Goal: Transaction & Acquisition: Purchase product/service

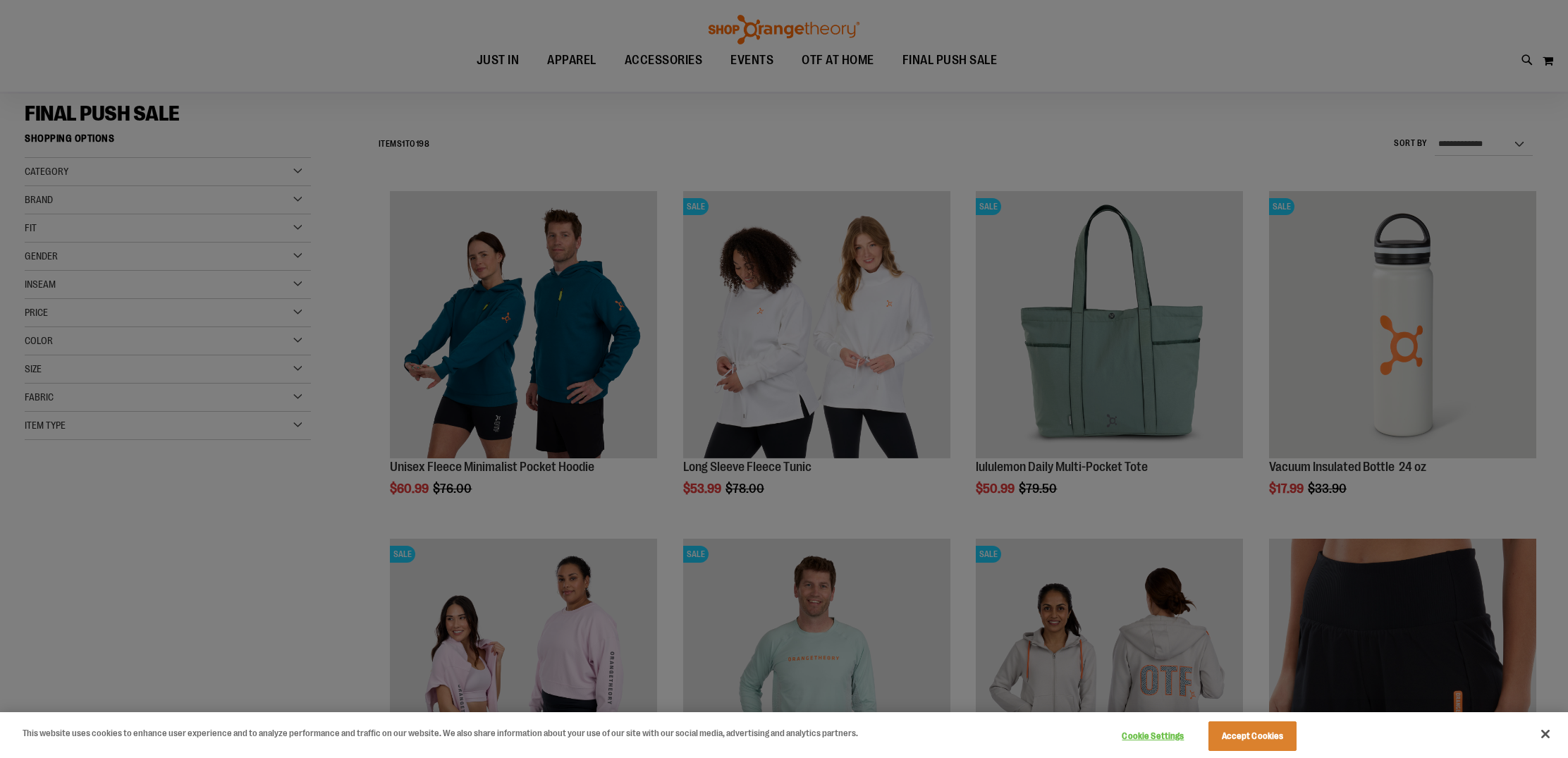
scroll to position [111, 0]
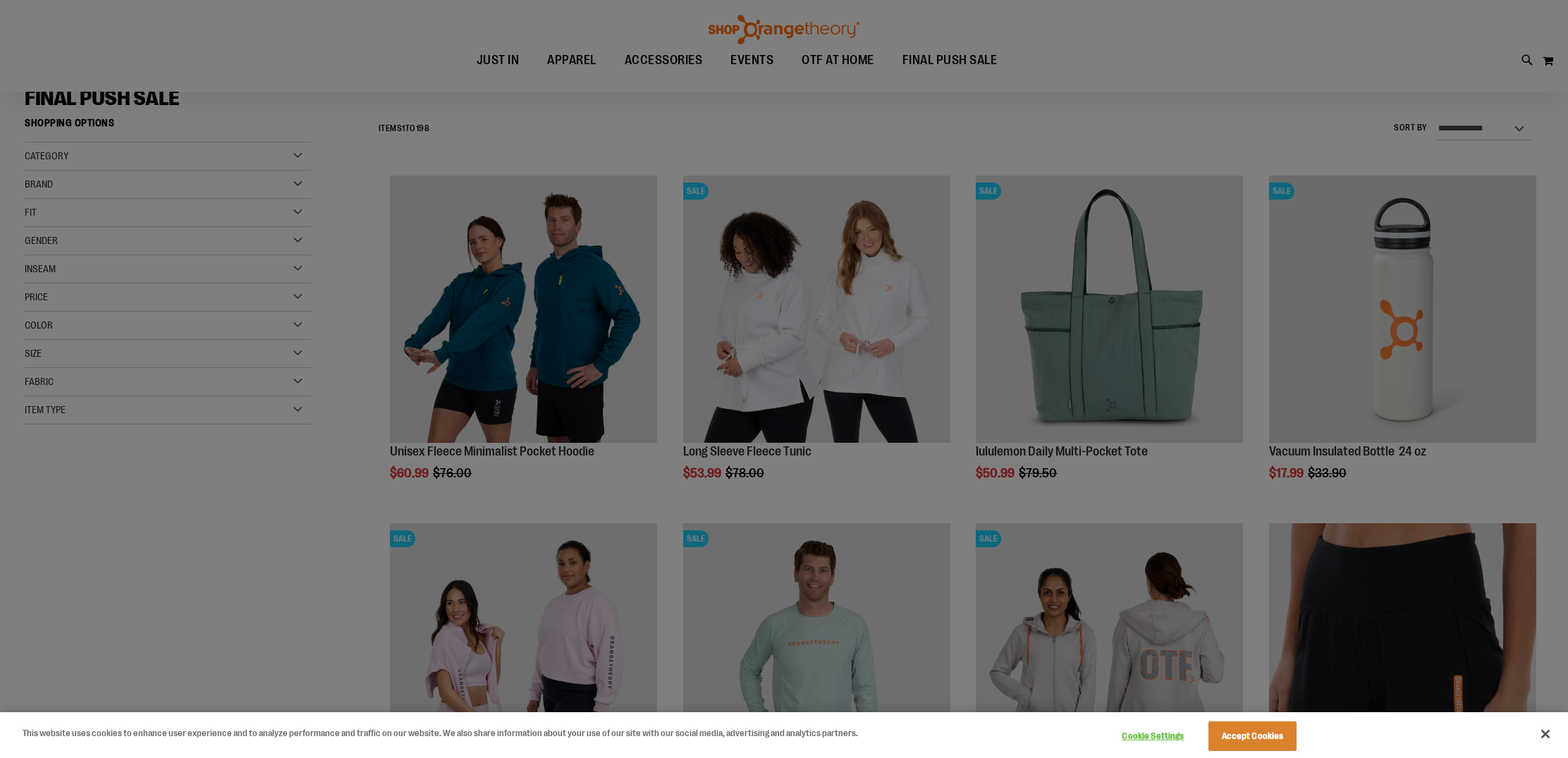
click at [1393, 298] on div at bounding box center [784, 379] width 1568 height 758
click at [1412, 323] on div at bounding box center [784, 379] width 1568 height 758
click at [1040, 51] on div at bounding box center [784, 379] width 1568 height 758
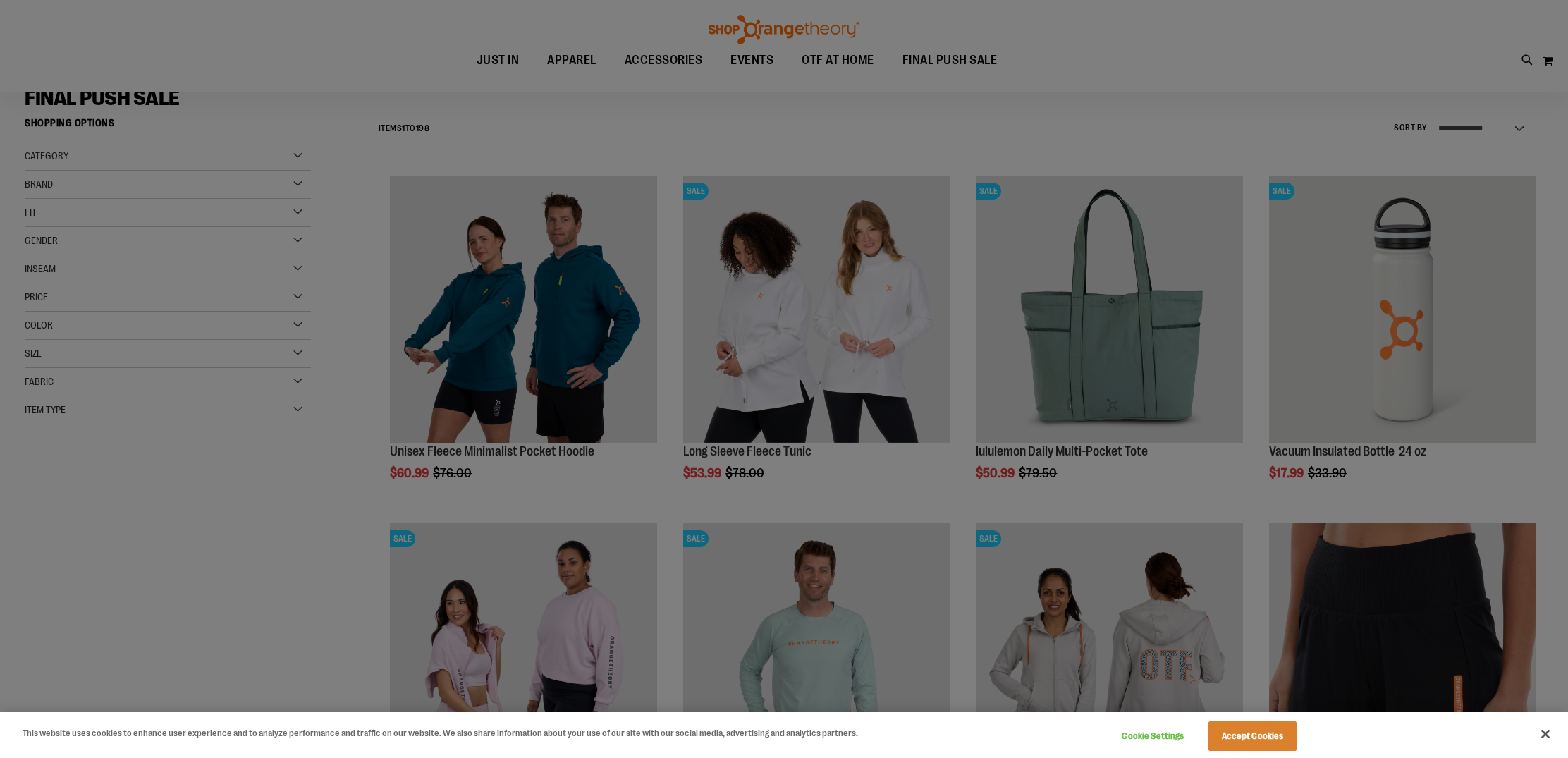
scroll to position [111, 0]
drag, startPoint x: 1202, startPoint y: 16, endPoint x: 1218, endPoint y: 99, distance: 84.5
click at [1200, 110] on div at bounding box center [784, 379] width 1568 height 758
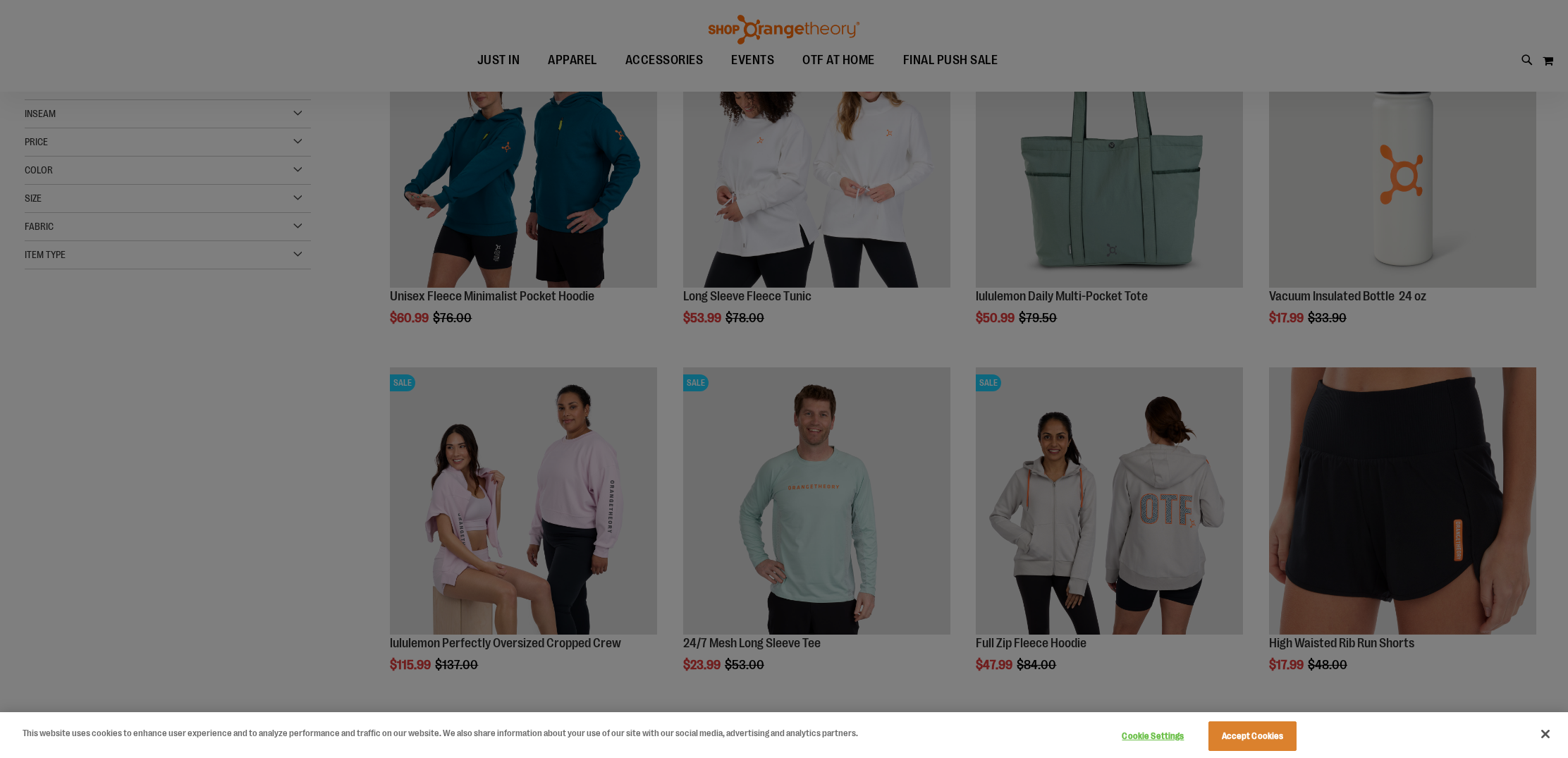
click at [978, 62] on div at bounding box center [784, 379] width 1568 height 758
click at [1260, 733] on button "Accept Cookies" at bounding box center [1253, 736] width 88 height 29
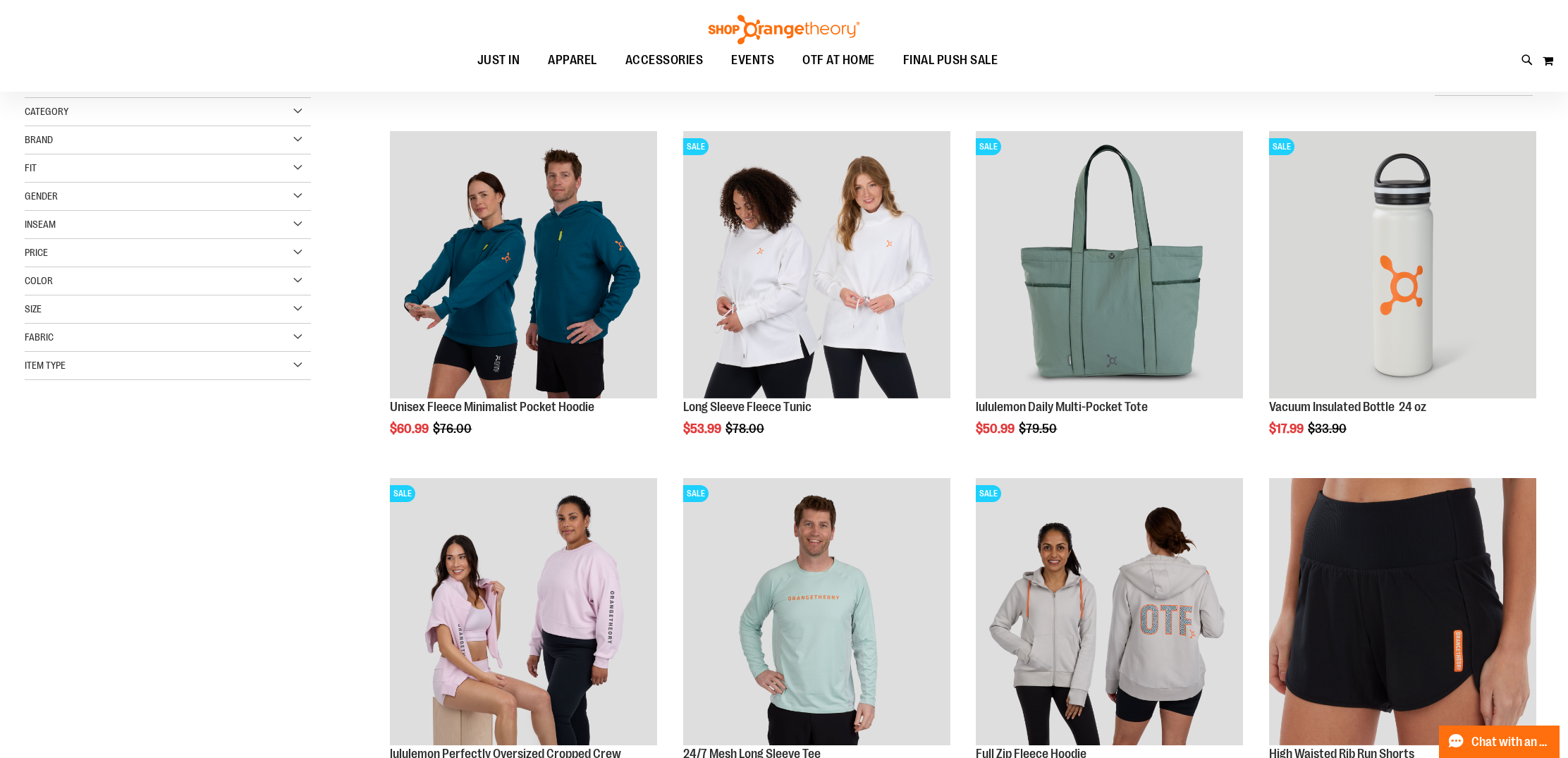
scroll to position [-4, 0]
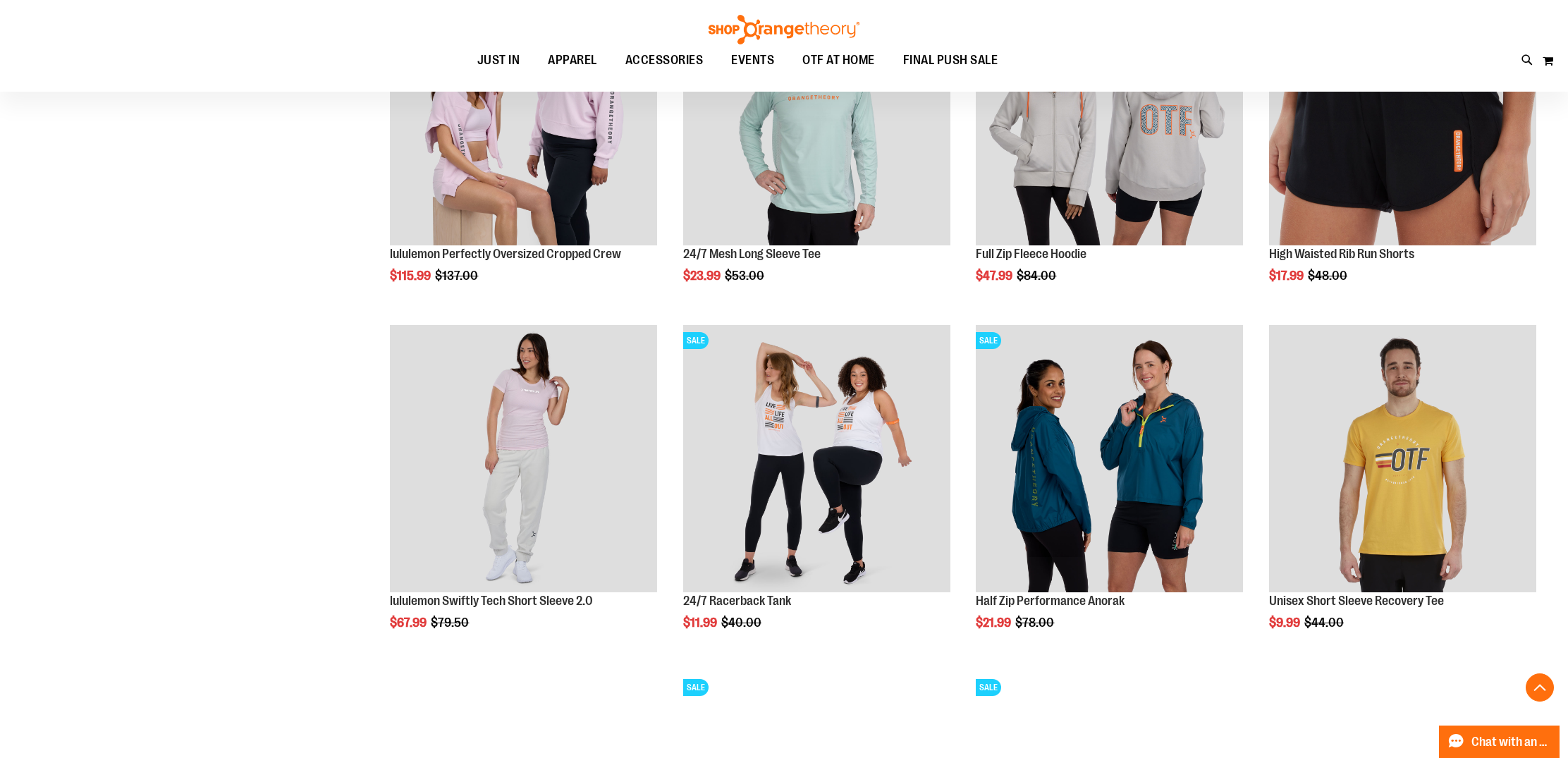
scroll to position [498, 1]
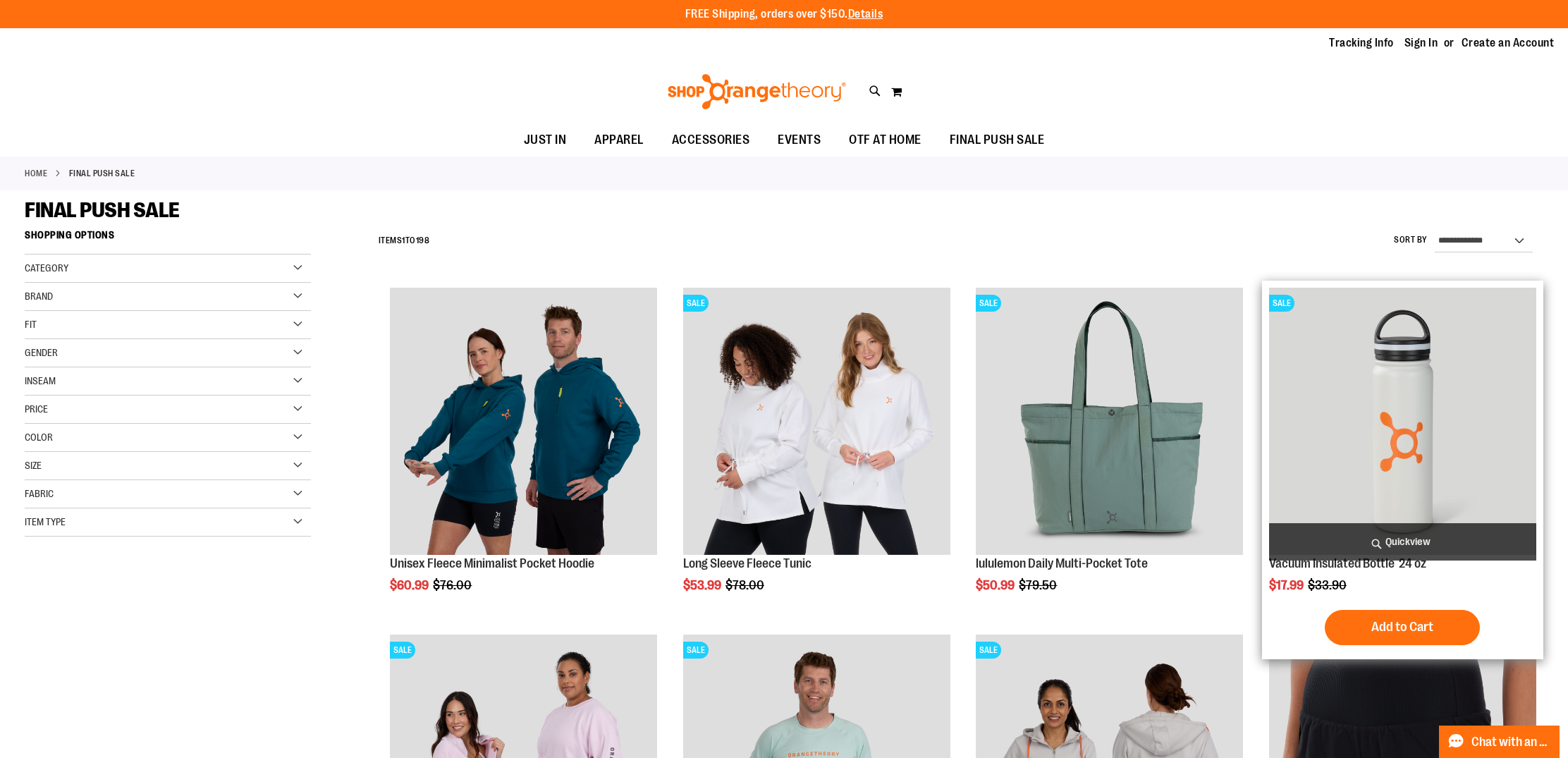
click at [1456, 409] on img "product" at bounding box center [1402, 421] width 267 height 267
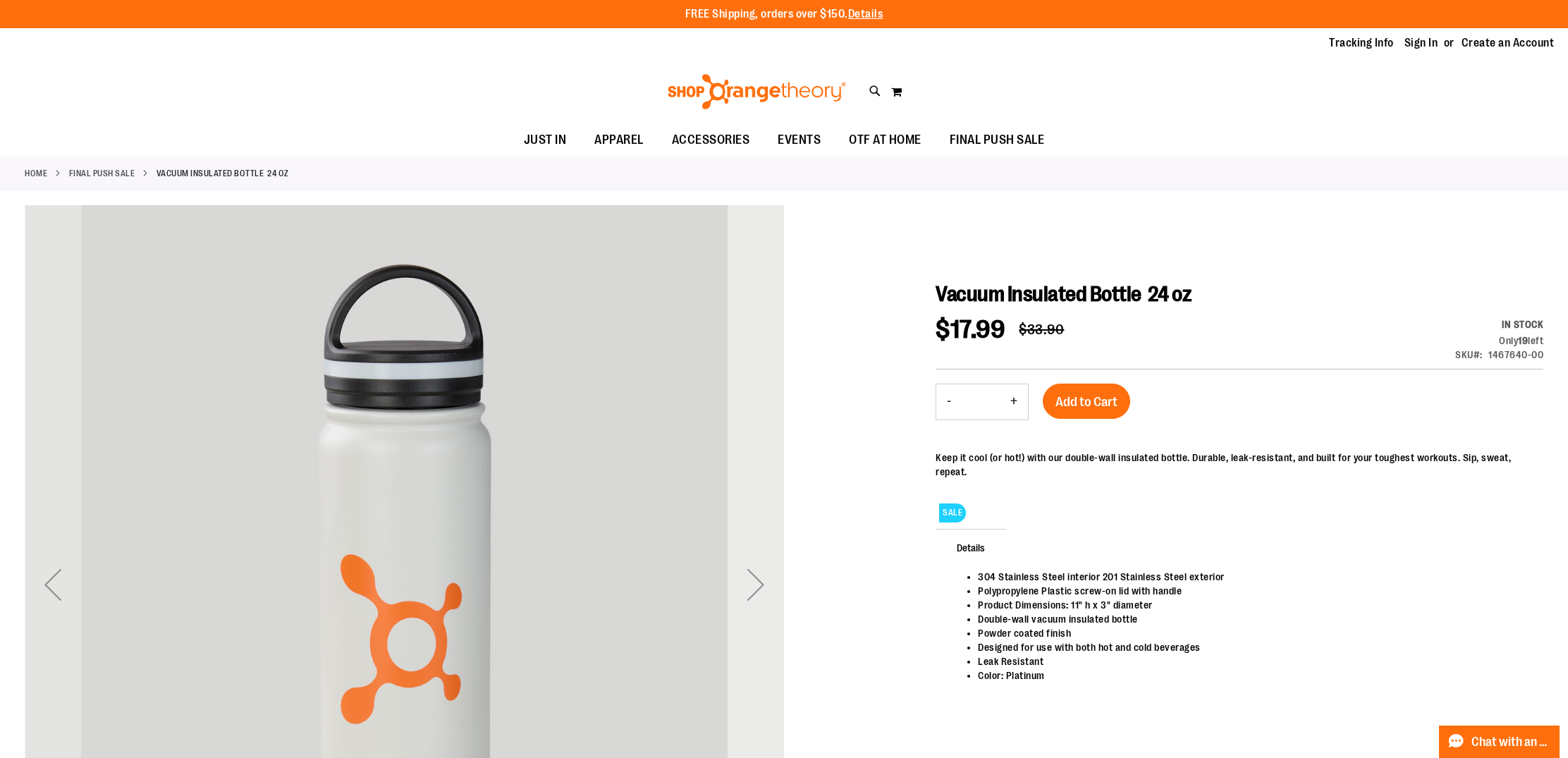
click at [757, 586] on div "Next" at bounding box center [755, 584] width 56 height 56
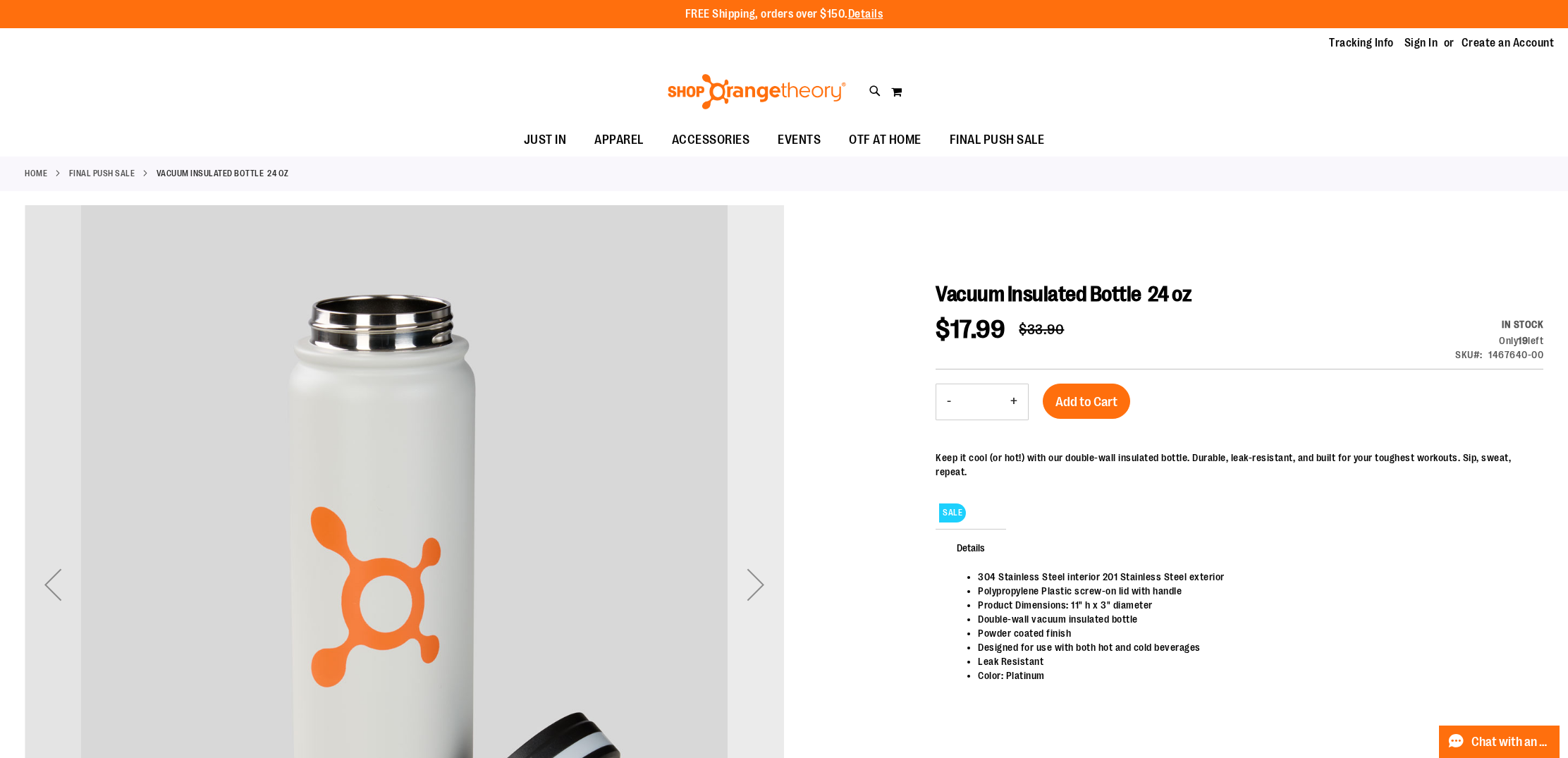
click at [757, 586] on div "Next" at bounding box center [755, 584] width 56 height 56
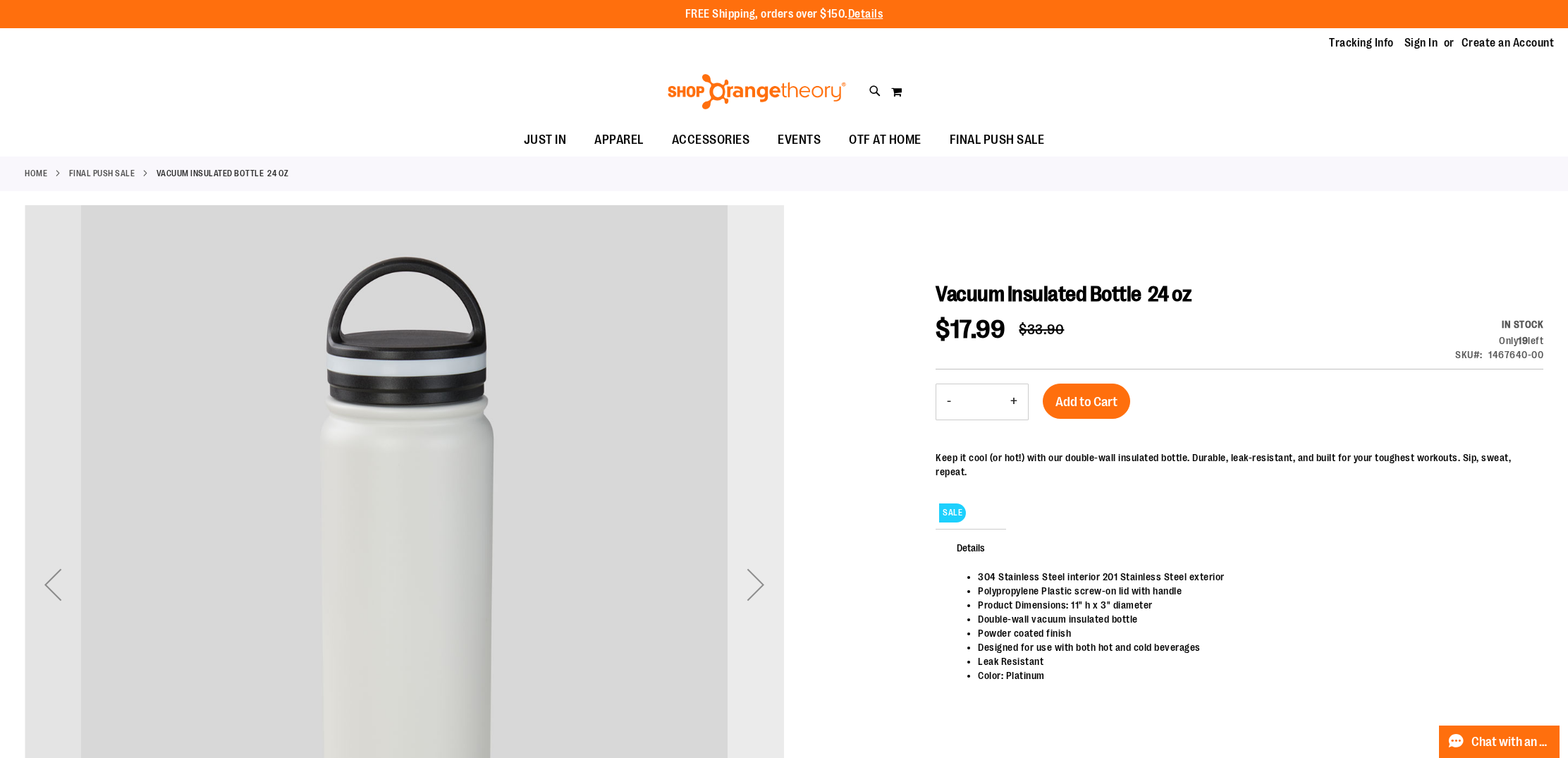
click at [757, 586] on div "Next" at bounding box center [755, 584] width 56 height 56
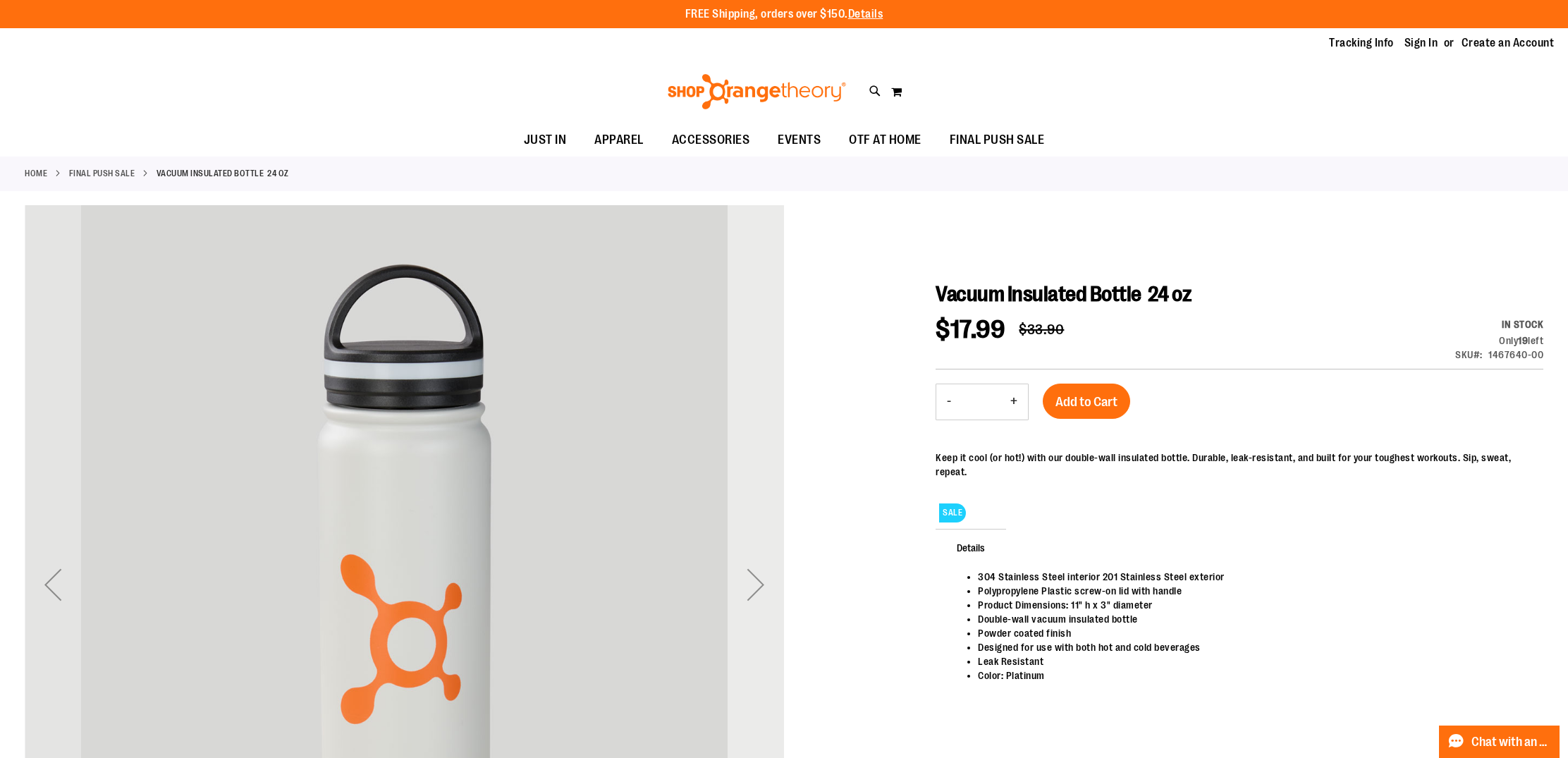
click at [757, 586] on div "Next" at bounding box center [755, 584] width 56 height 56
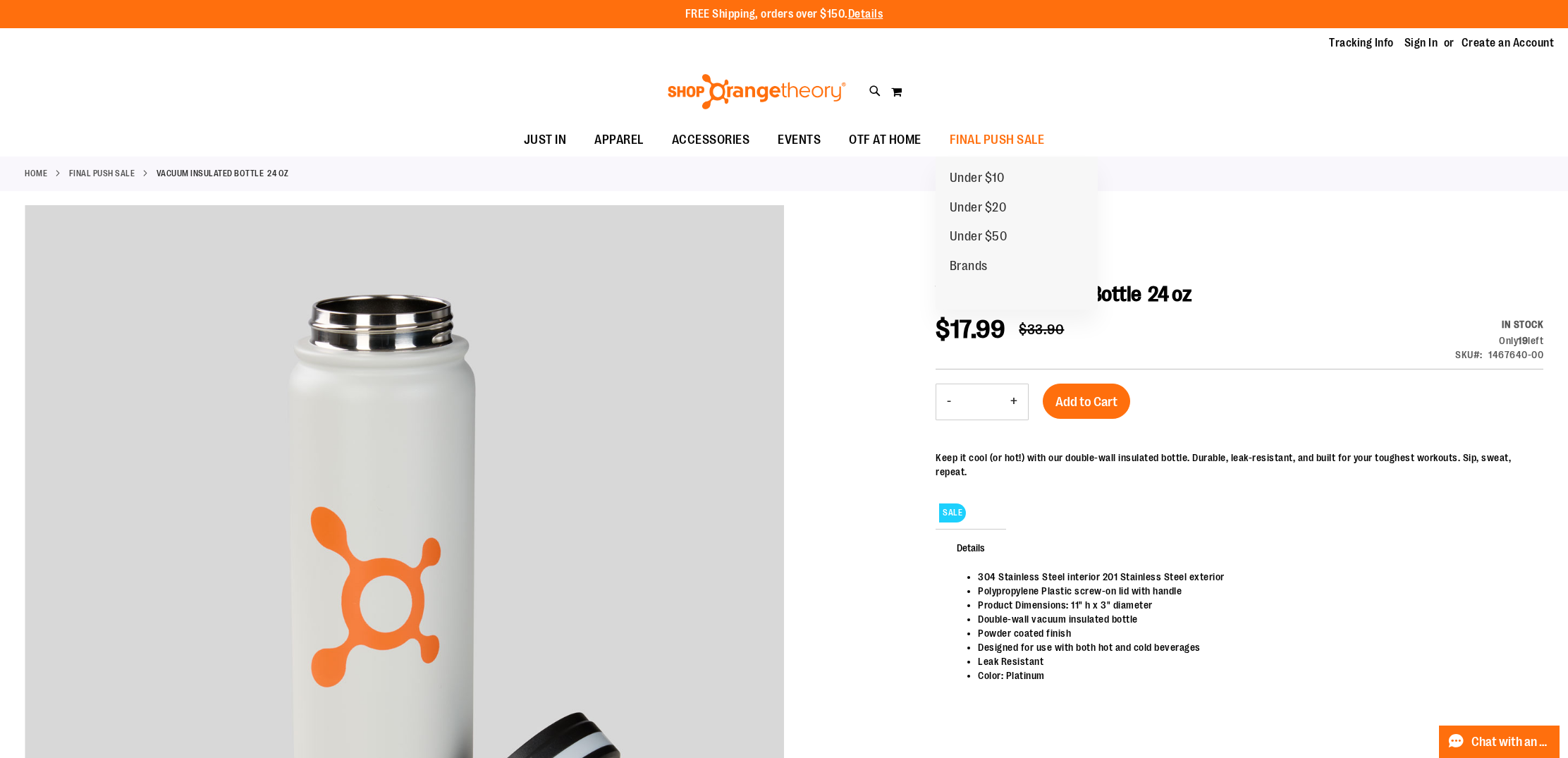
click at [979, 236] on span "Under $50" at bounding box center [978, 239] width 58 height 18
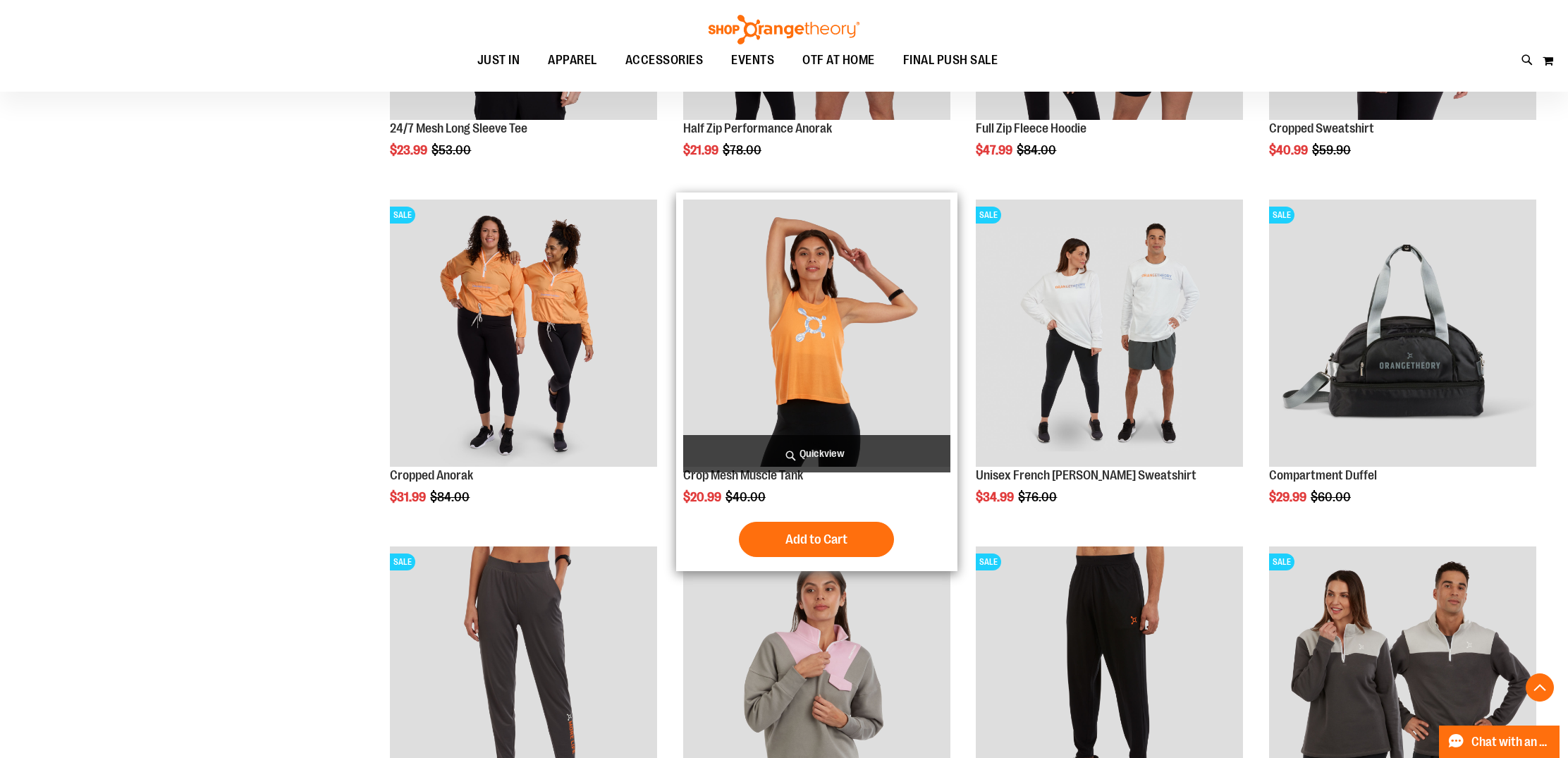
scroll to position [433, 1]
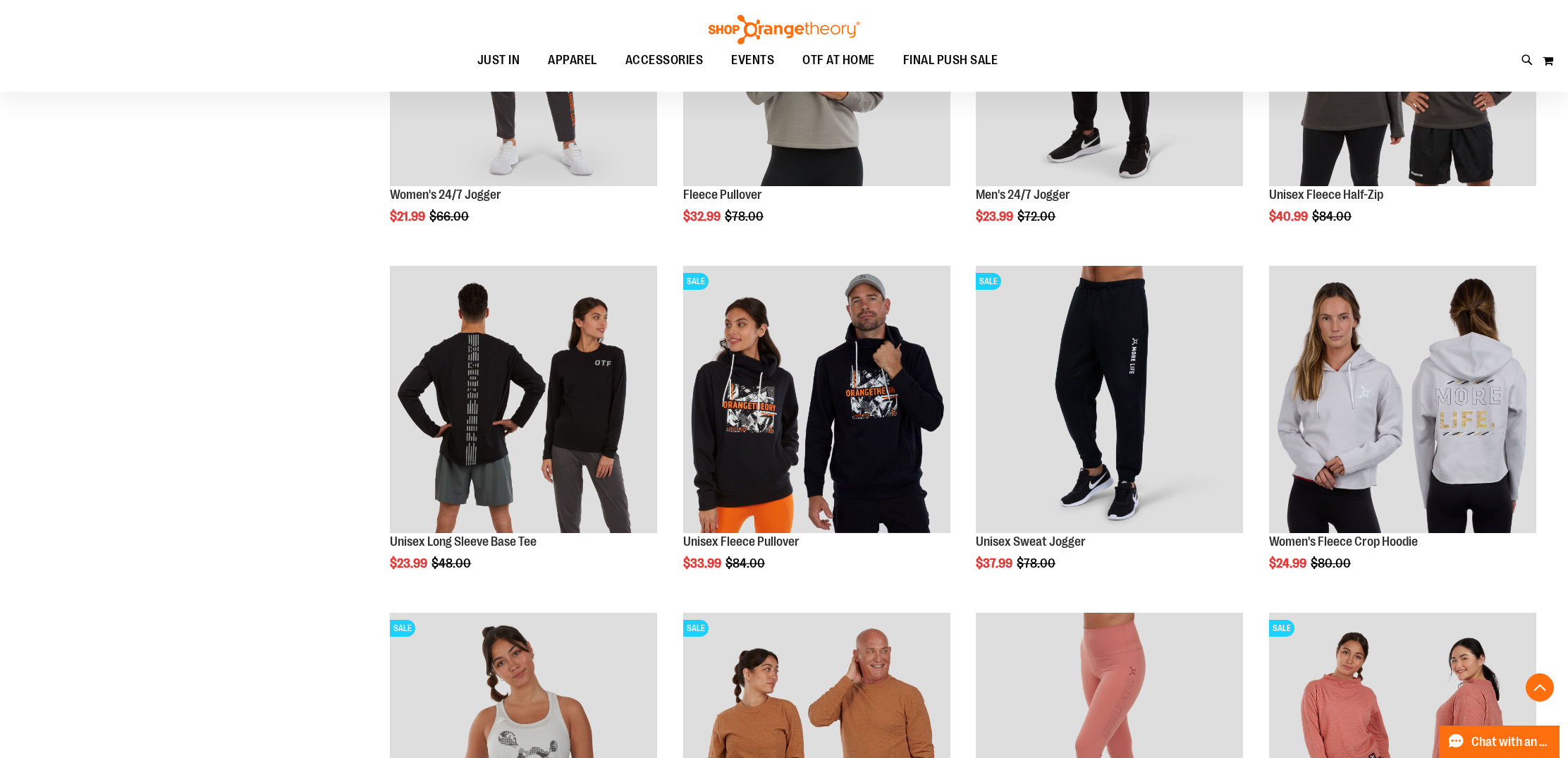
scroll to position [1063, 0]
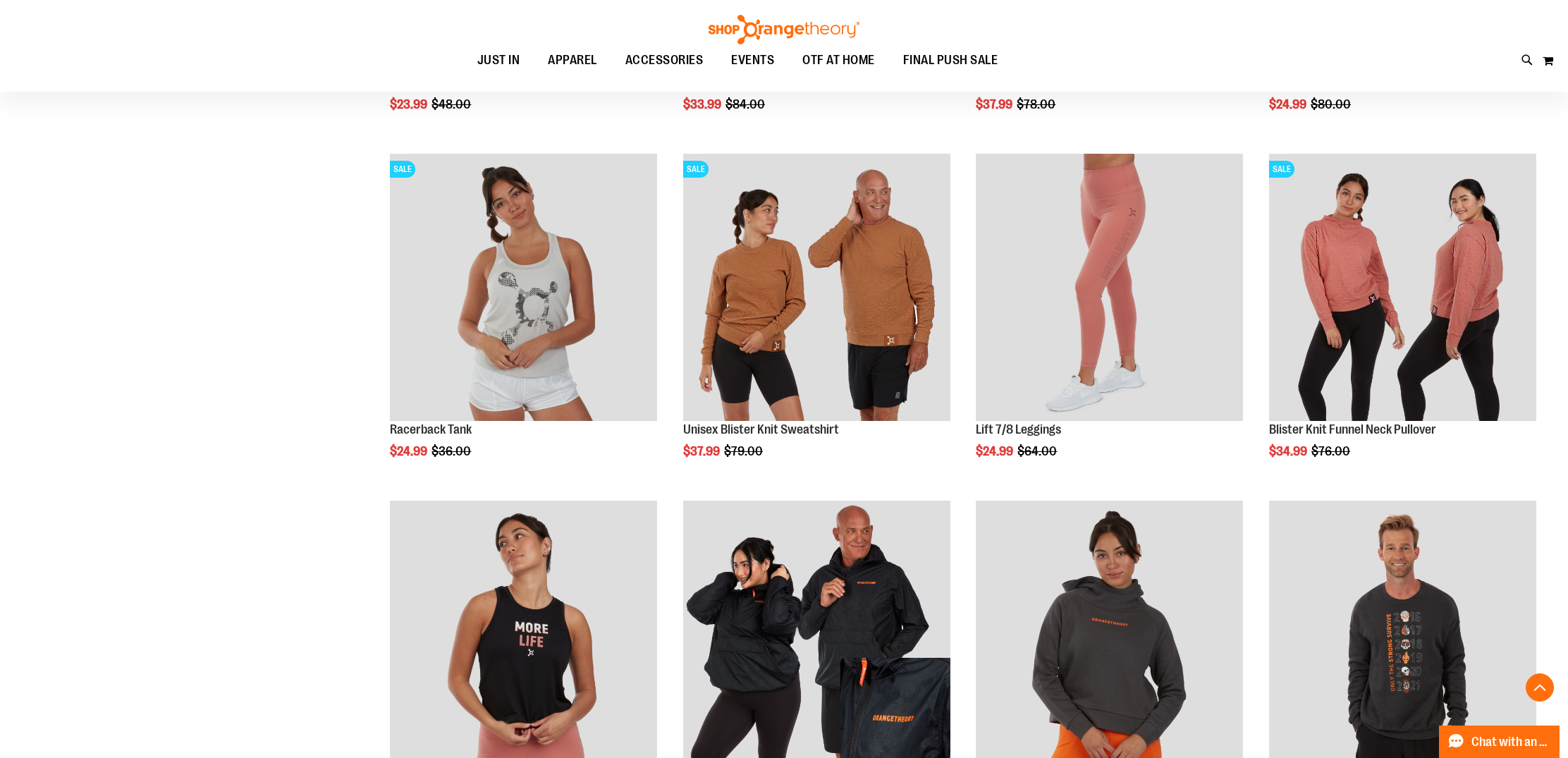
scroll to position [1520, 0]
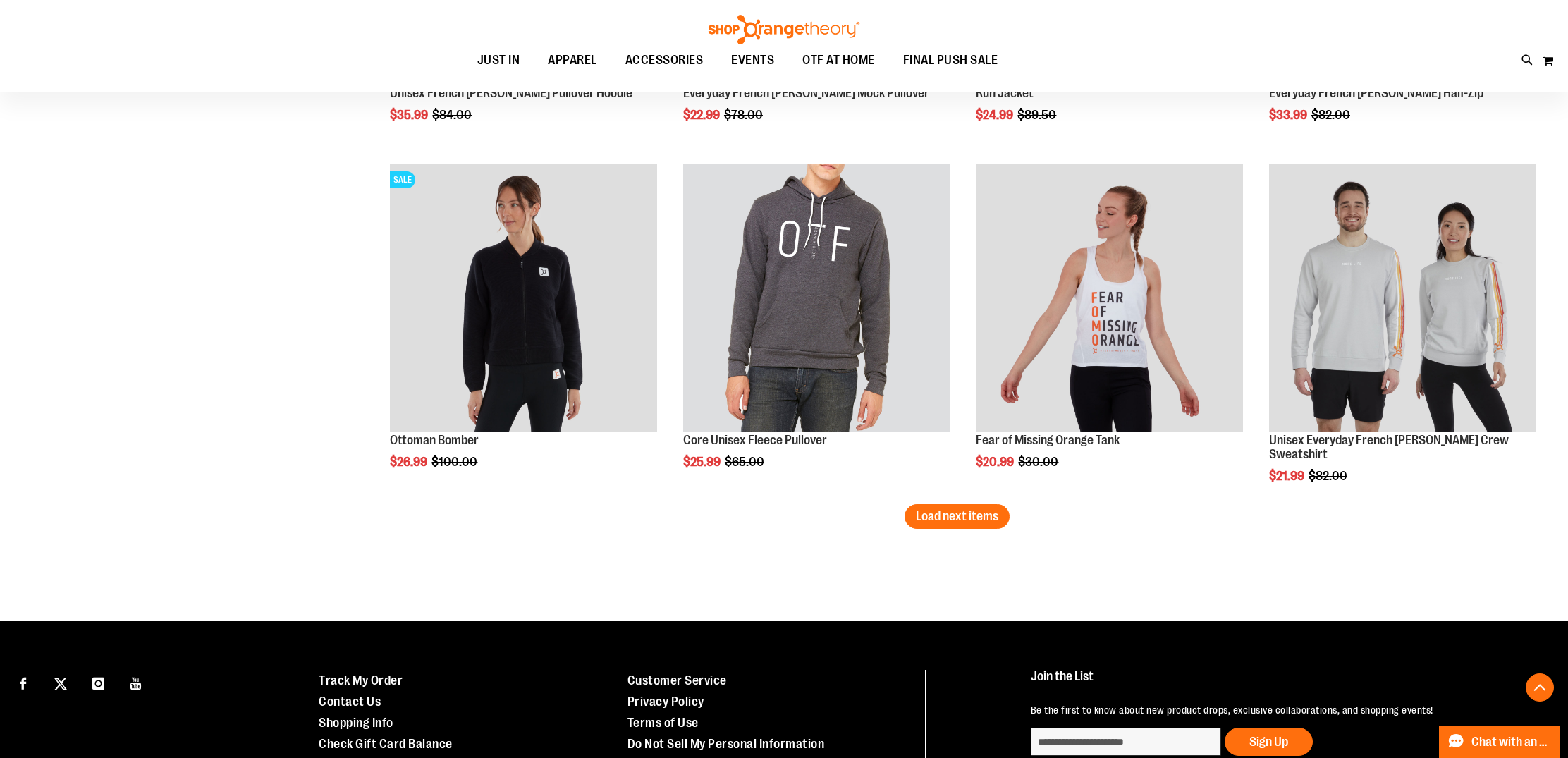
scroll to position [2898, 0]
click at [975, 517] on span "Load next items" at bounding box center [956, 515] width 82 height 14
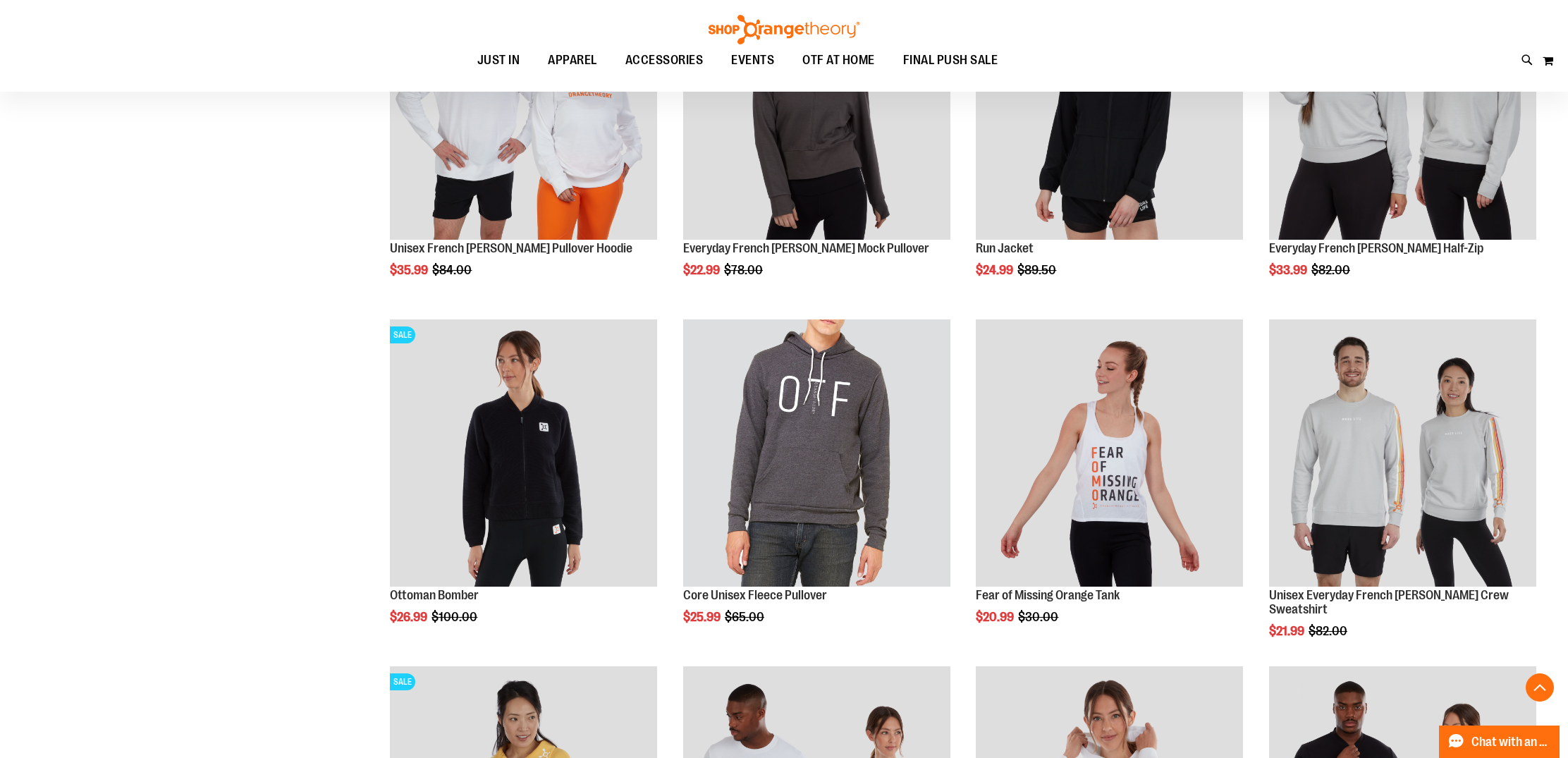
scroll to position [2744, 0]
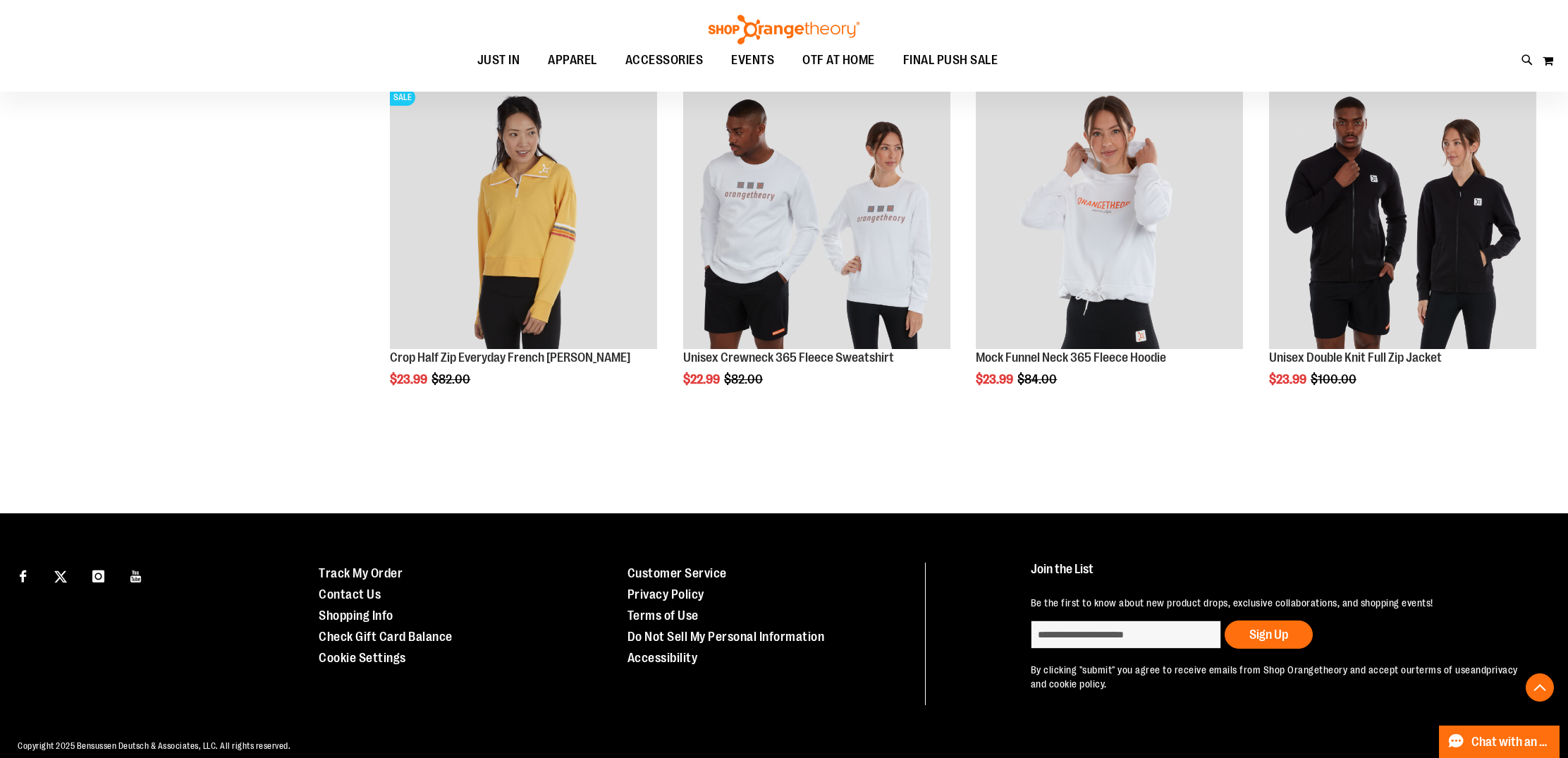
scroll to position [3329, 0]
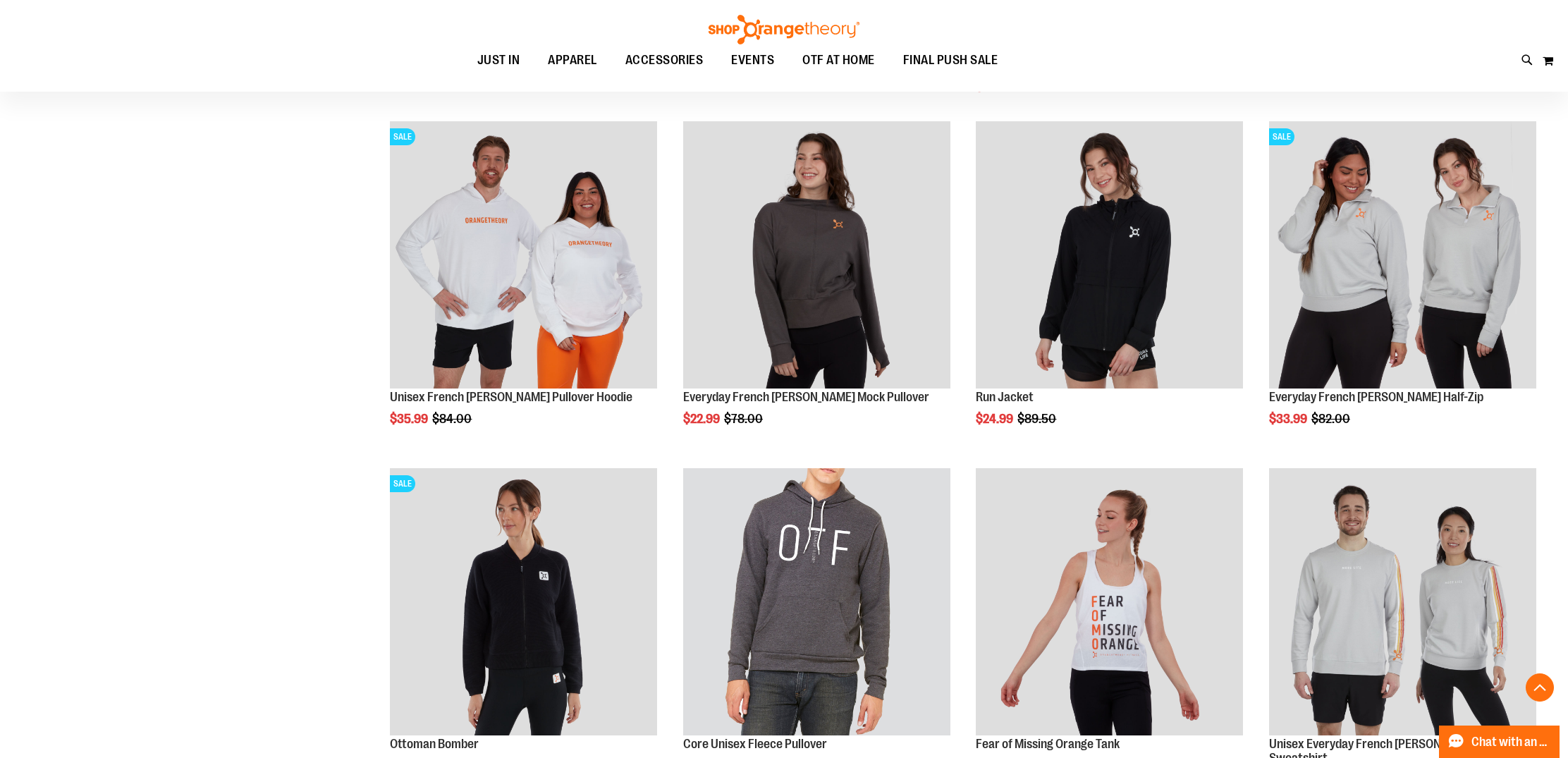
scroll to position [2593, 0]
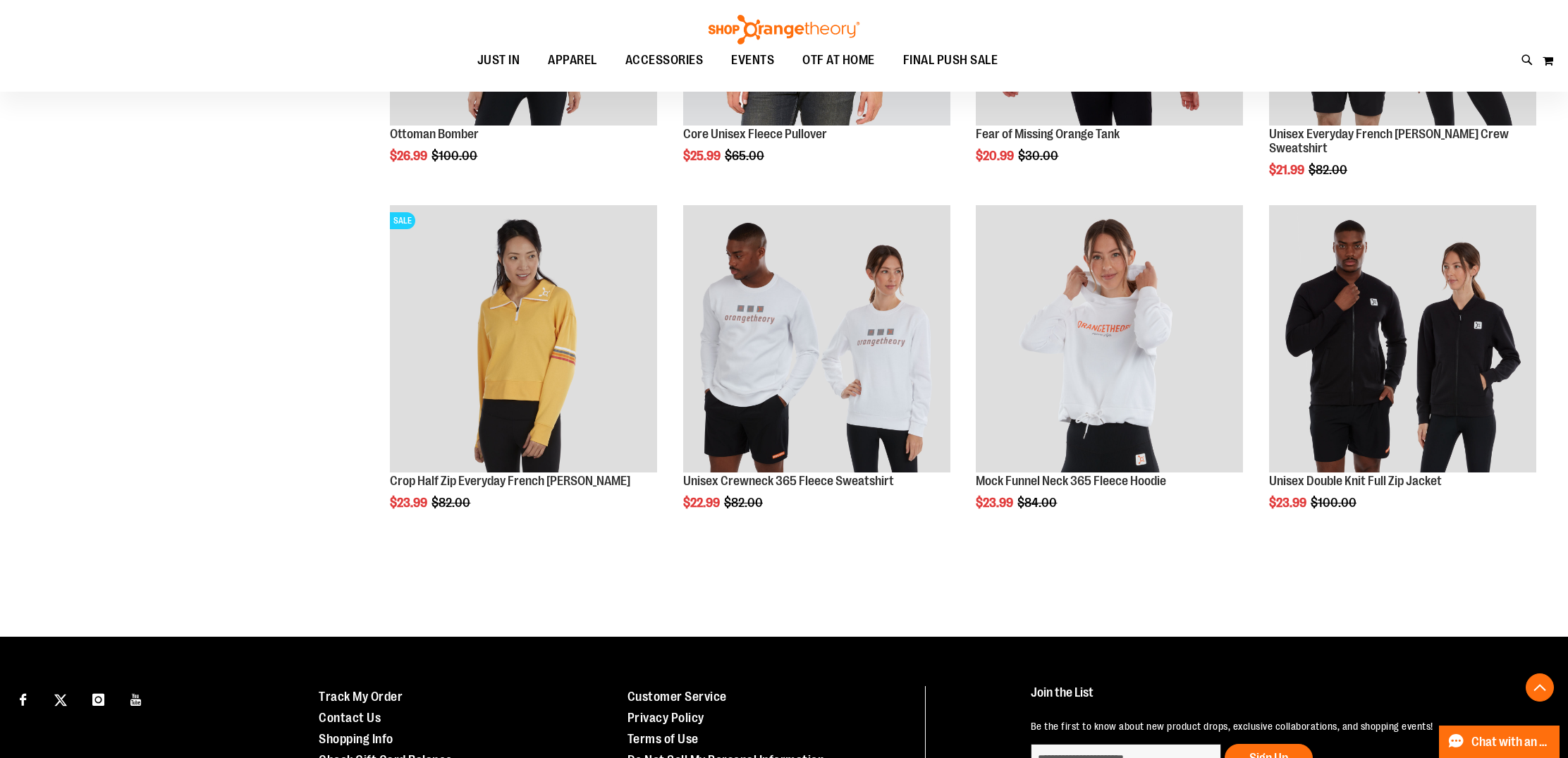
scroll to position [3206, 0]
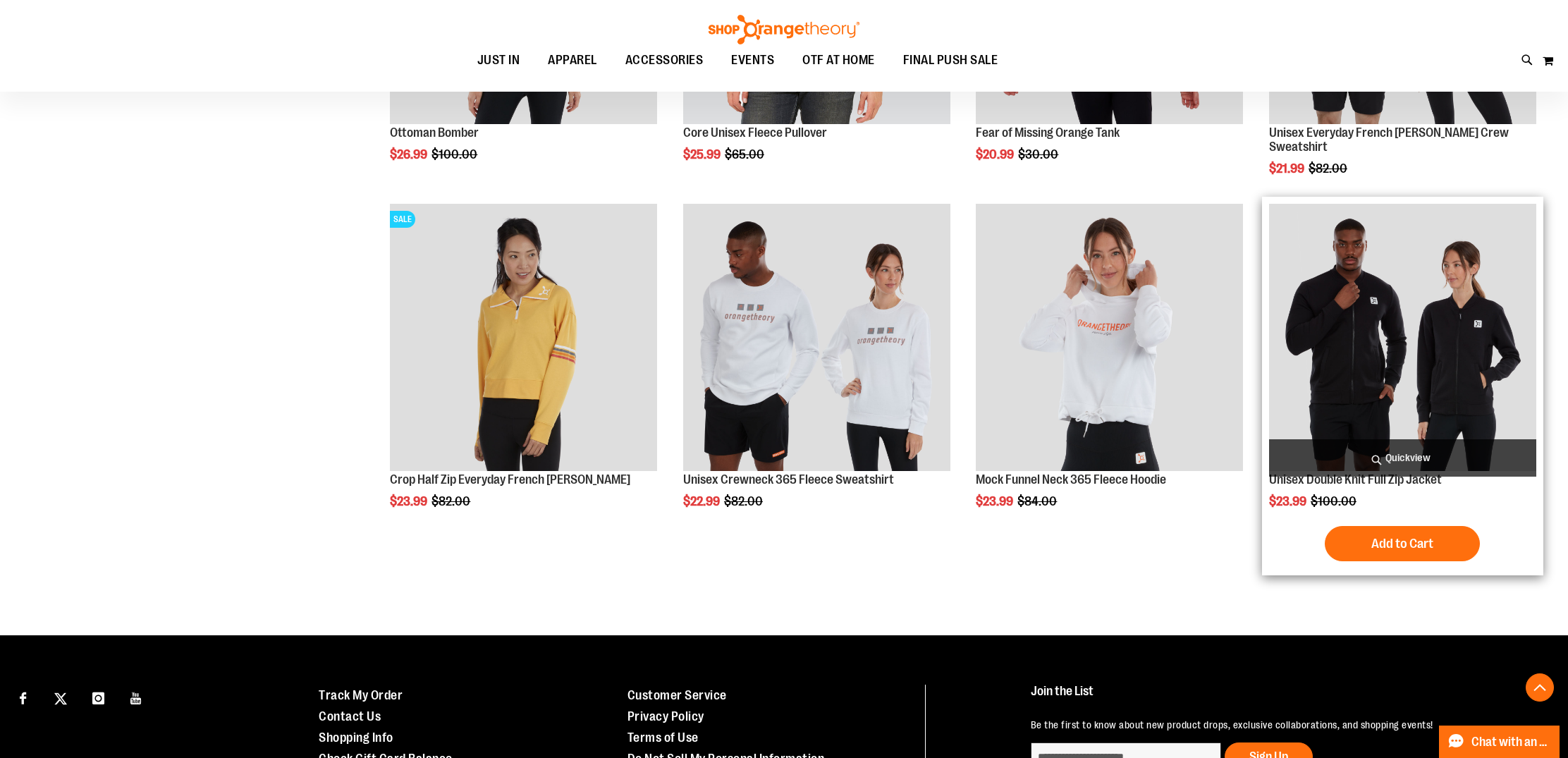
click at [1382, 324] on img "product" at bounding box center [1402, 337] width 267 height 267
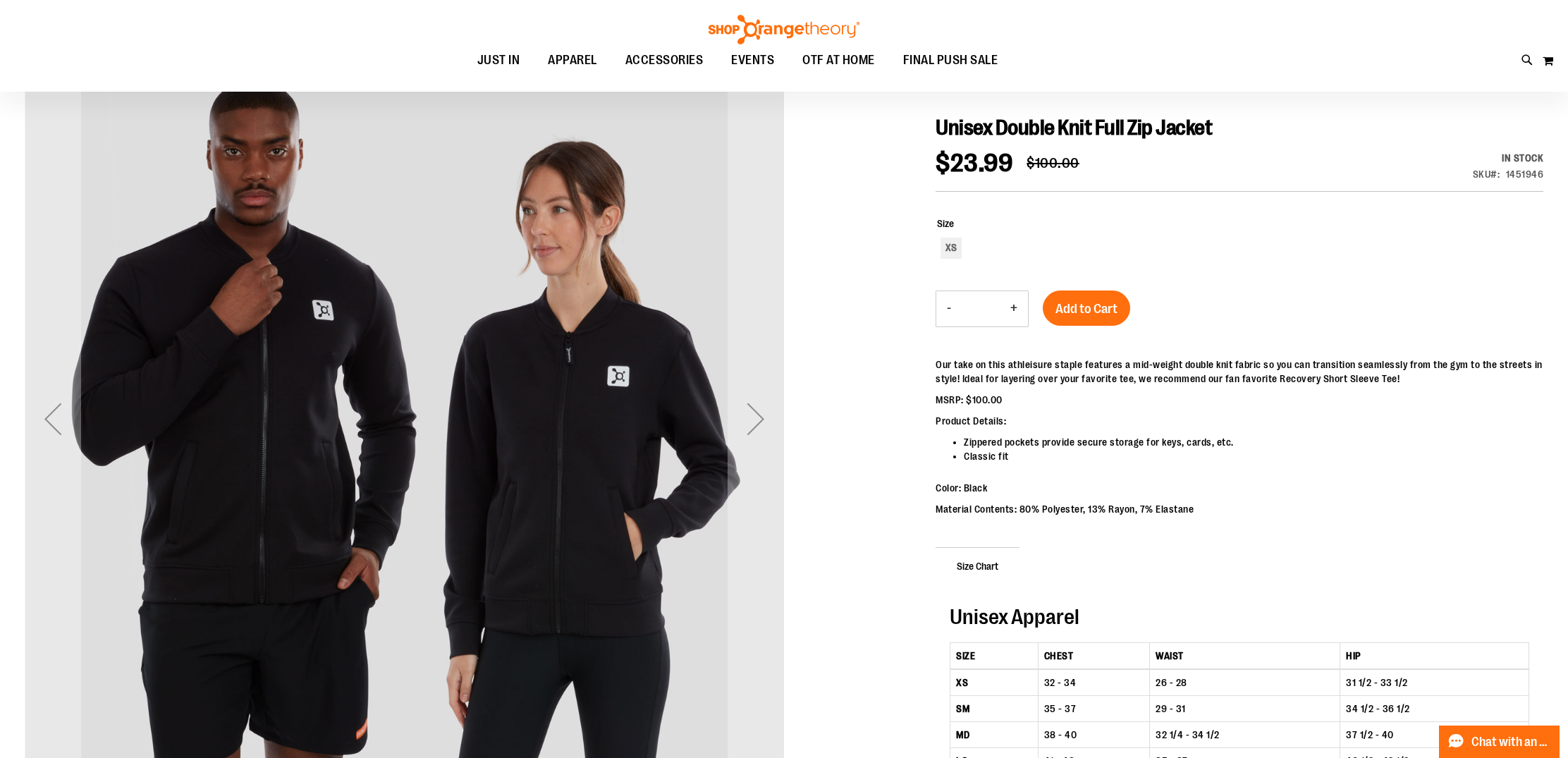
scroll to position [183, 0]
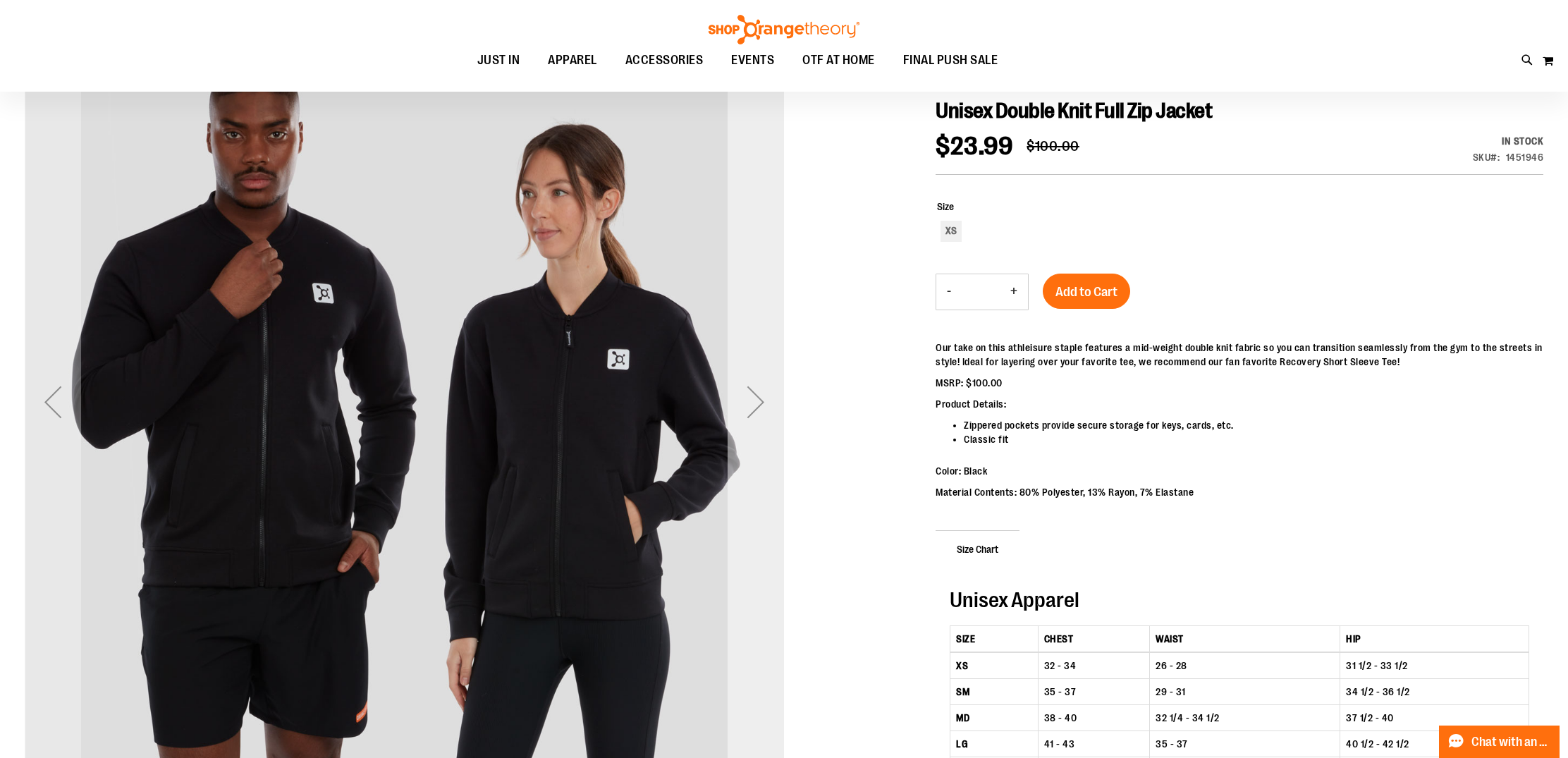
click at [751, 407] on div "Next" at bounding box center [755, 402] width 56 height 56
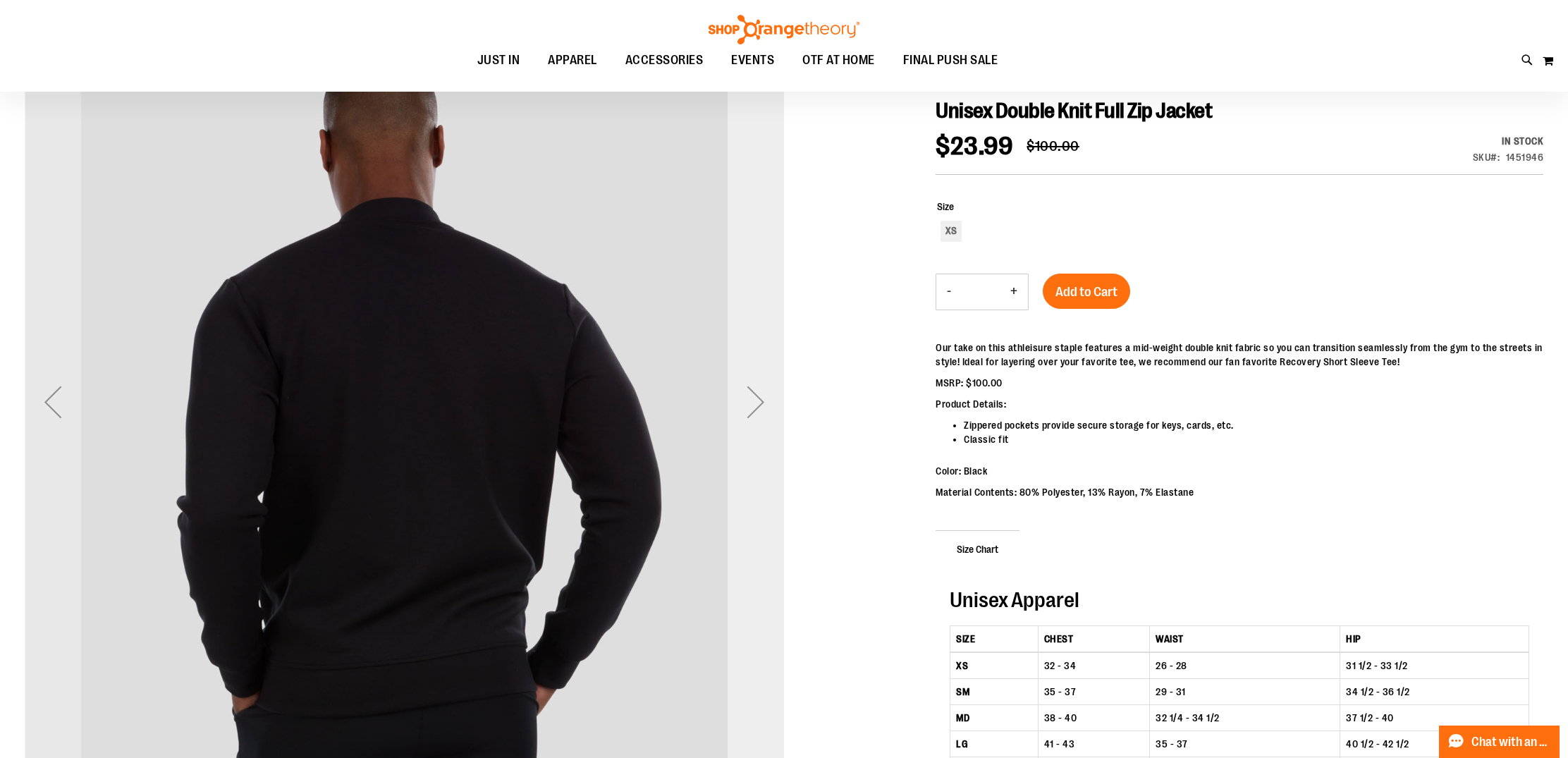
click at [751, 407] on div "Next" at bounding box center [755, 402] width 56 height 56
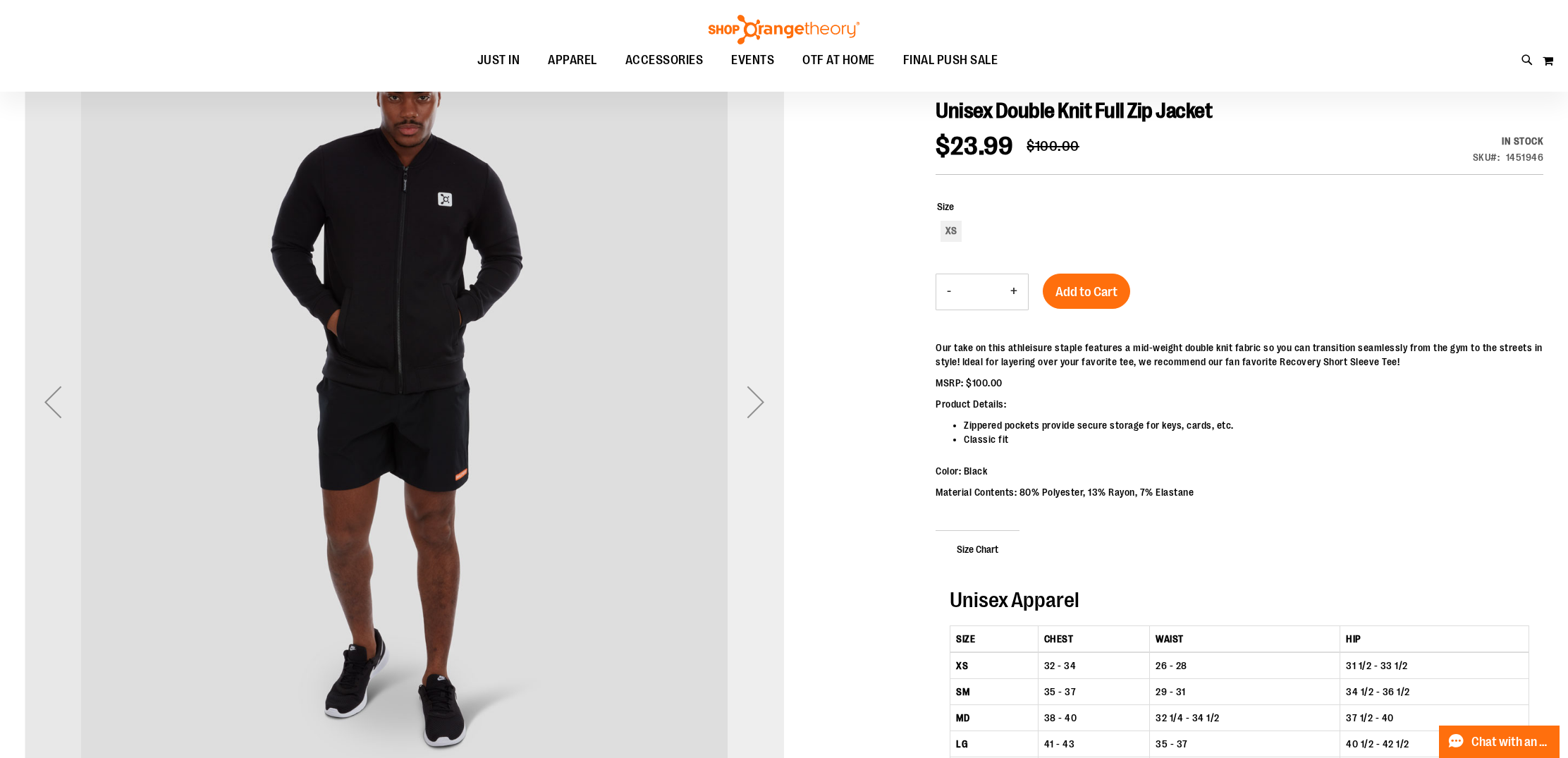
click at [751, 407] on div "Next" at bounding box center [755, 402] width 56 height 56
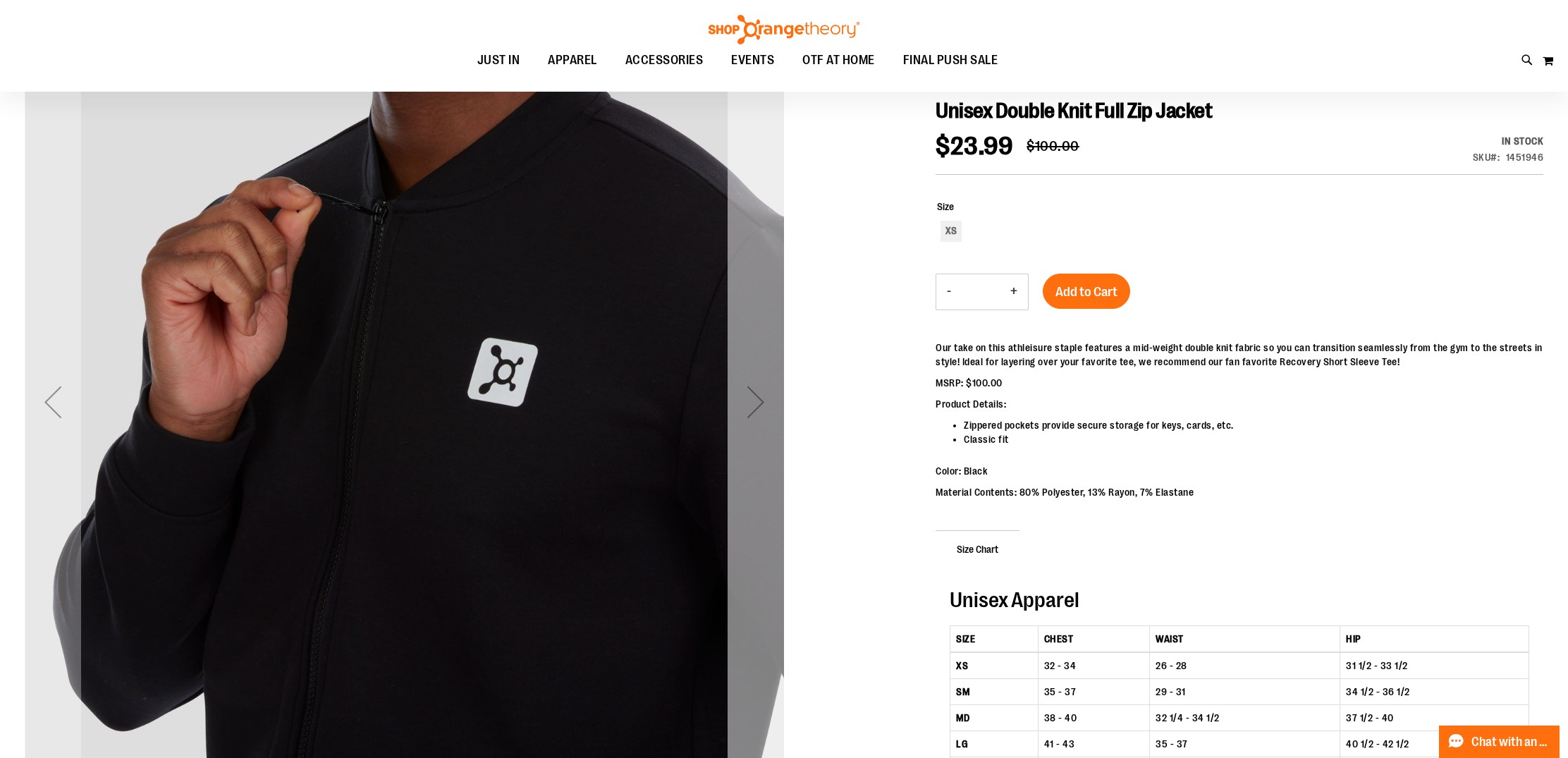
click at [751, 407] on div "Next" at bounding box center [755, 402] width 56 height 56
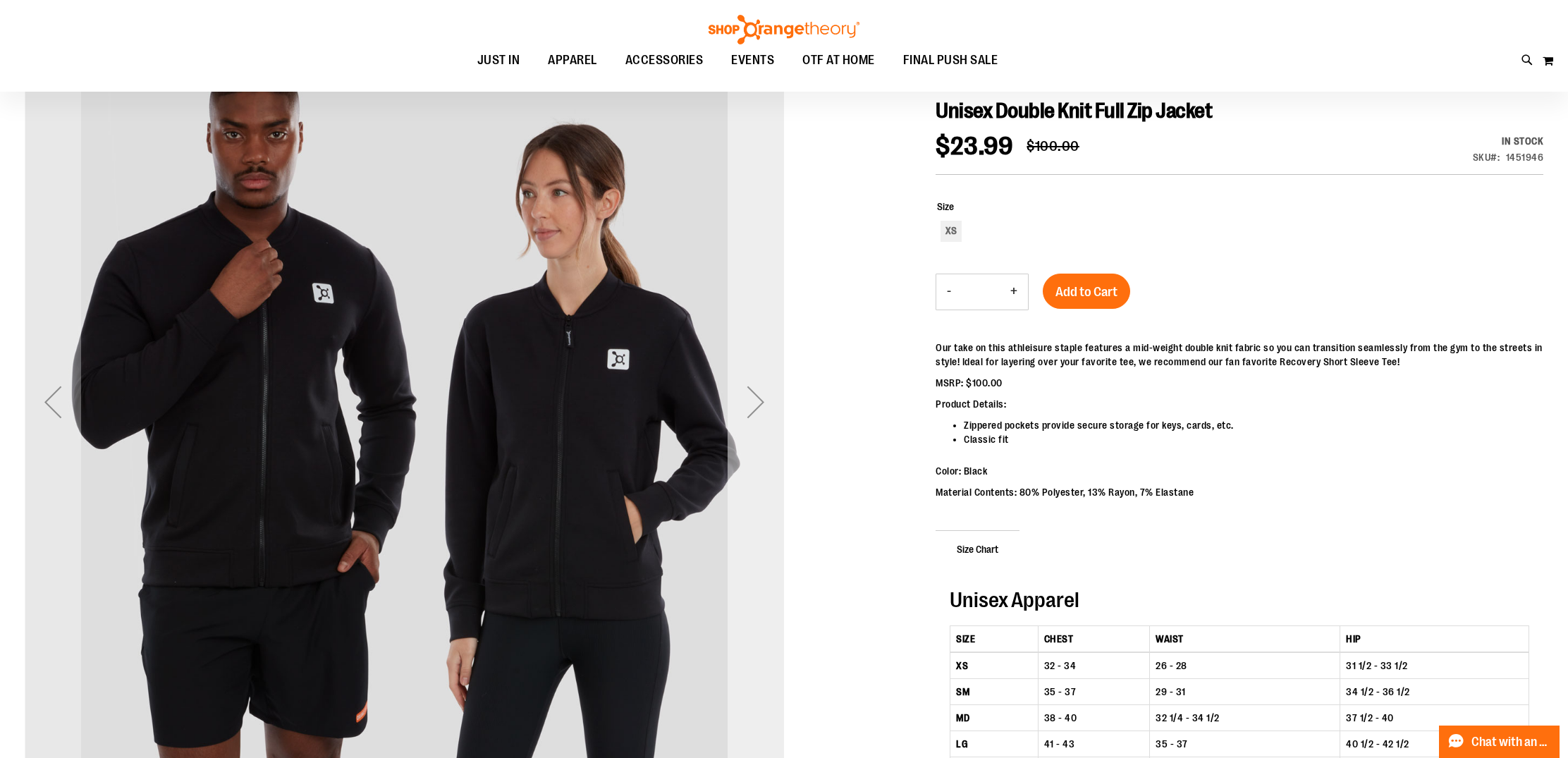
click at [760, 406] on div "Next" at bounding box center [755, 402] width 56 height 56
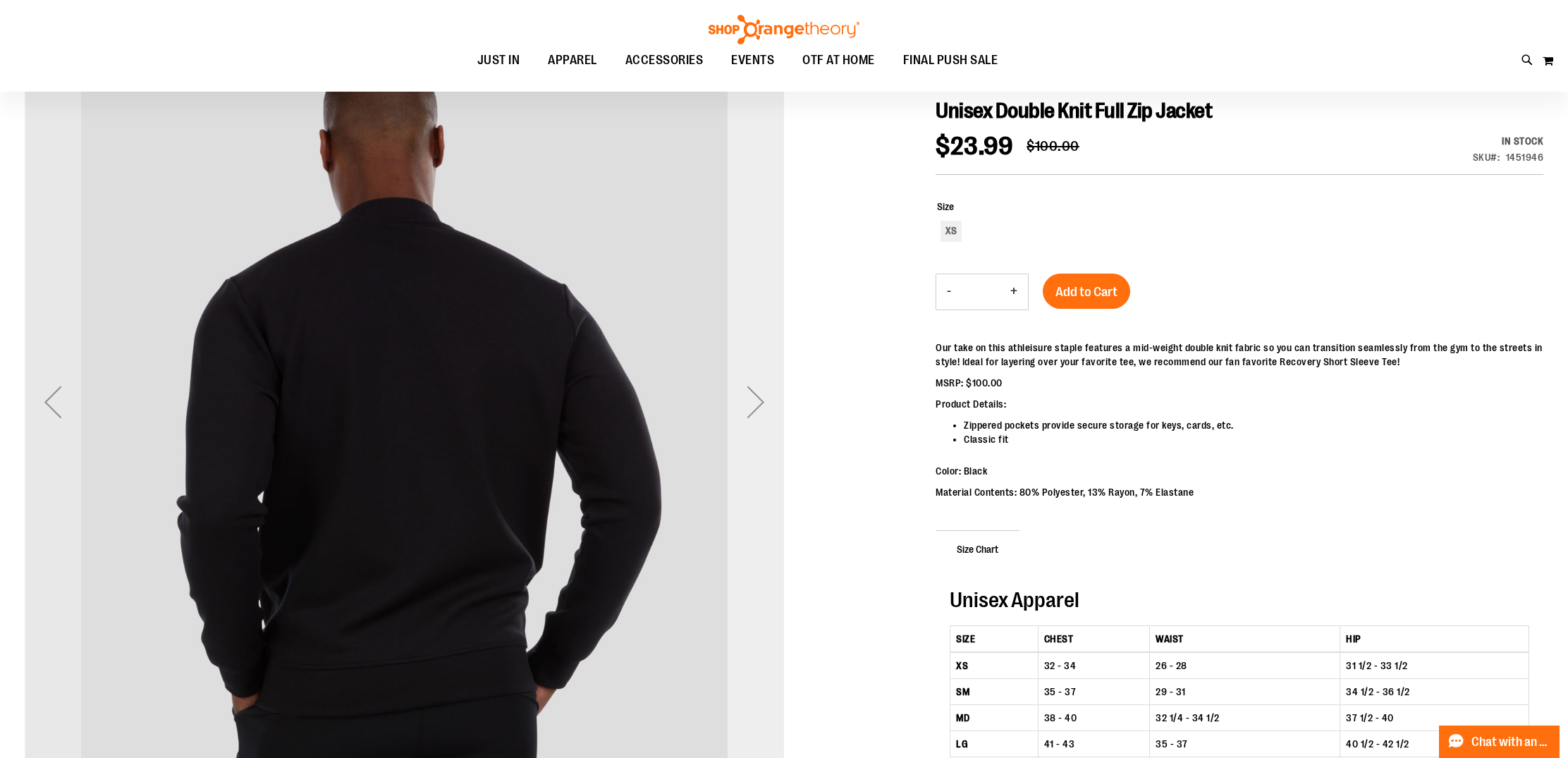
click at [760, 406] on div "Next" at bounding box center [755, 402] width 56 height 56
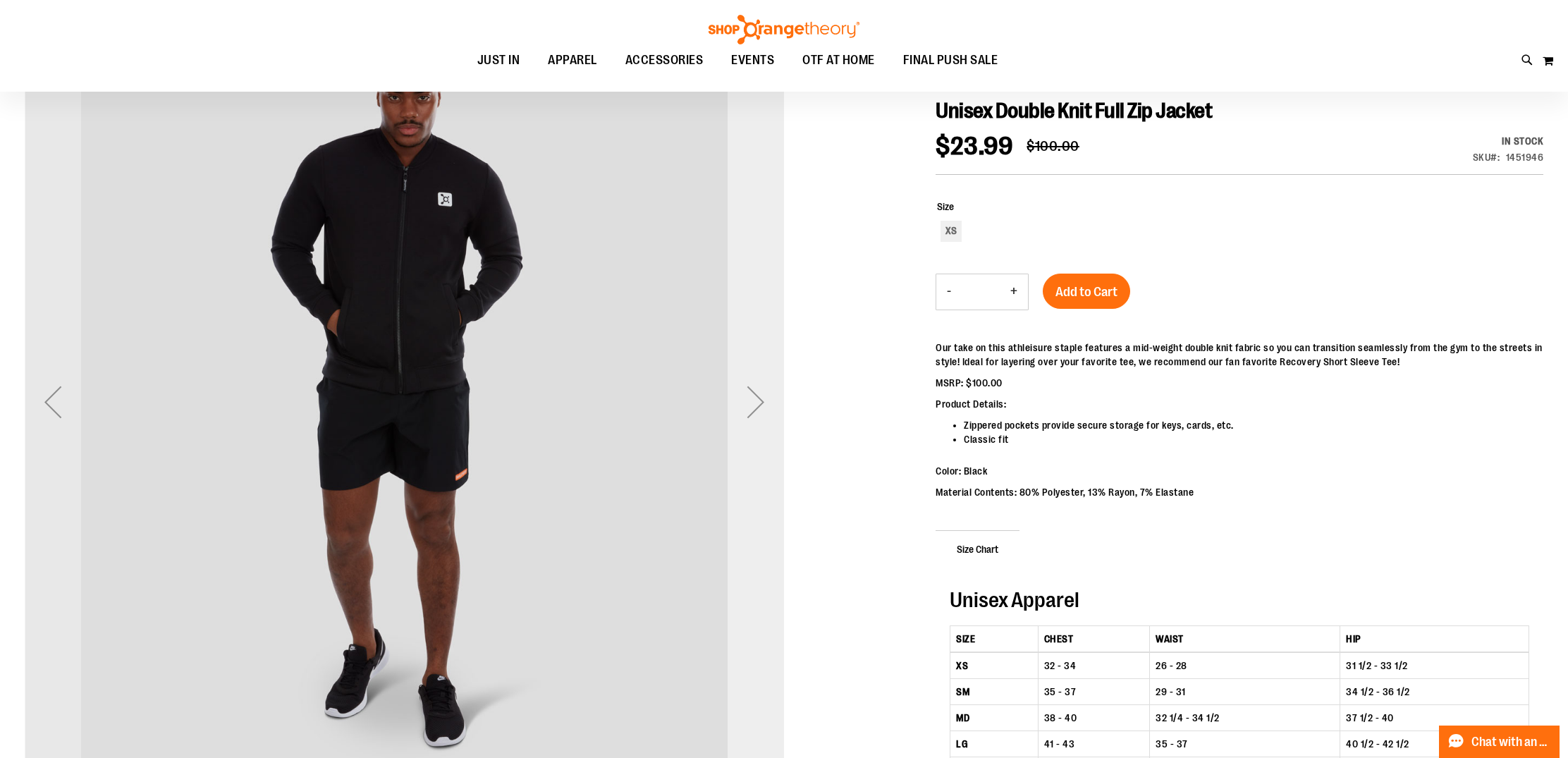
click at [761, 406] on div "Next" at bounding box center [755, 402] width 56 height 56
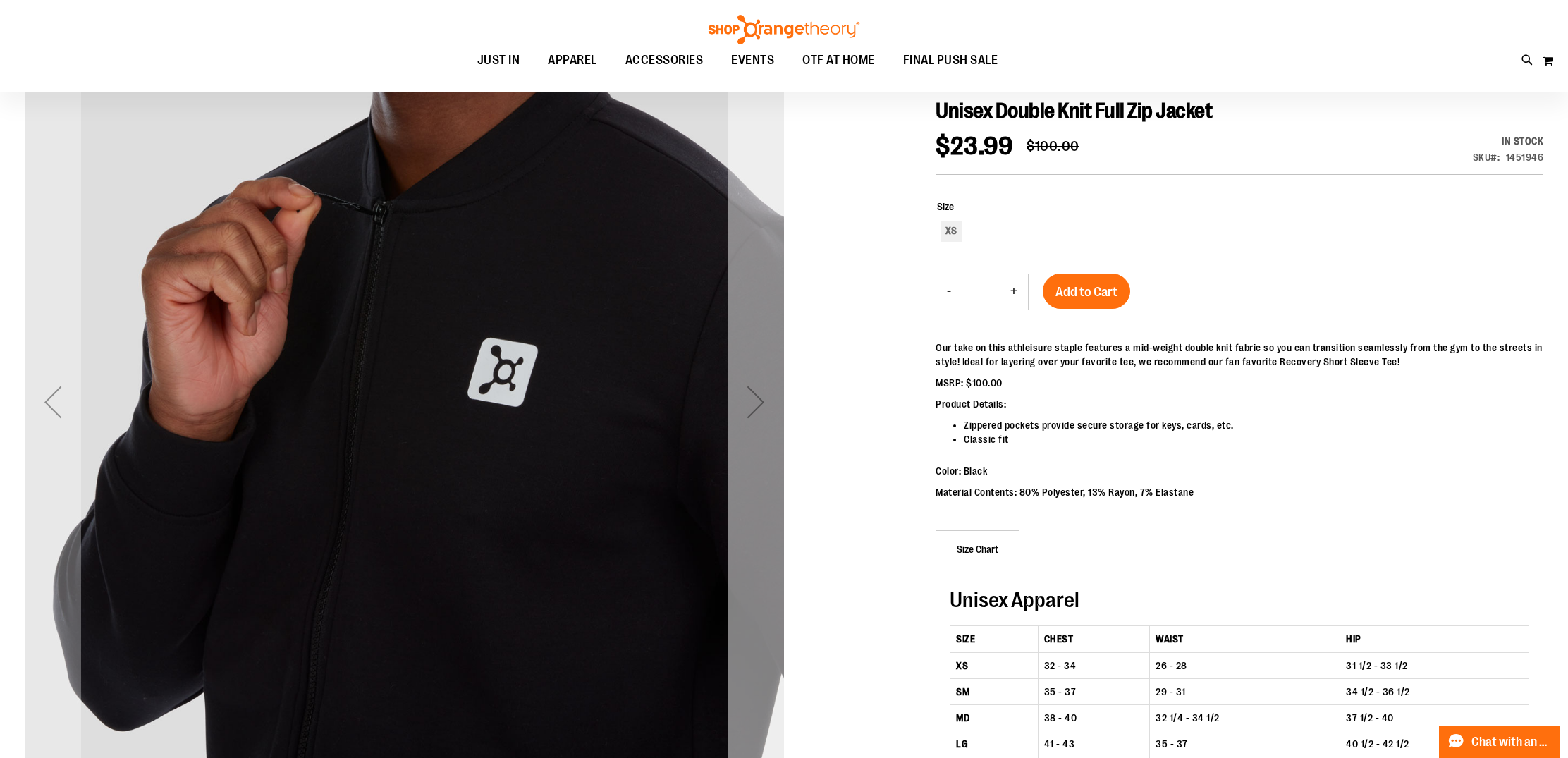
click at [761, 406] on div "Next" at bounding box center [755, 402] width 56 height 56
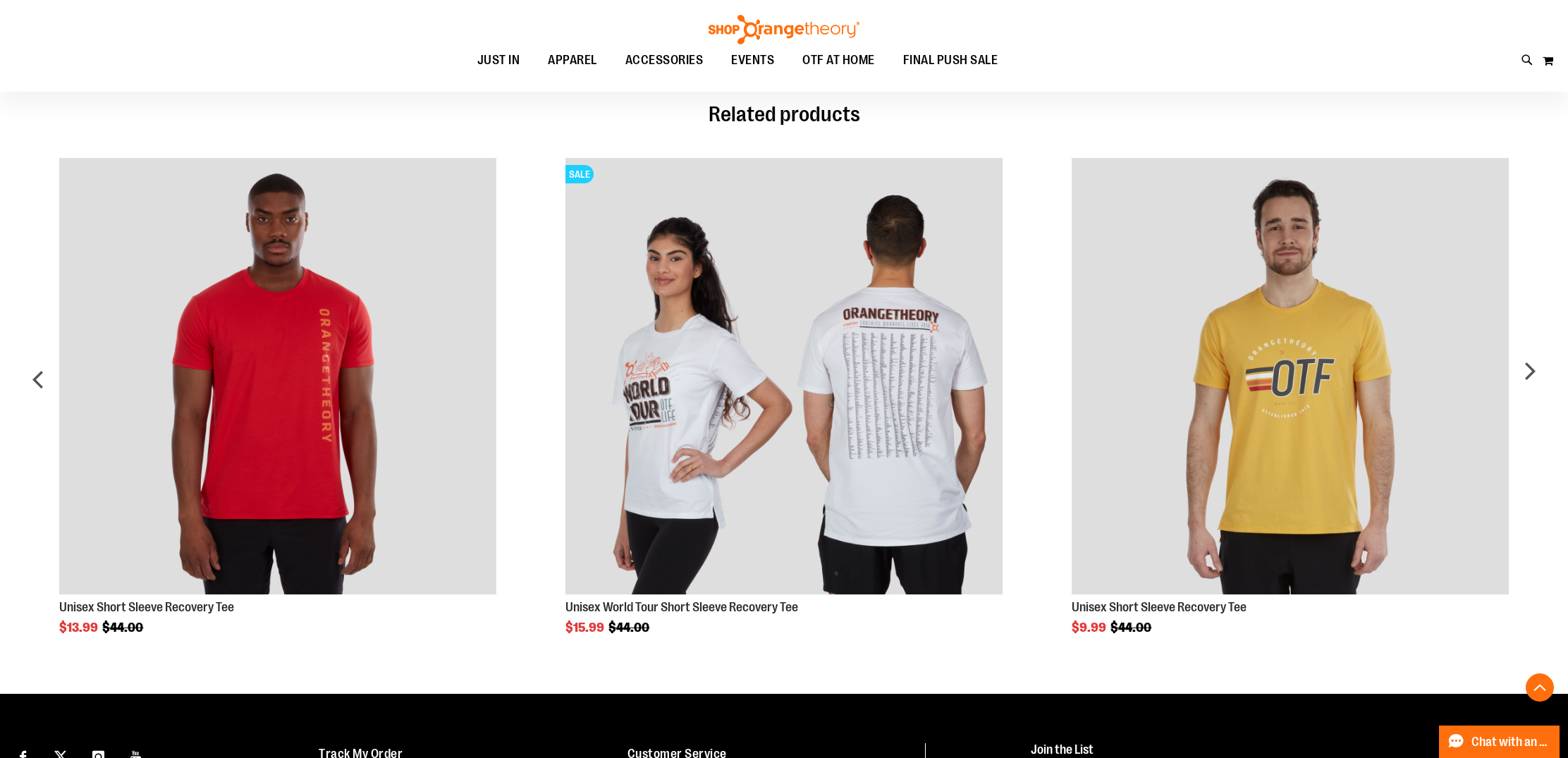
scroll to position [988, 0]
click at [1530, 373] on div "next" at bounding box center [1529, 385] width 29 height 497
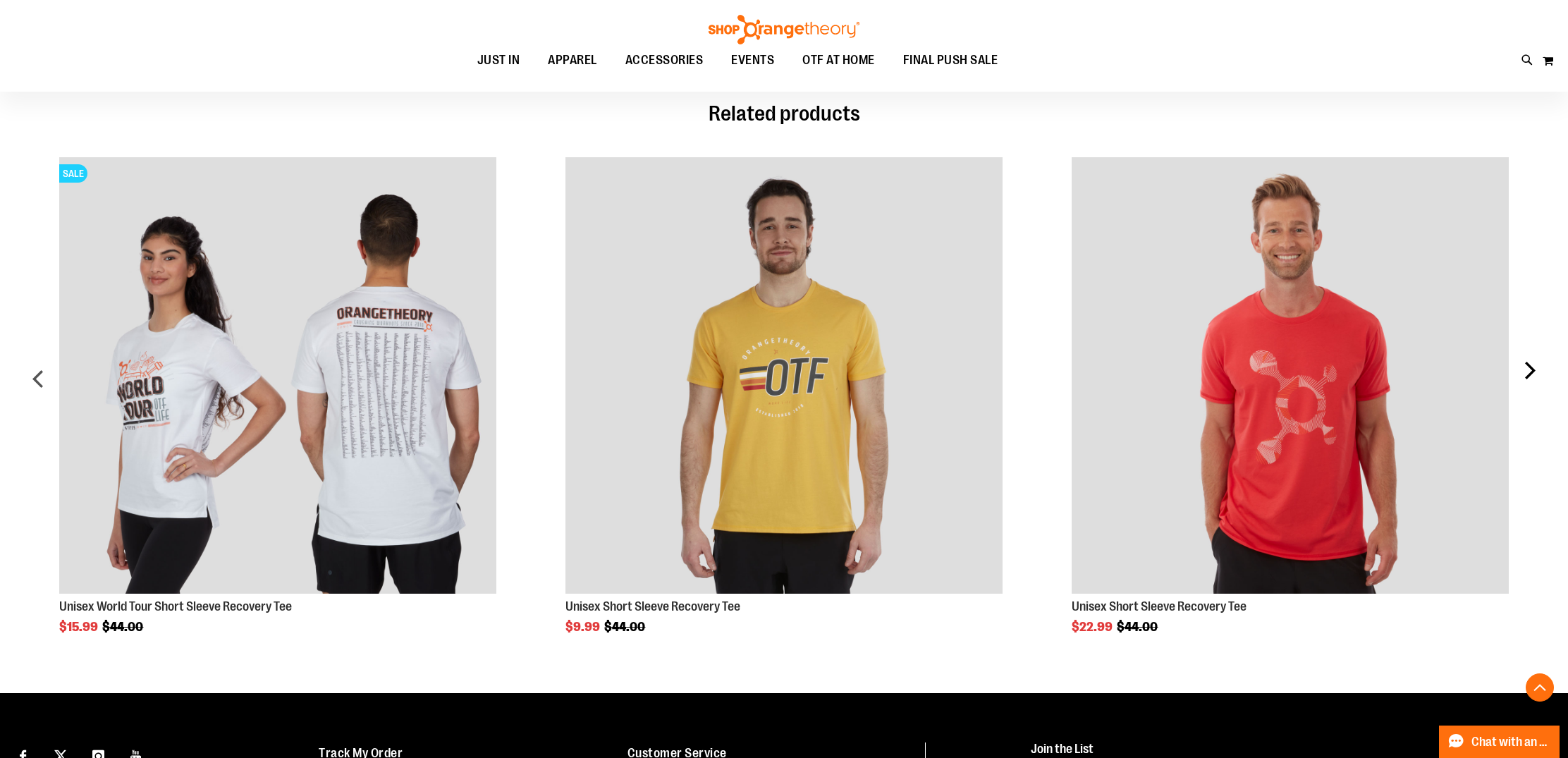
click at [1530, 373] on div "next" at bounding box center [1529, 385] width 29 height 497
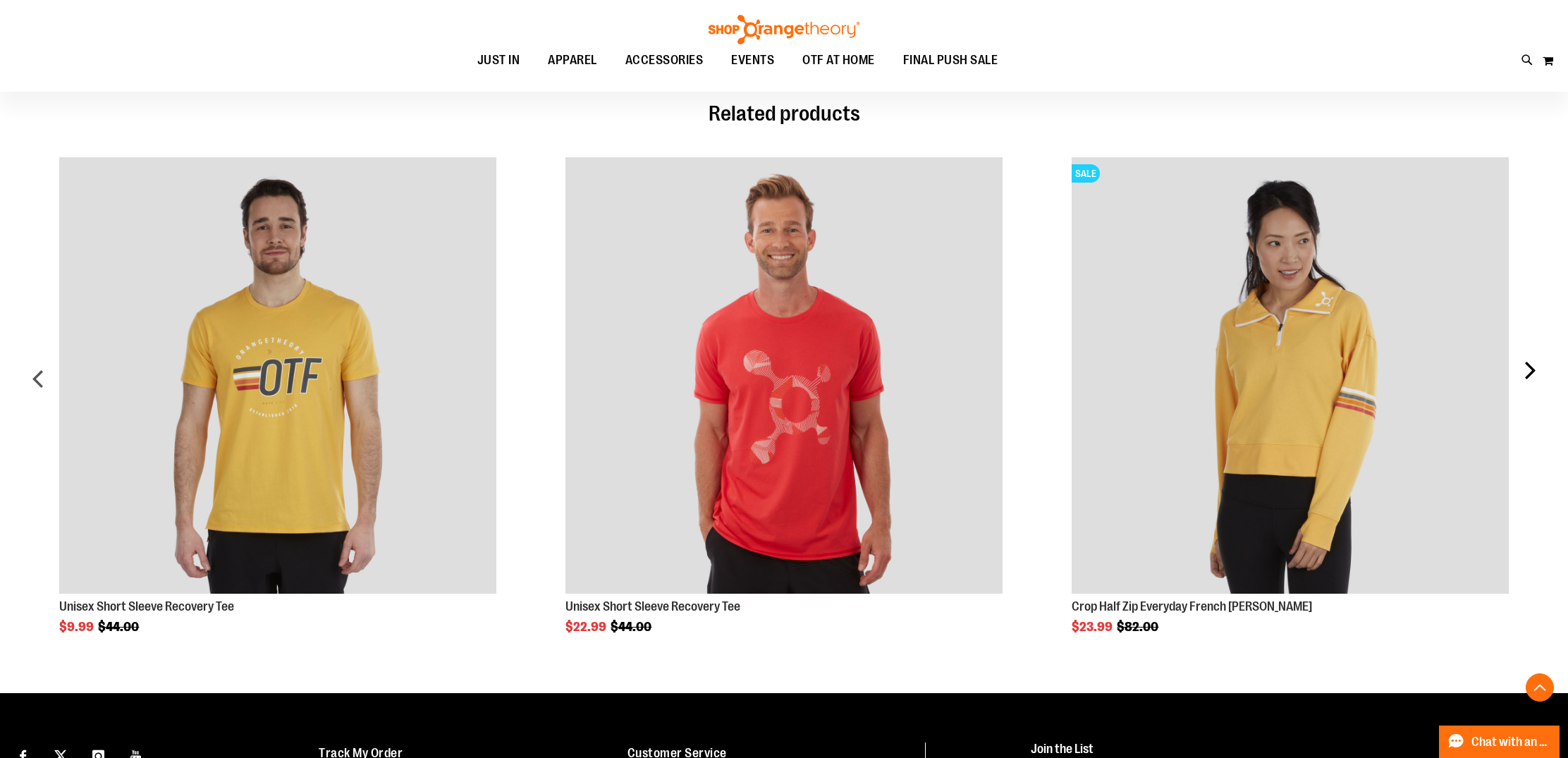
click at [1529, 372] on div "next" at bounding box center [1529, 385] width 29 height 497
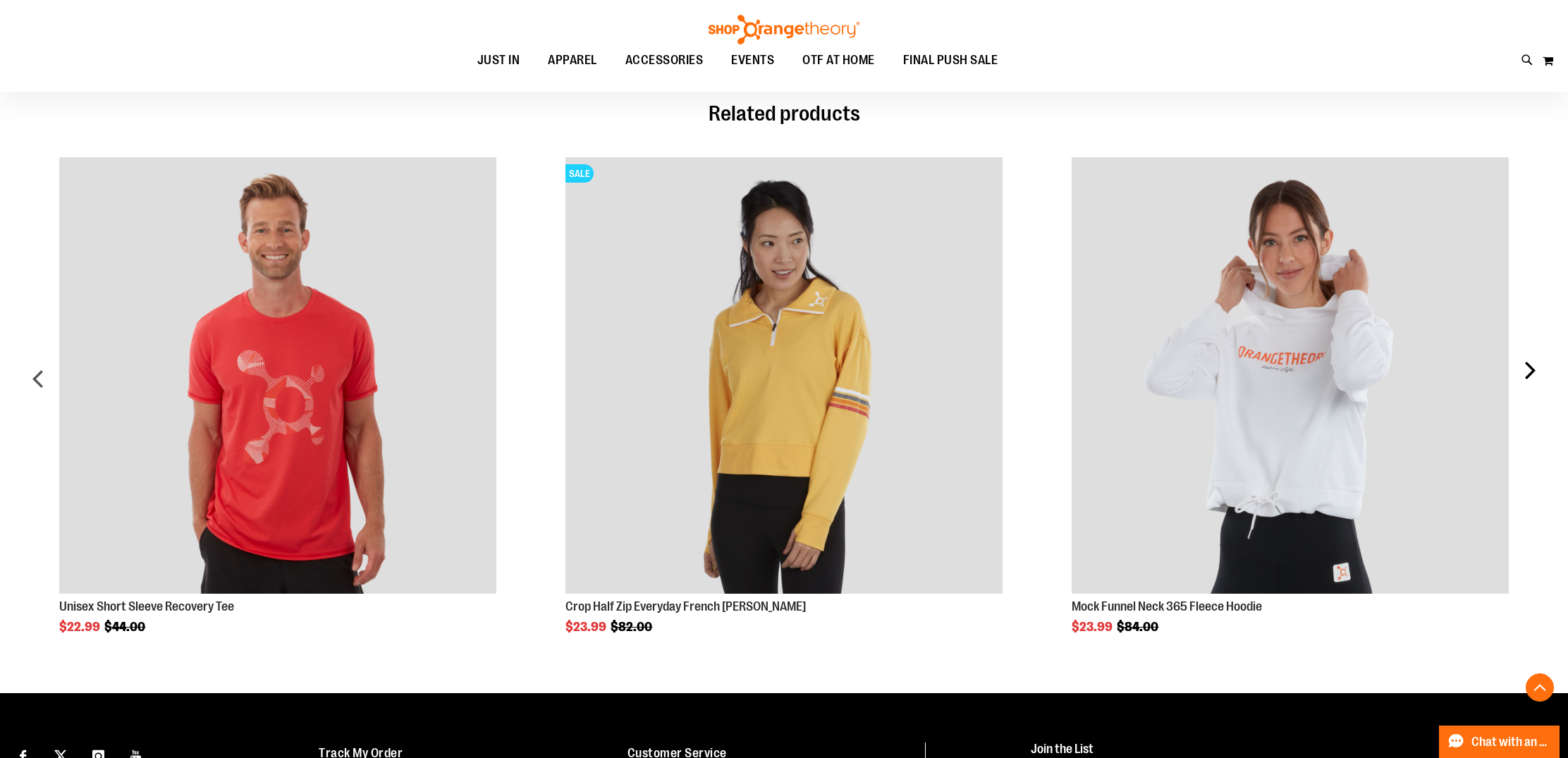
click at [1529, 372] on div "next" at bounding box center [1529, 385] width 29 height 497
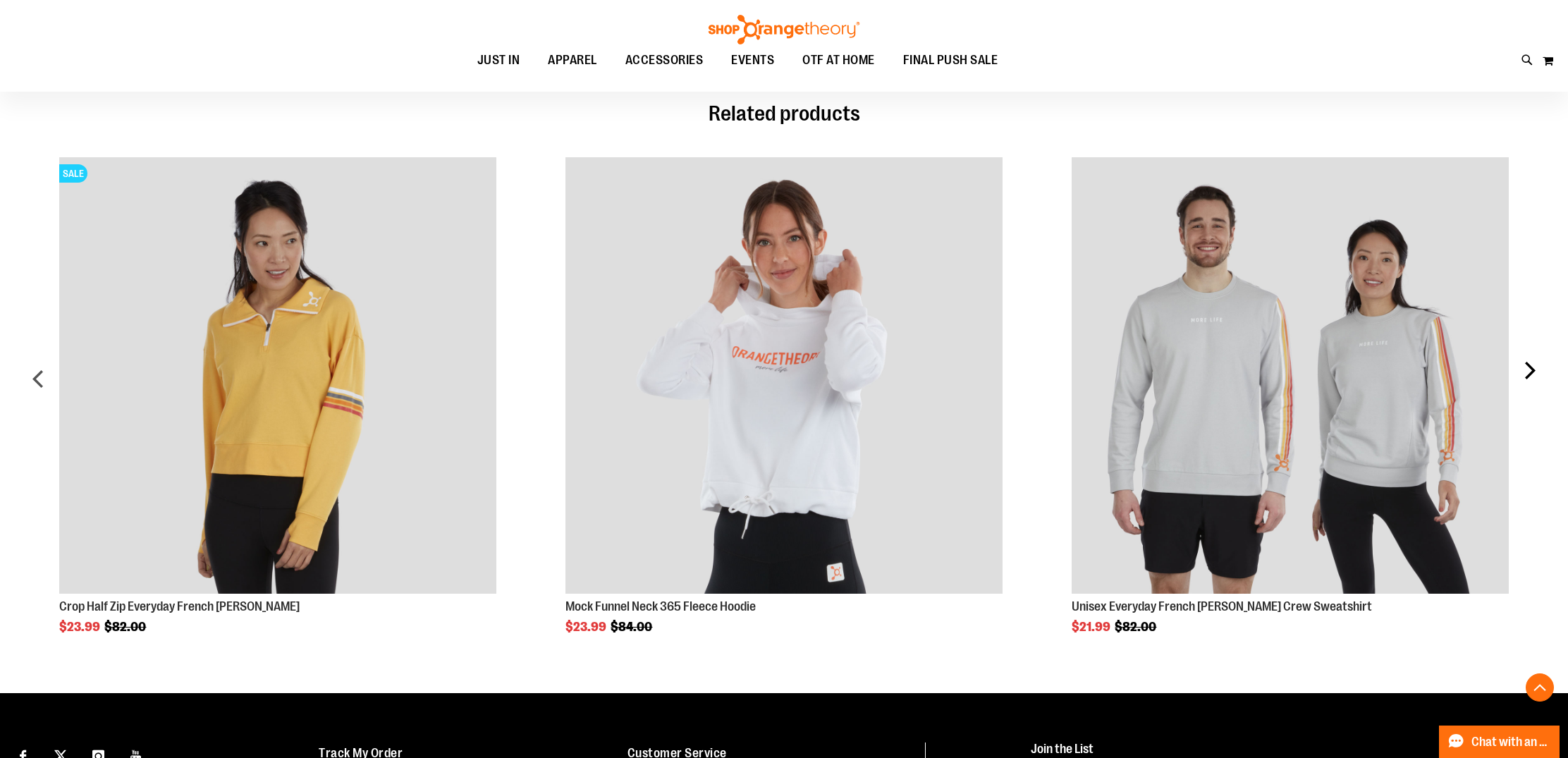
click at [1529, 373] on div "next" at bounding box center [1529, 385] width 29 height 497
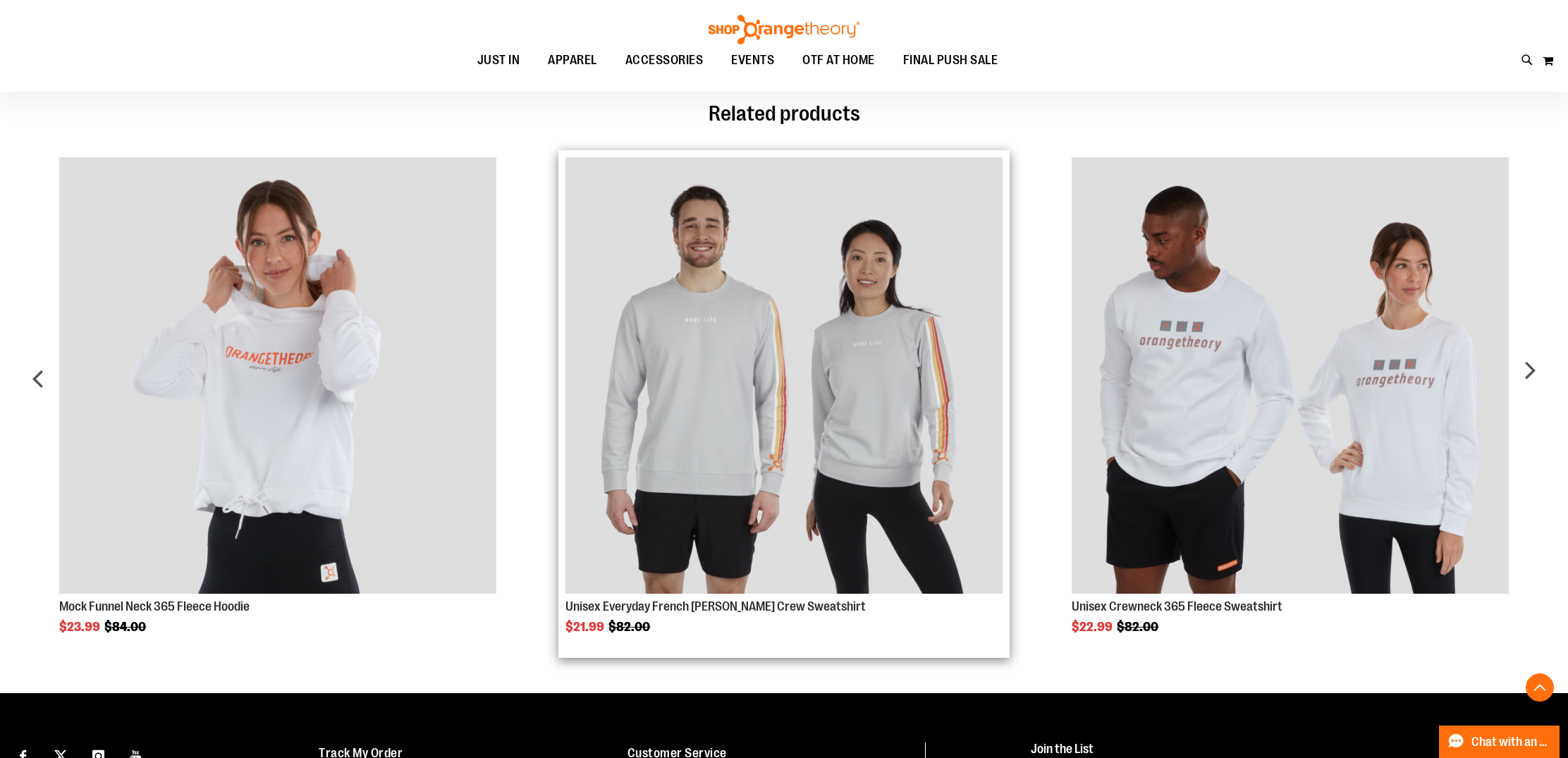
click at [956, 421] on img "Product Page Link" at bounding box center [783, 376] width 436 height 436
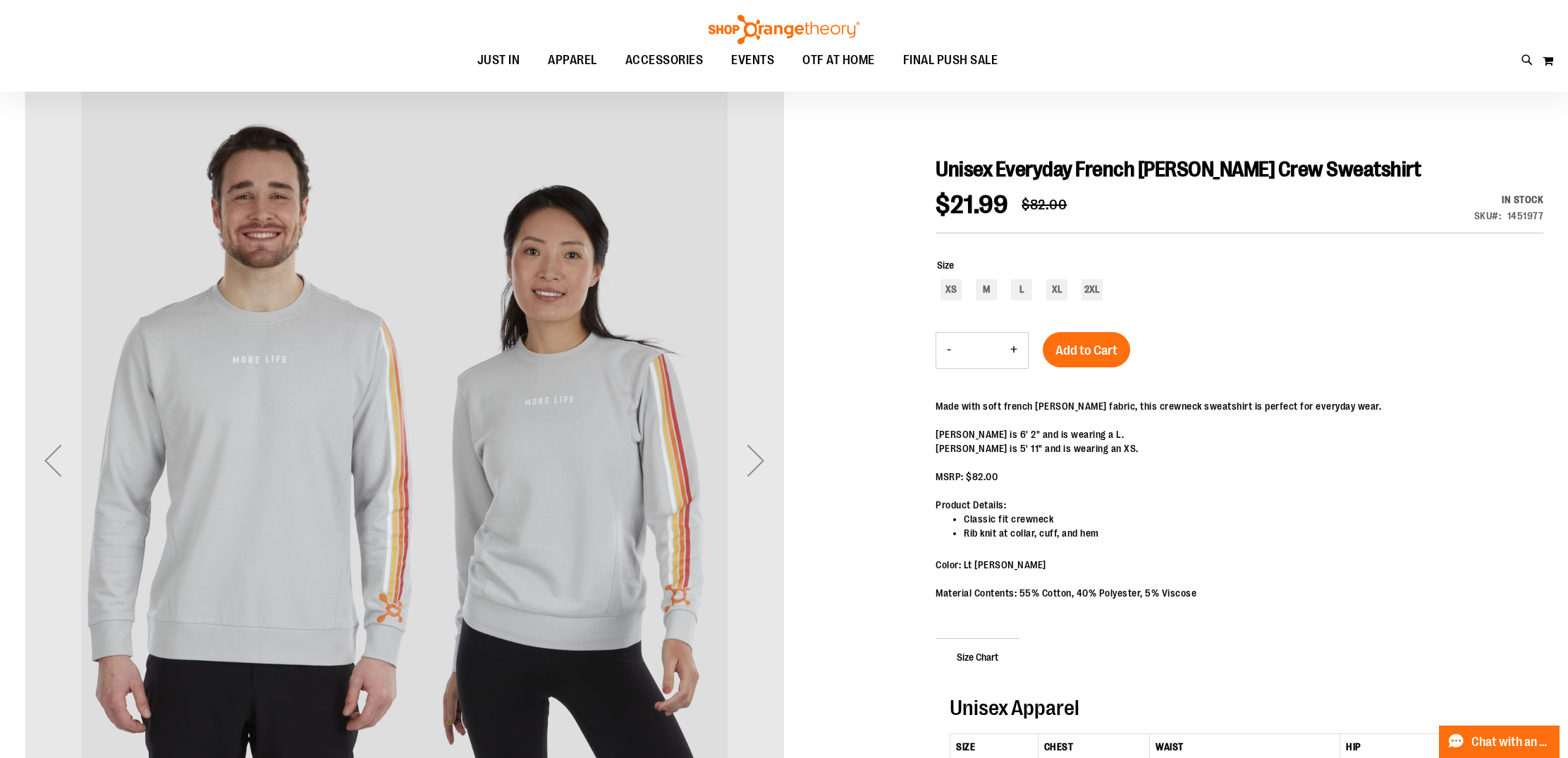
scroll to position [127, 0]
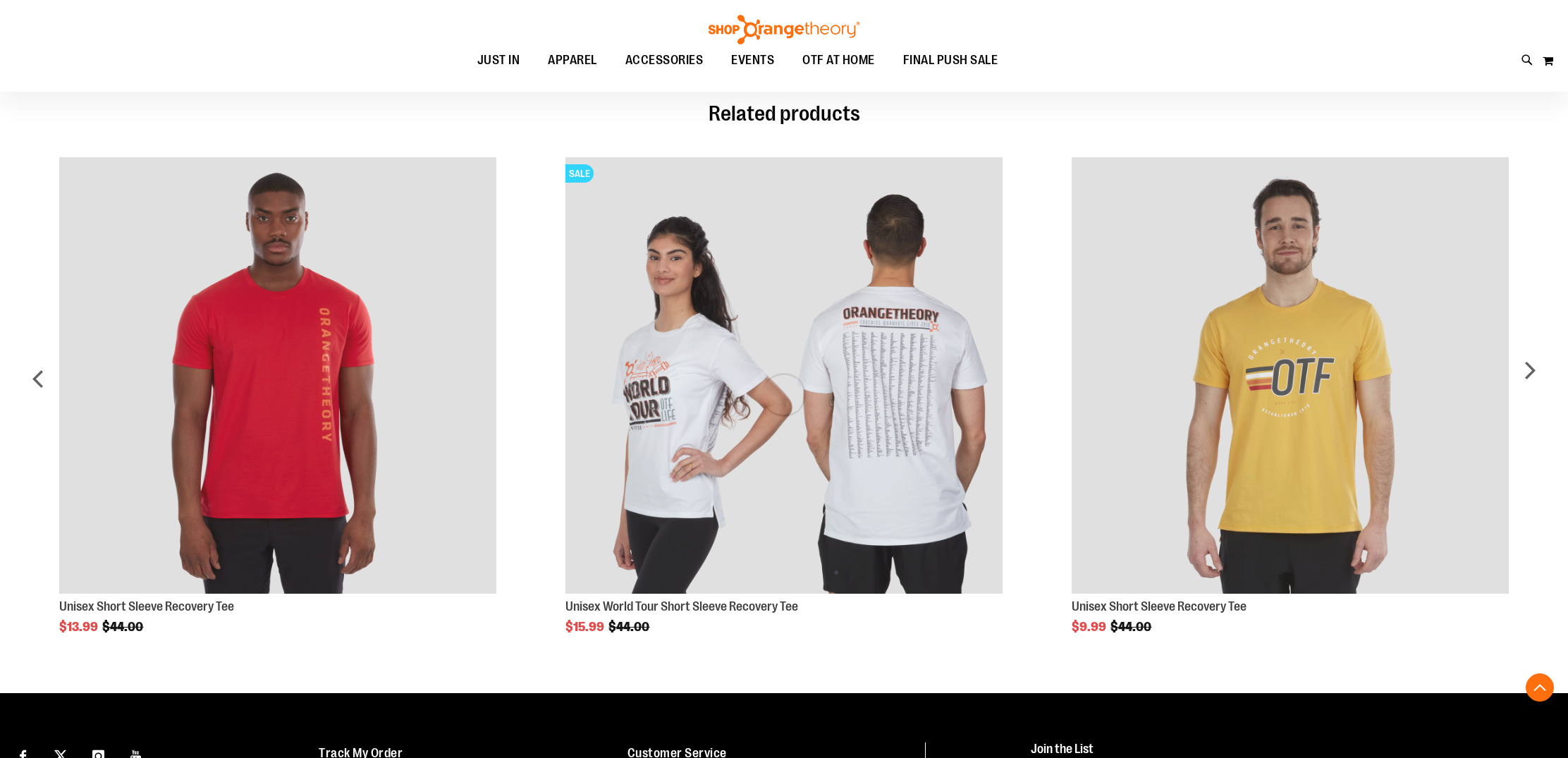
scroll to position [988, 0]
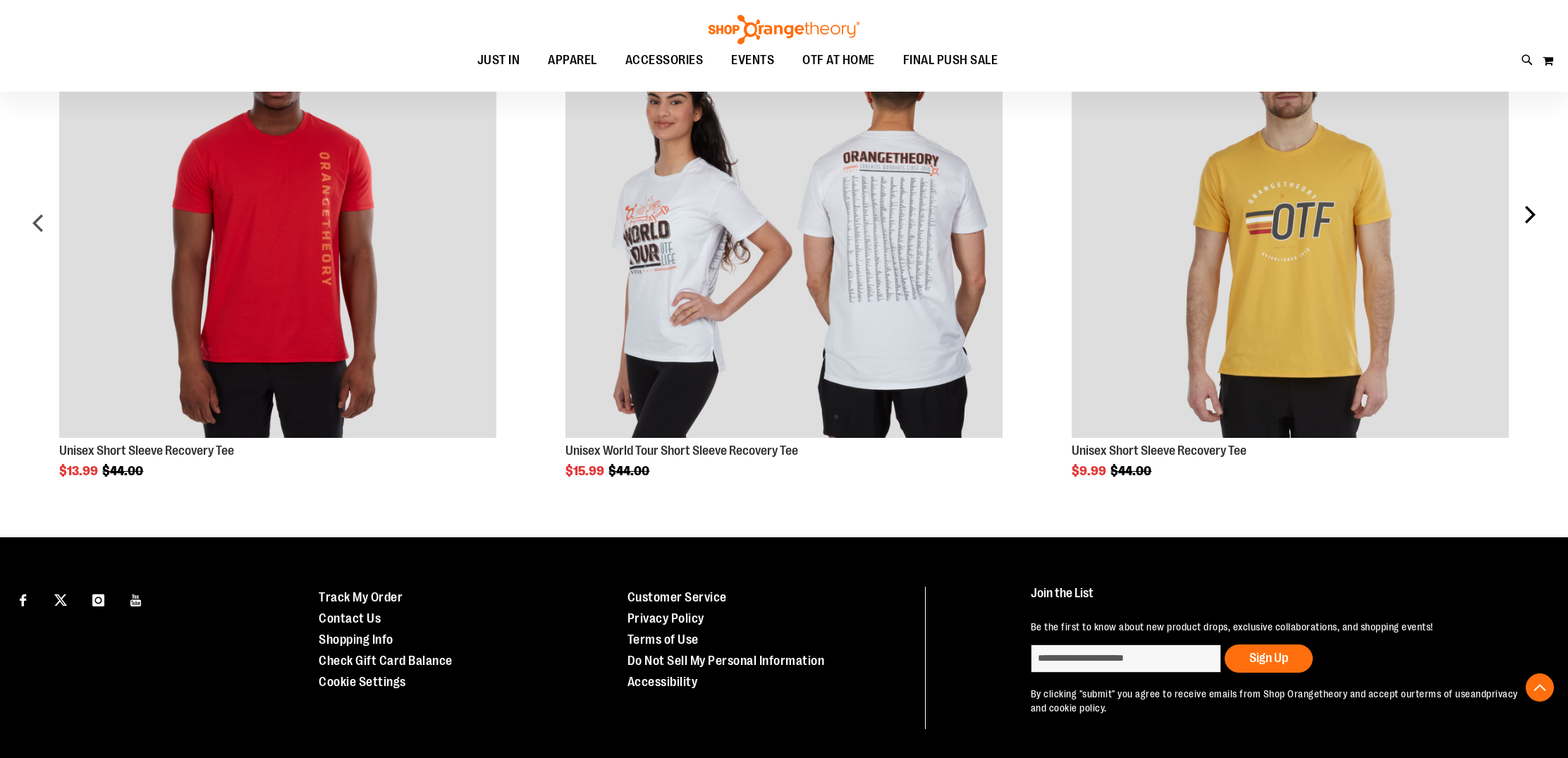
click at [1527, 215] on div "next" at bounding box center [1529, 229] width 29 height 497
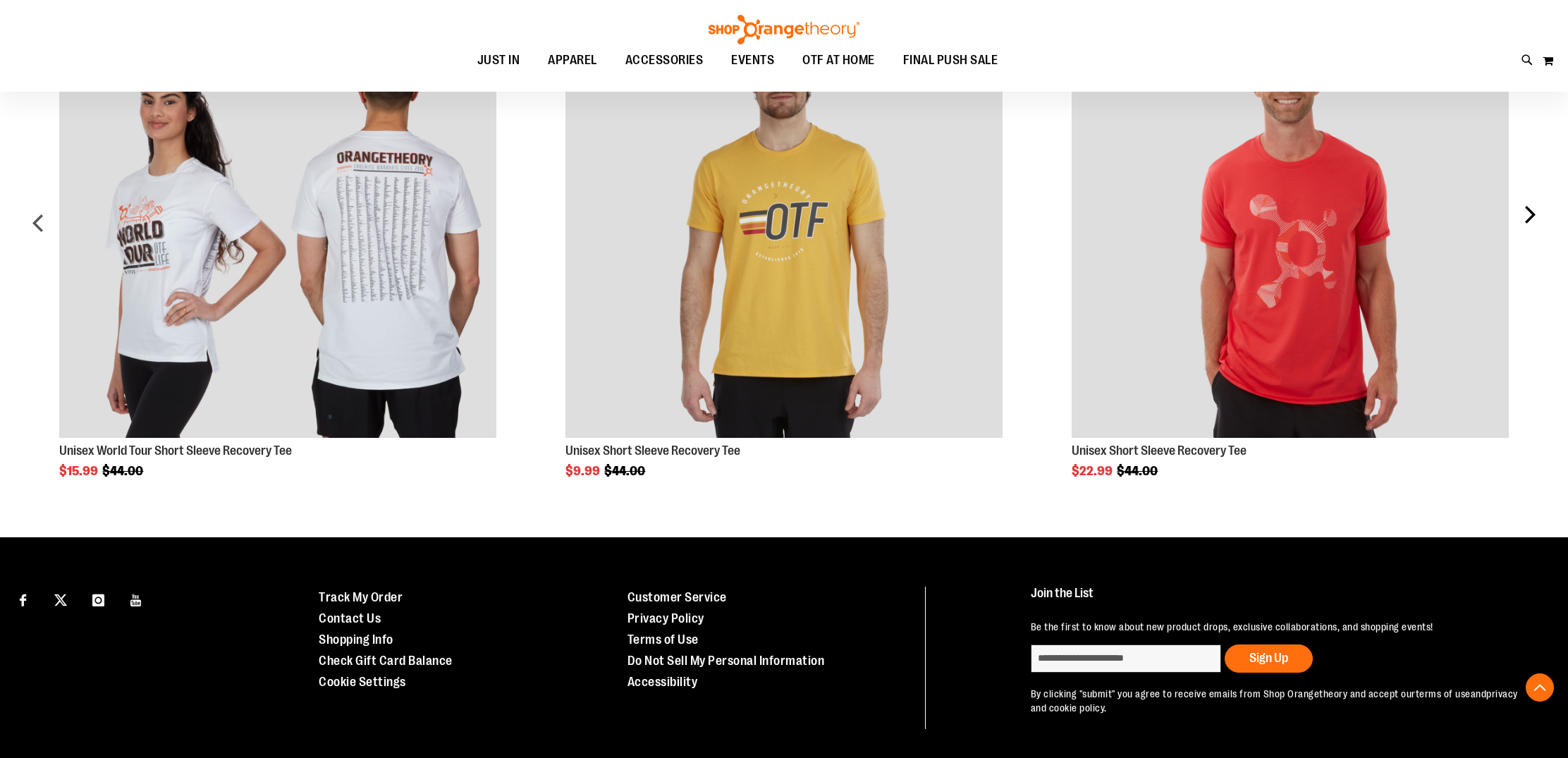
click at [1528, 215] on div "next" at bounding box center [1529, 229] width 29 height 497
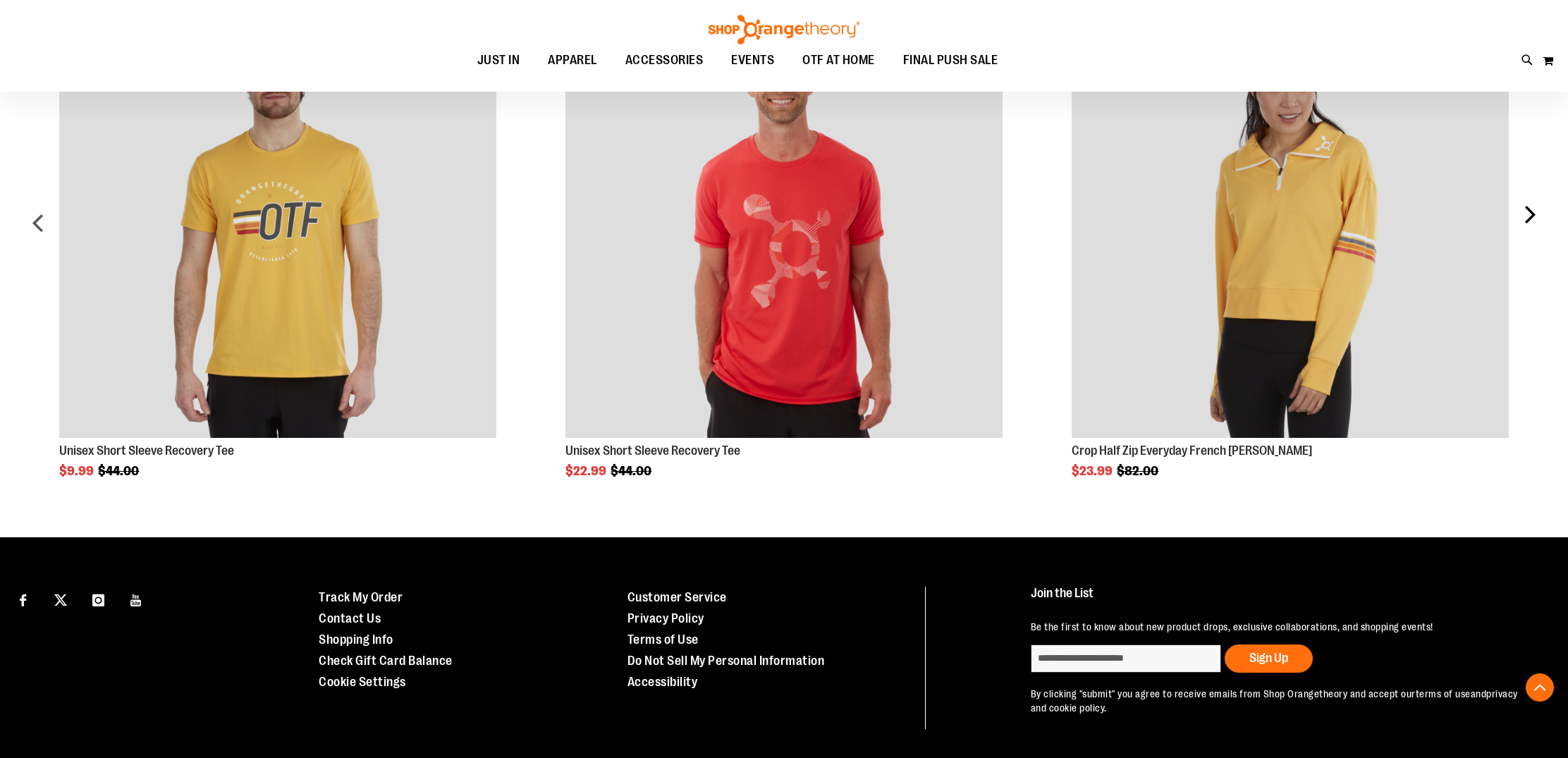
click at [1528, 215] on div "next" at bounding box center [1529, 229] width 29 height 497
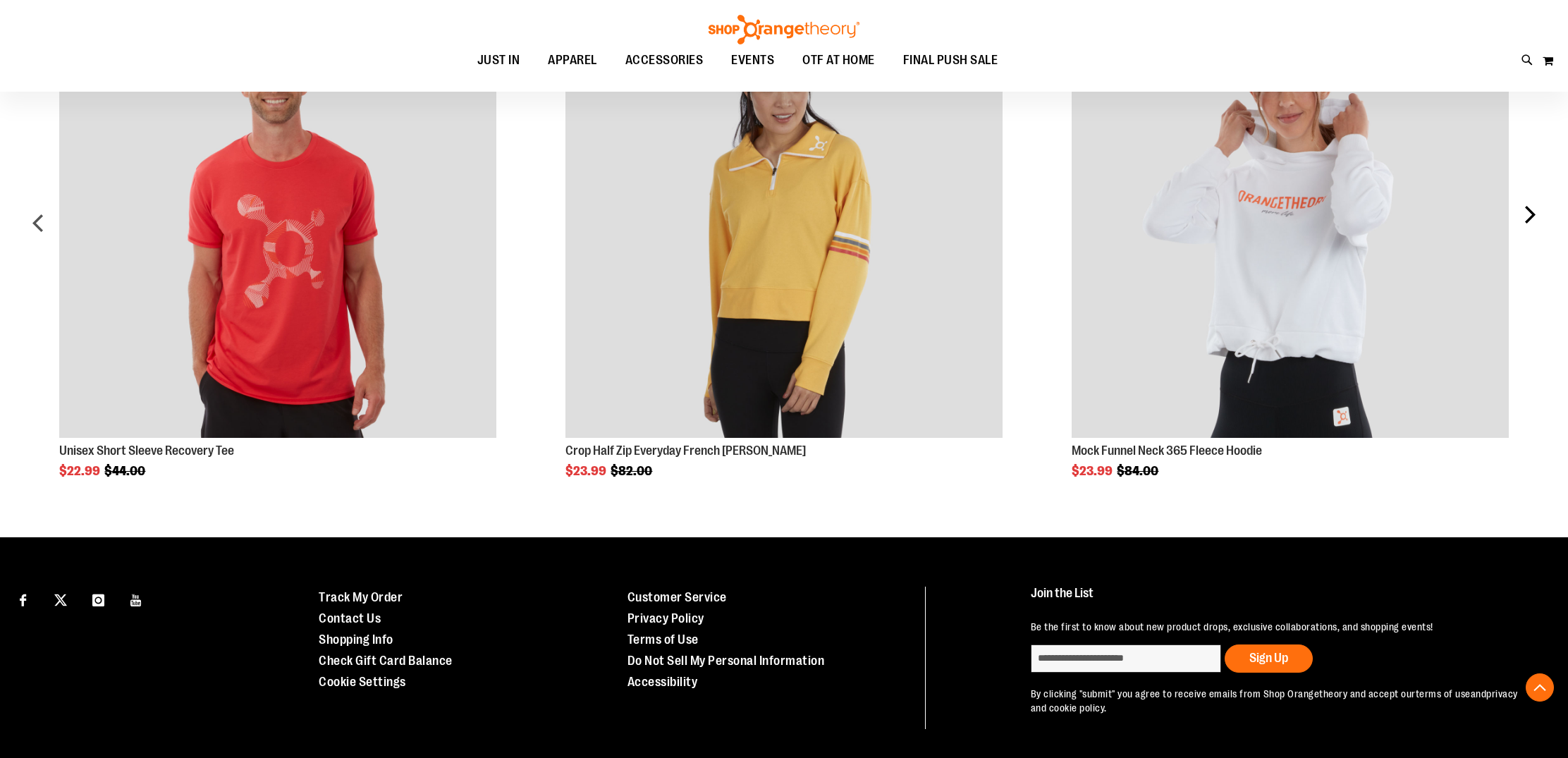
click at [1528, 215] on div "next" at bounding box center [1529, 229] width 29 height 497
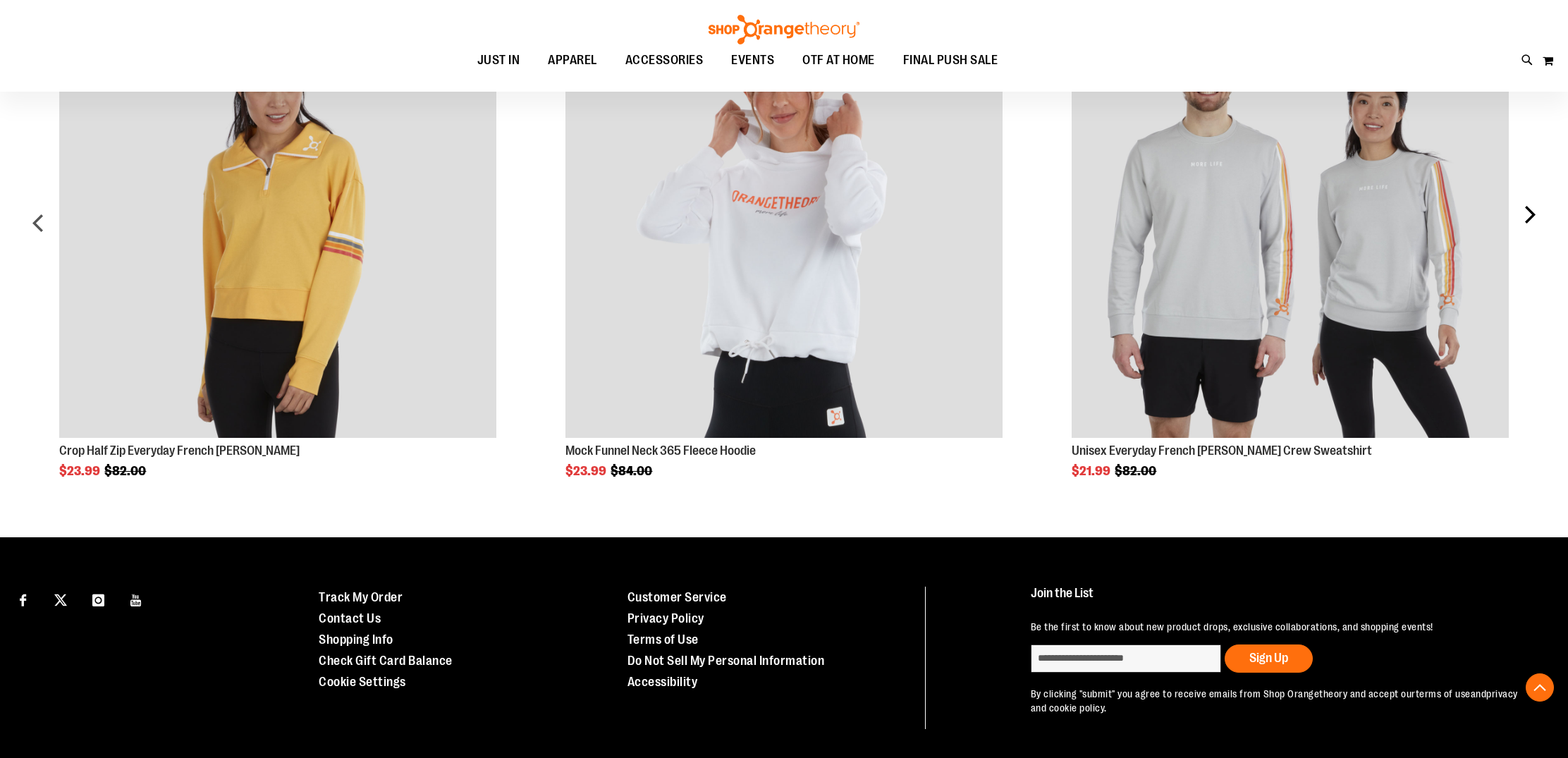
click at [1528, 215] on div "next" at bounding box center [1529, 229] width 29 height 497
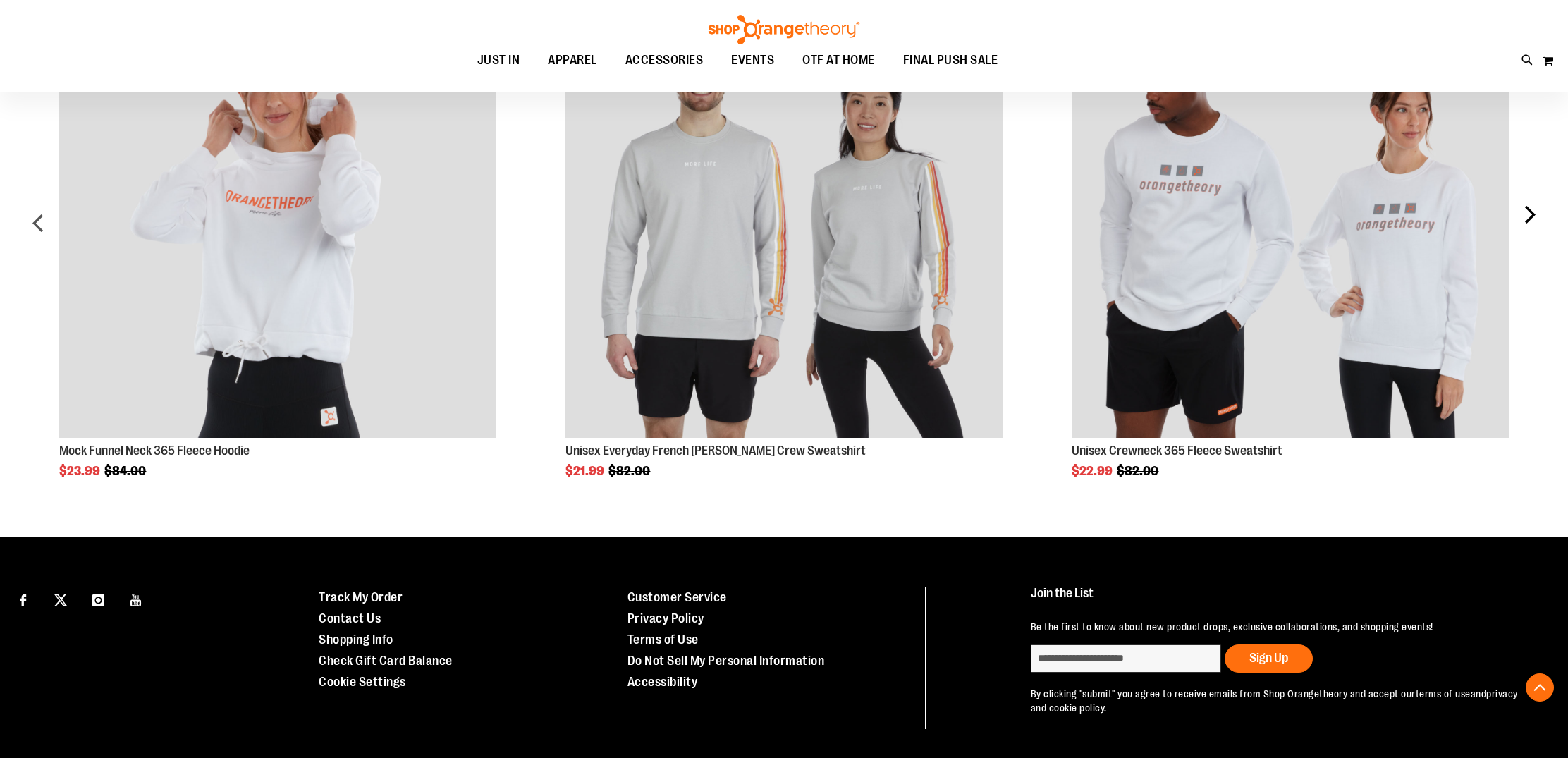
click at [1535, 212] on div "next" at bounding box center [1529, 229] width 29 height 497
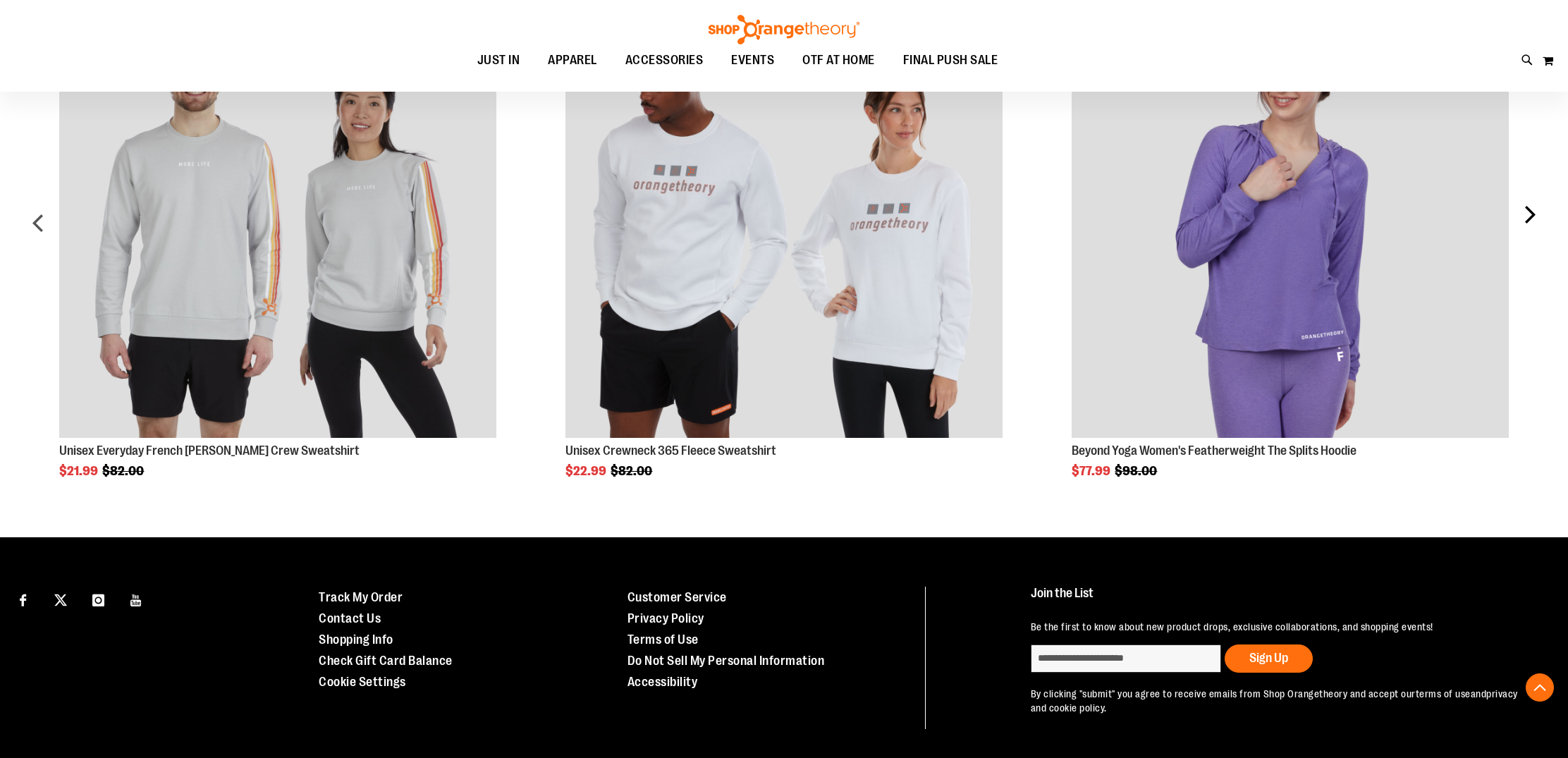
click at [1535, 212] on div "next" at bounding box center [1529, 229] width 29 height 497
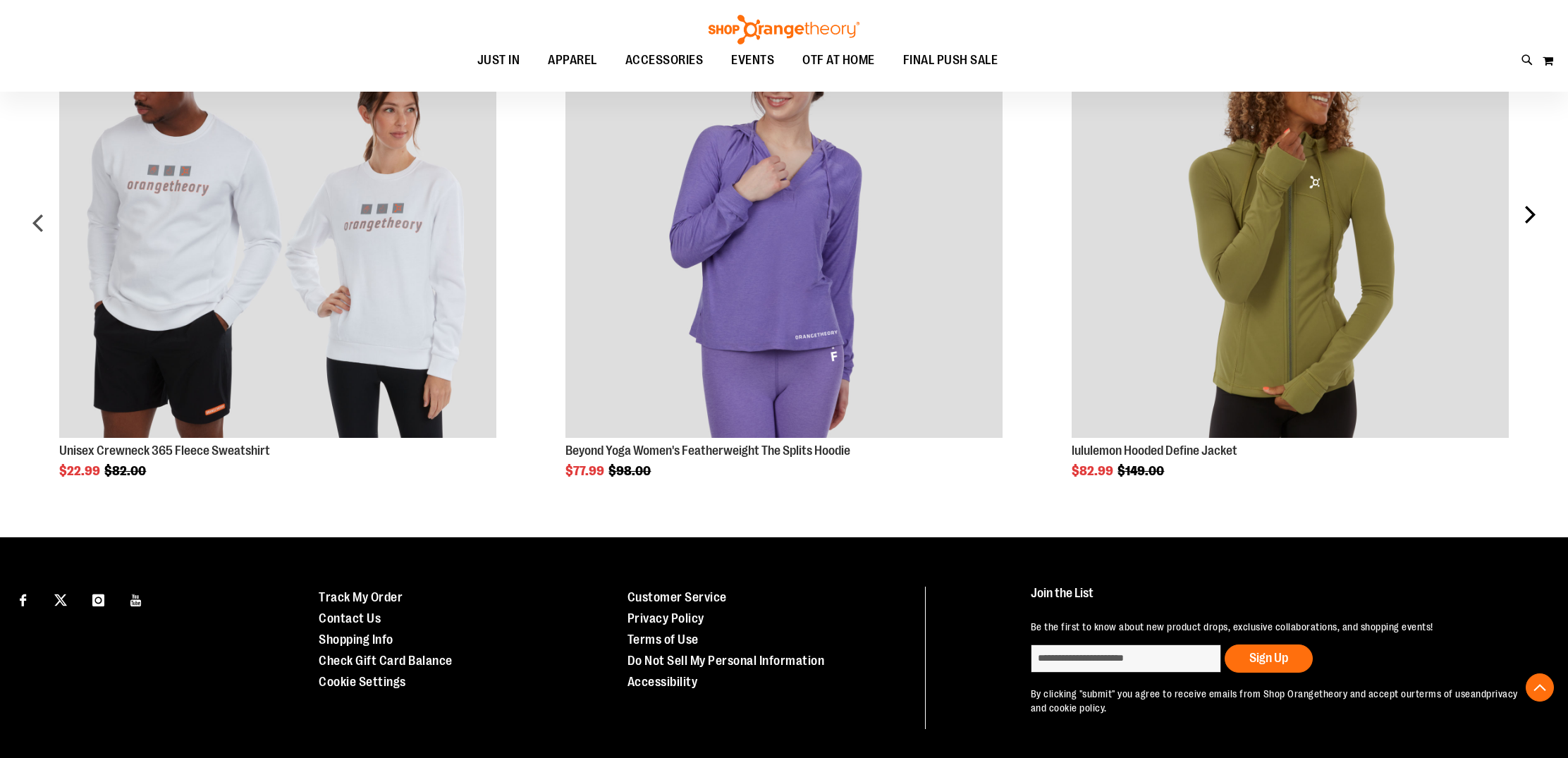
click at [1530, 214] on div "next" at bounding box center [1529, 229] width 29 height 497
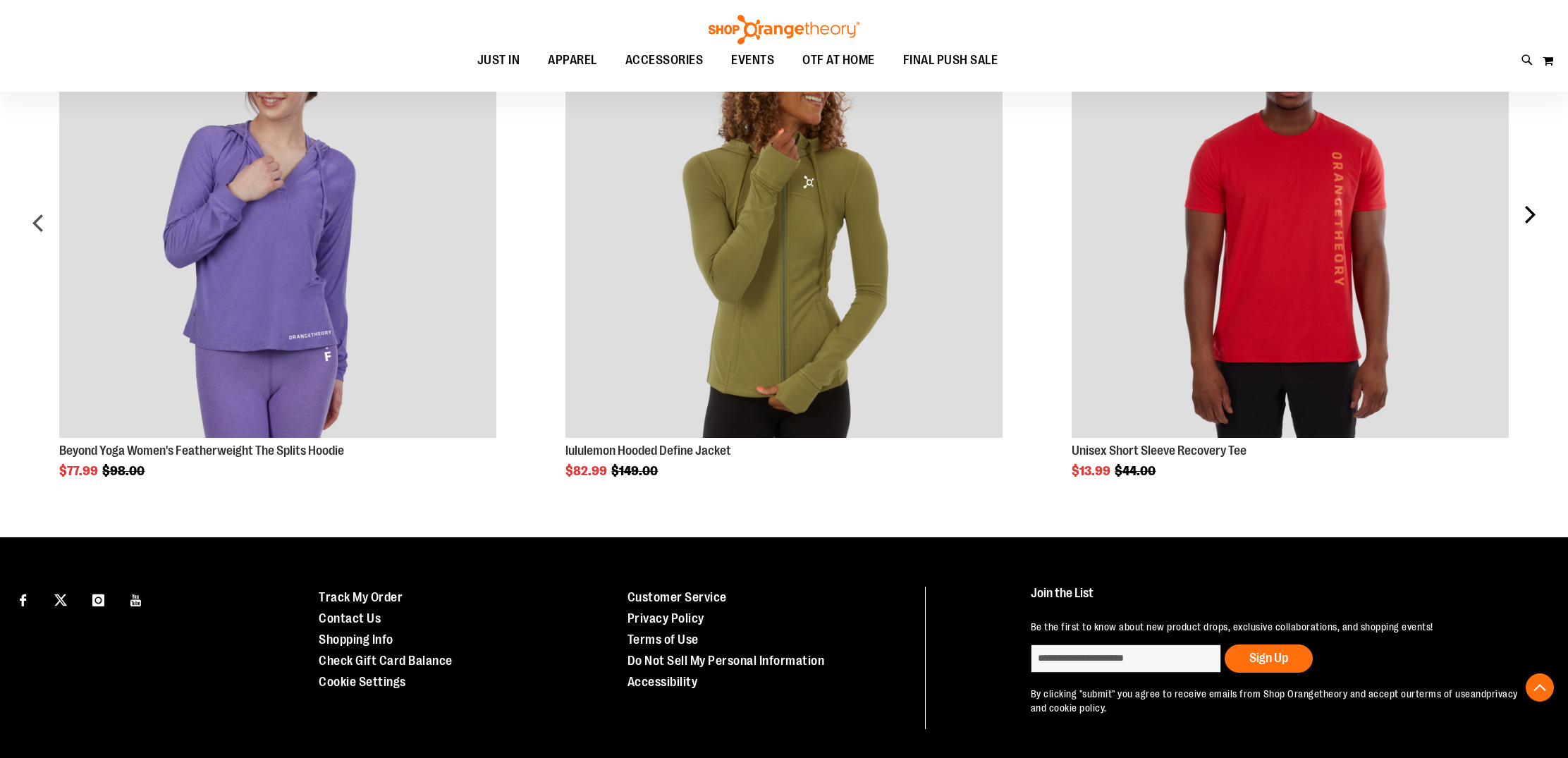
click at [1530, 214] on div "next" at bounding box center [1529, 229] width 29 height 497
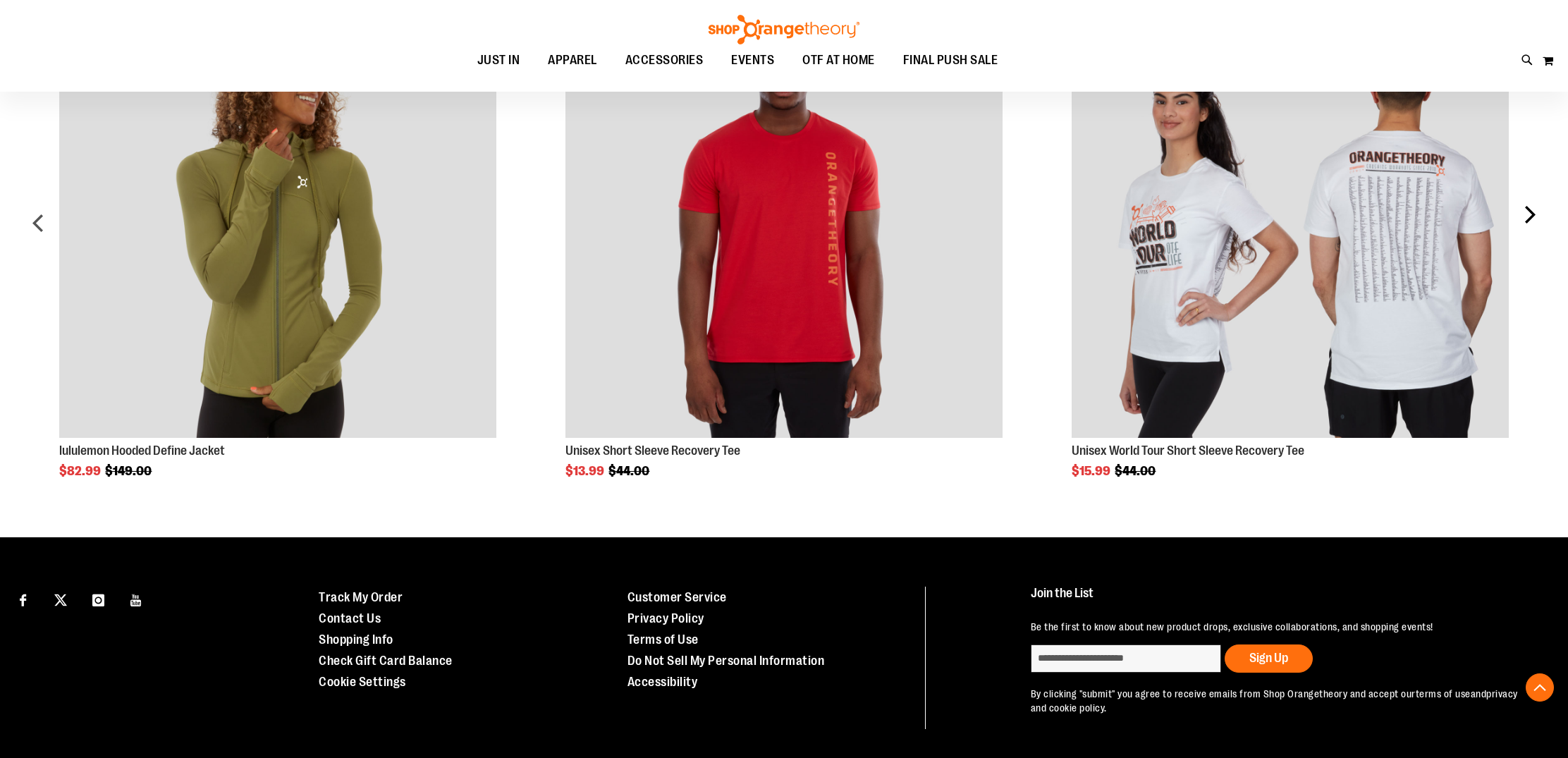
click at [1530, 214] on div "next" at bounding box center [1529, 229] width 29 height 497
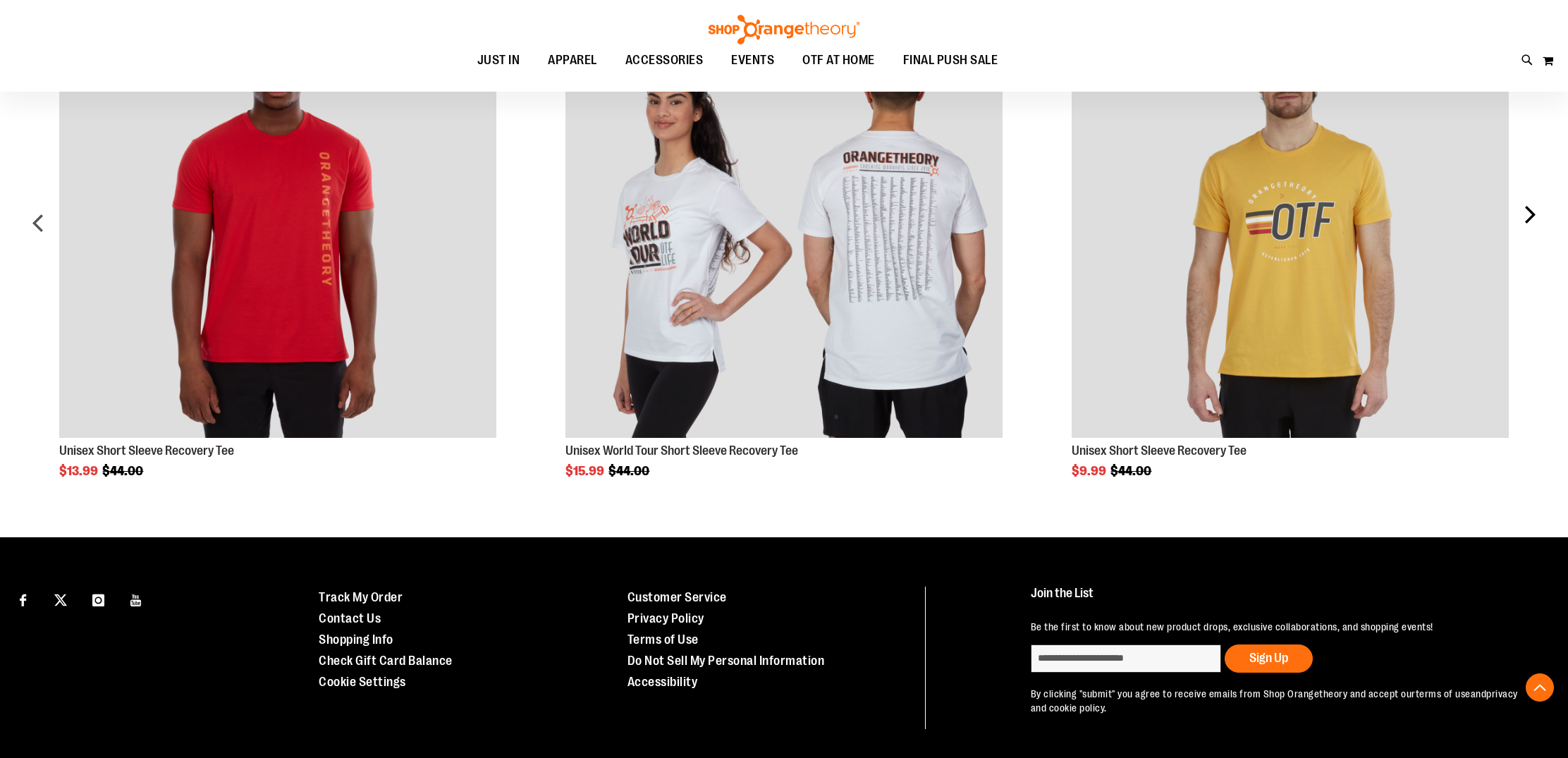
click at [1530, 214] on div "next" at bounding box center [1529, 229] width 29 height 497
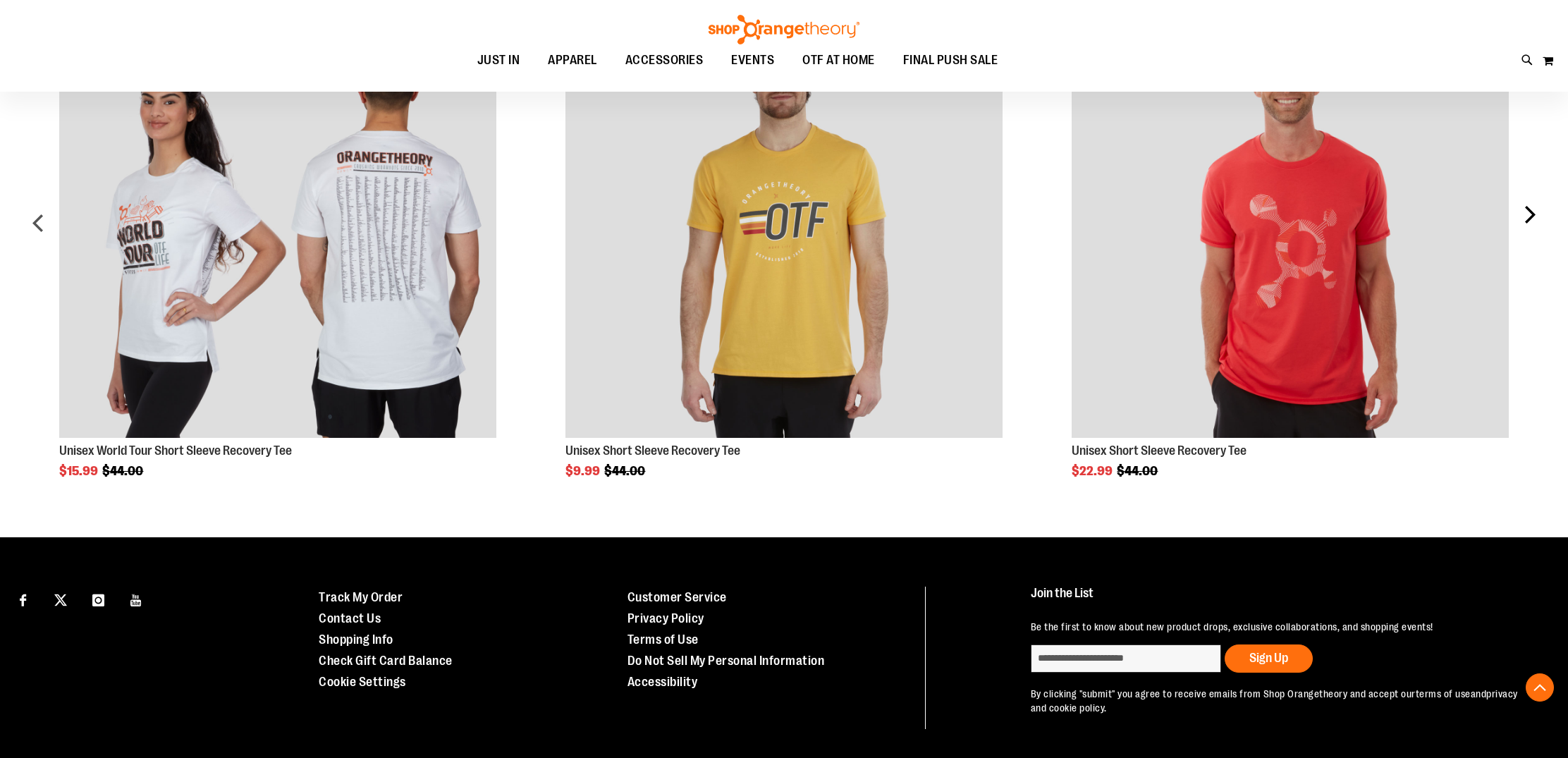
click at [1530, 214] on div "next" at bounding box center [1529, 229] width 29 height 497
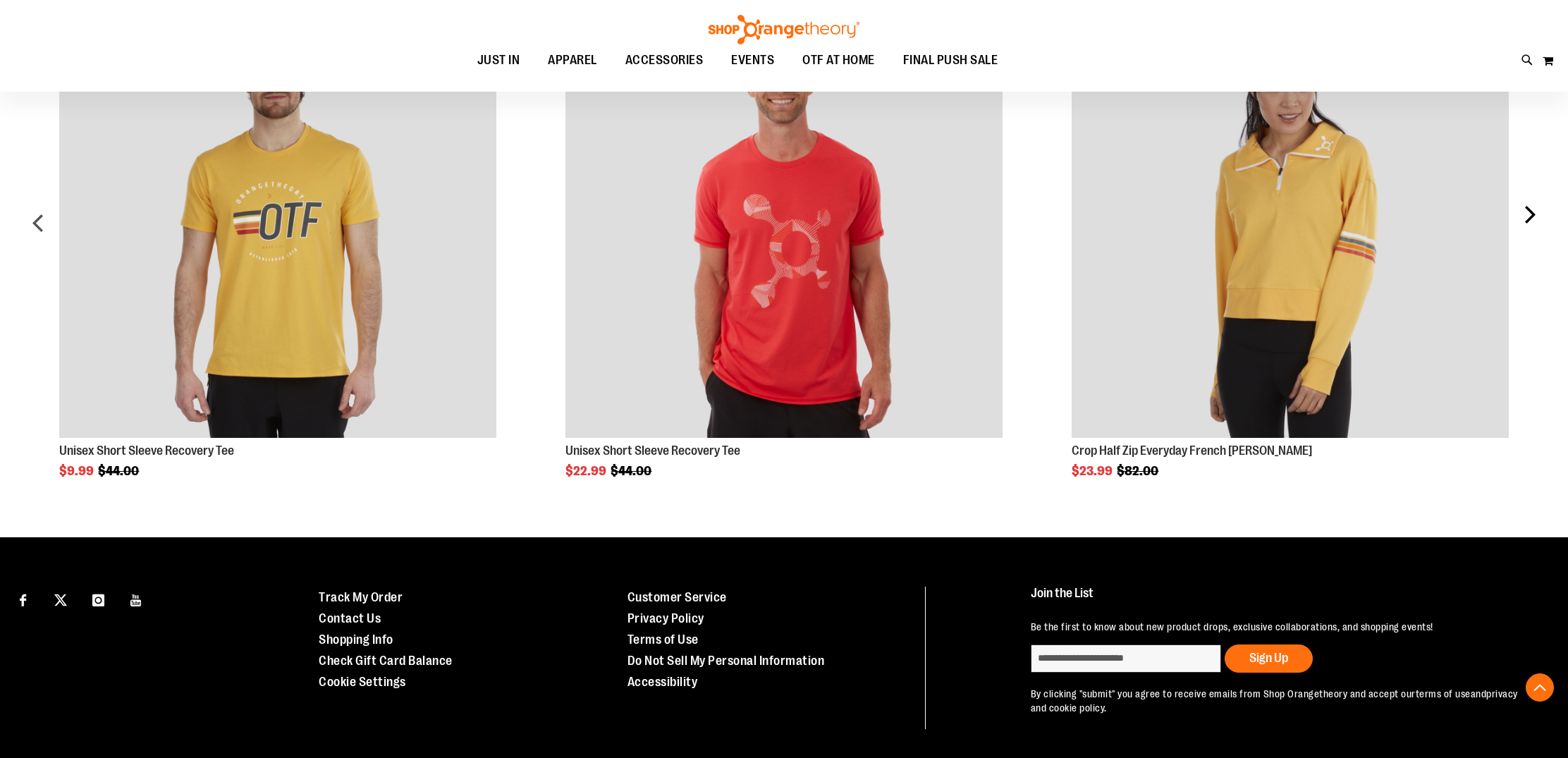
click at [1530, 214] on div "next" at bounding box center [1529, 229] width 29 height 497
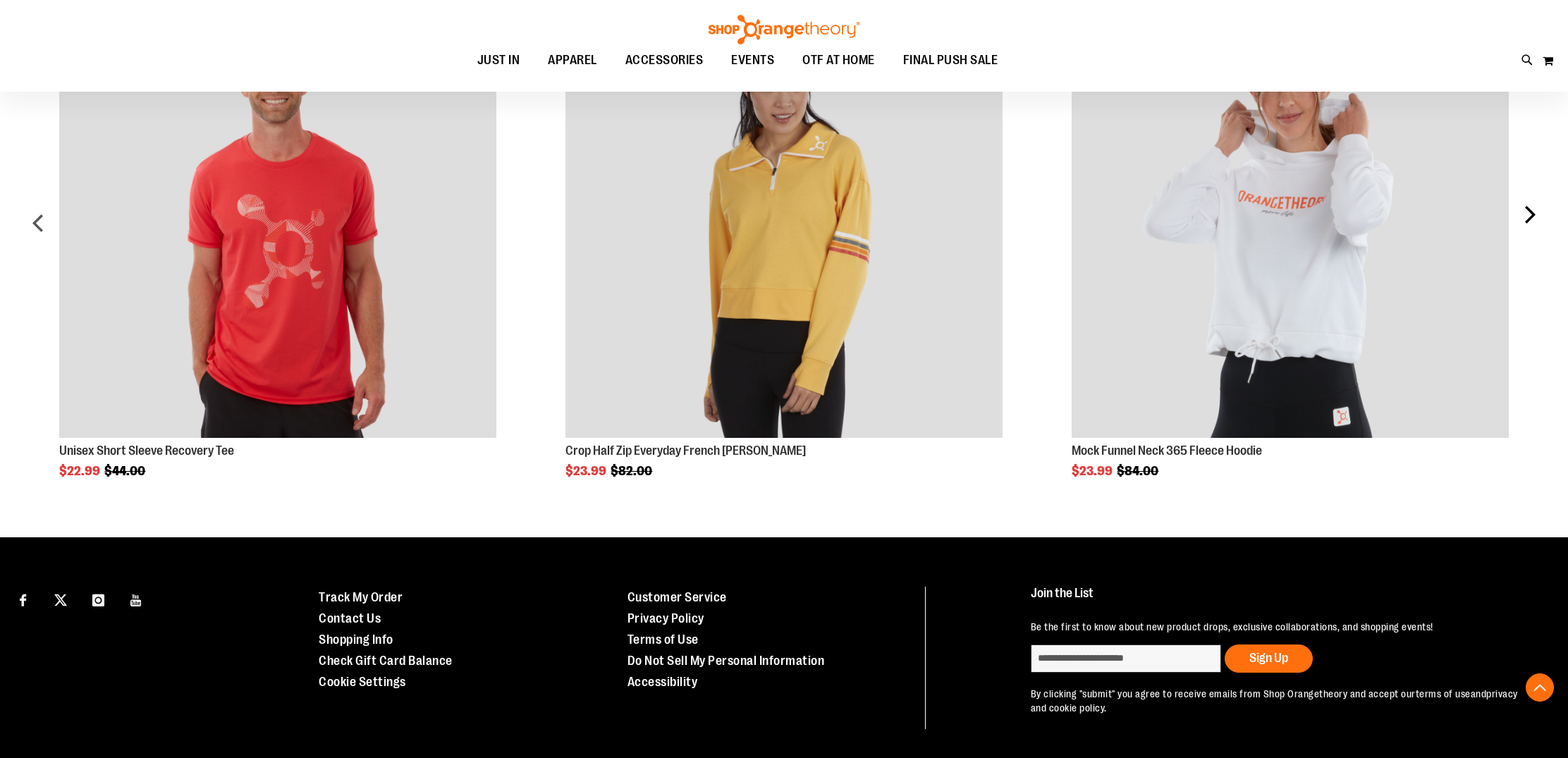
click at [1530, 214] on div "next" at bounding box center [1529, 229] width 29 height 497
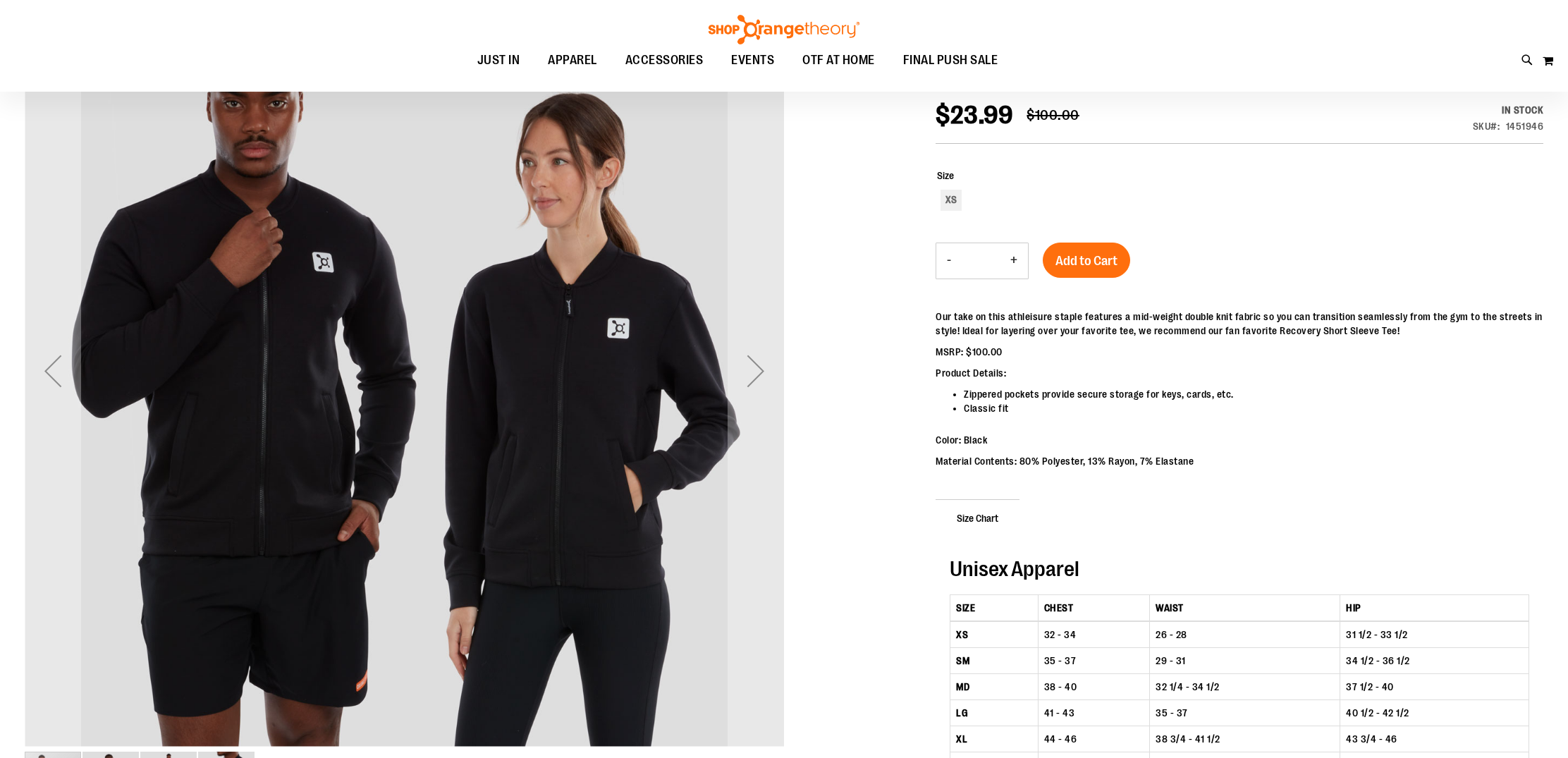
scroll to position [51, 0]
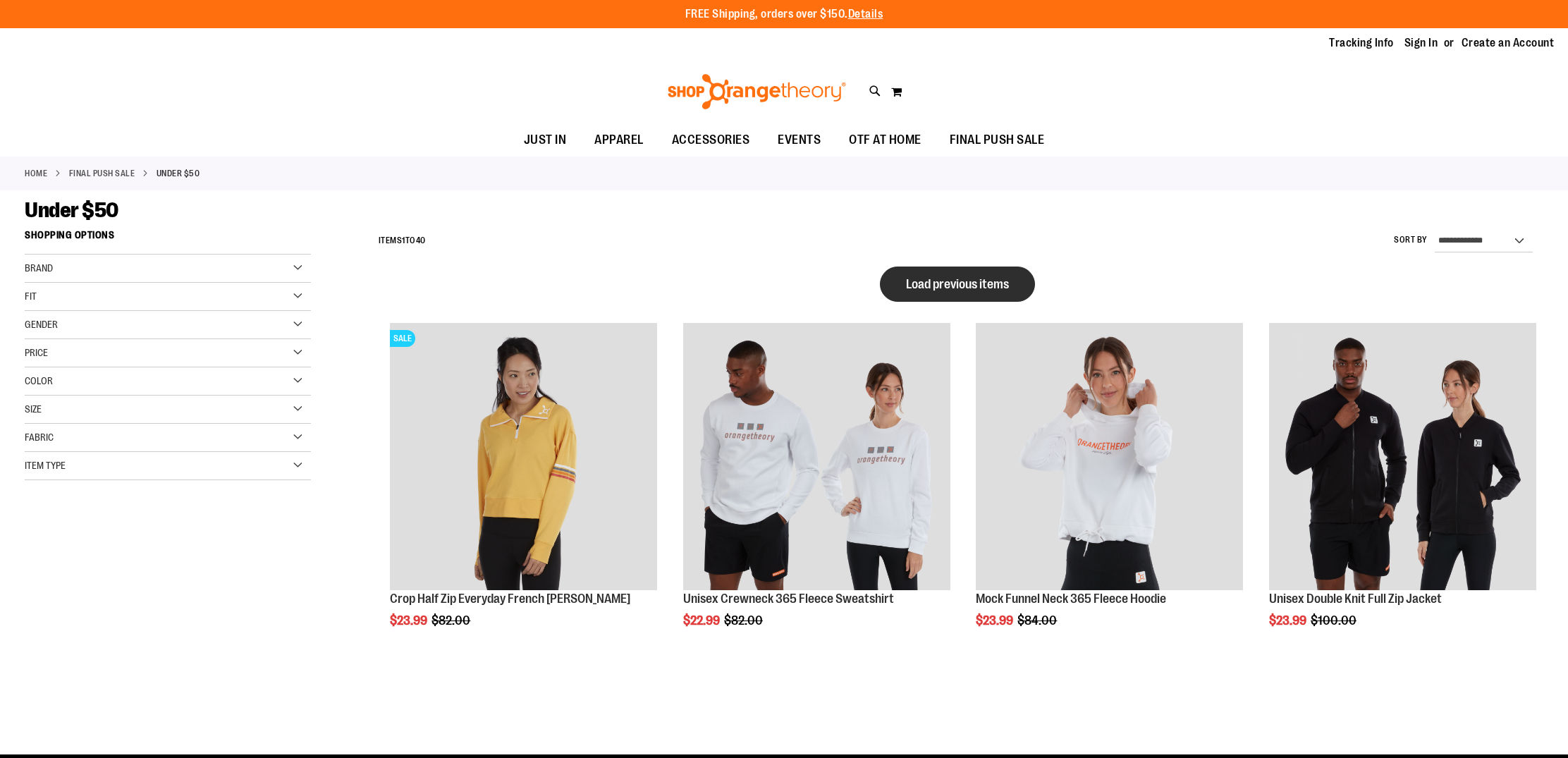
click at [969, 274] on button "Load previous items" at bounding box center [957, 283] width 155 height 35
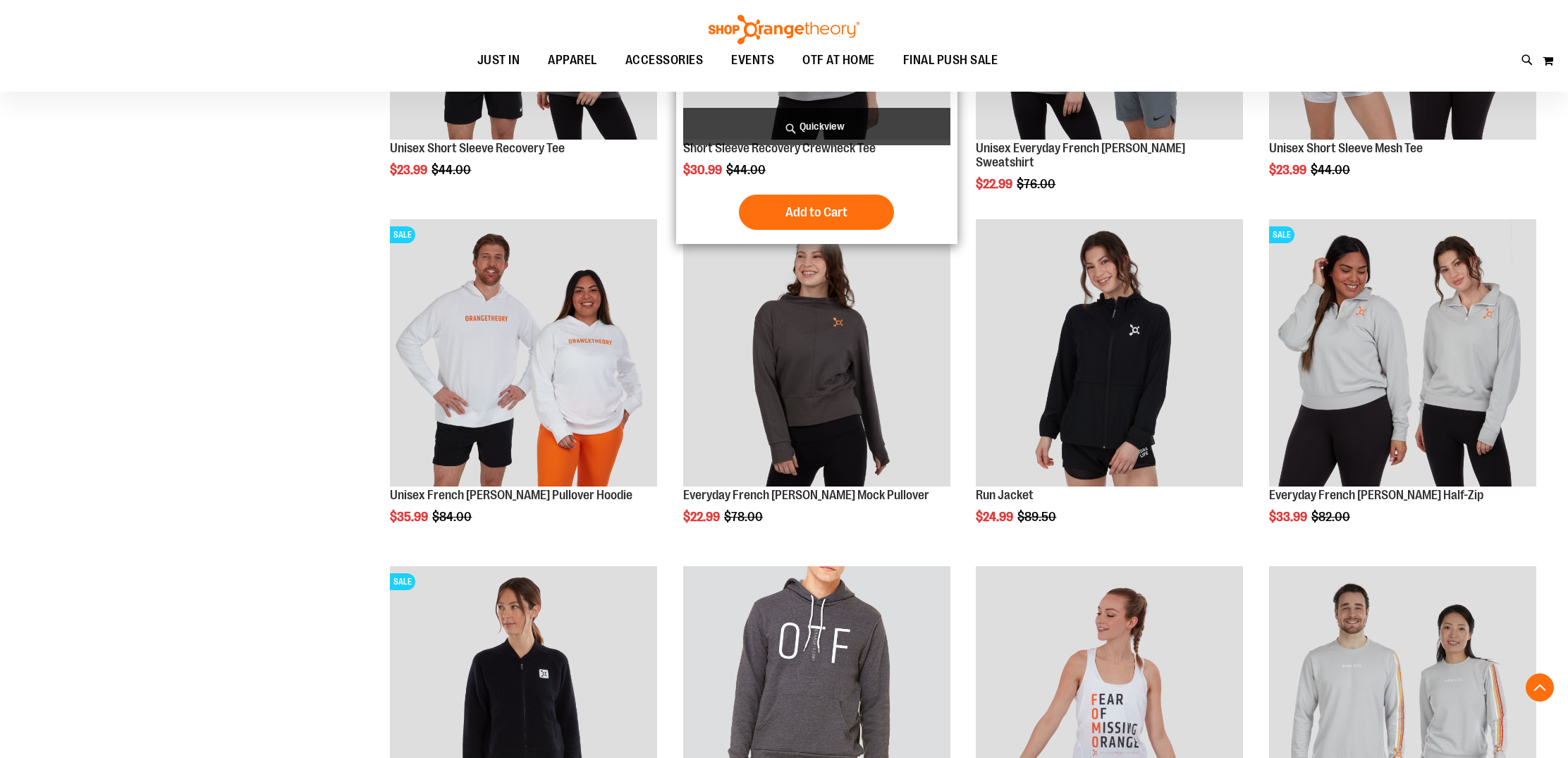
scroll to position [305, 0]
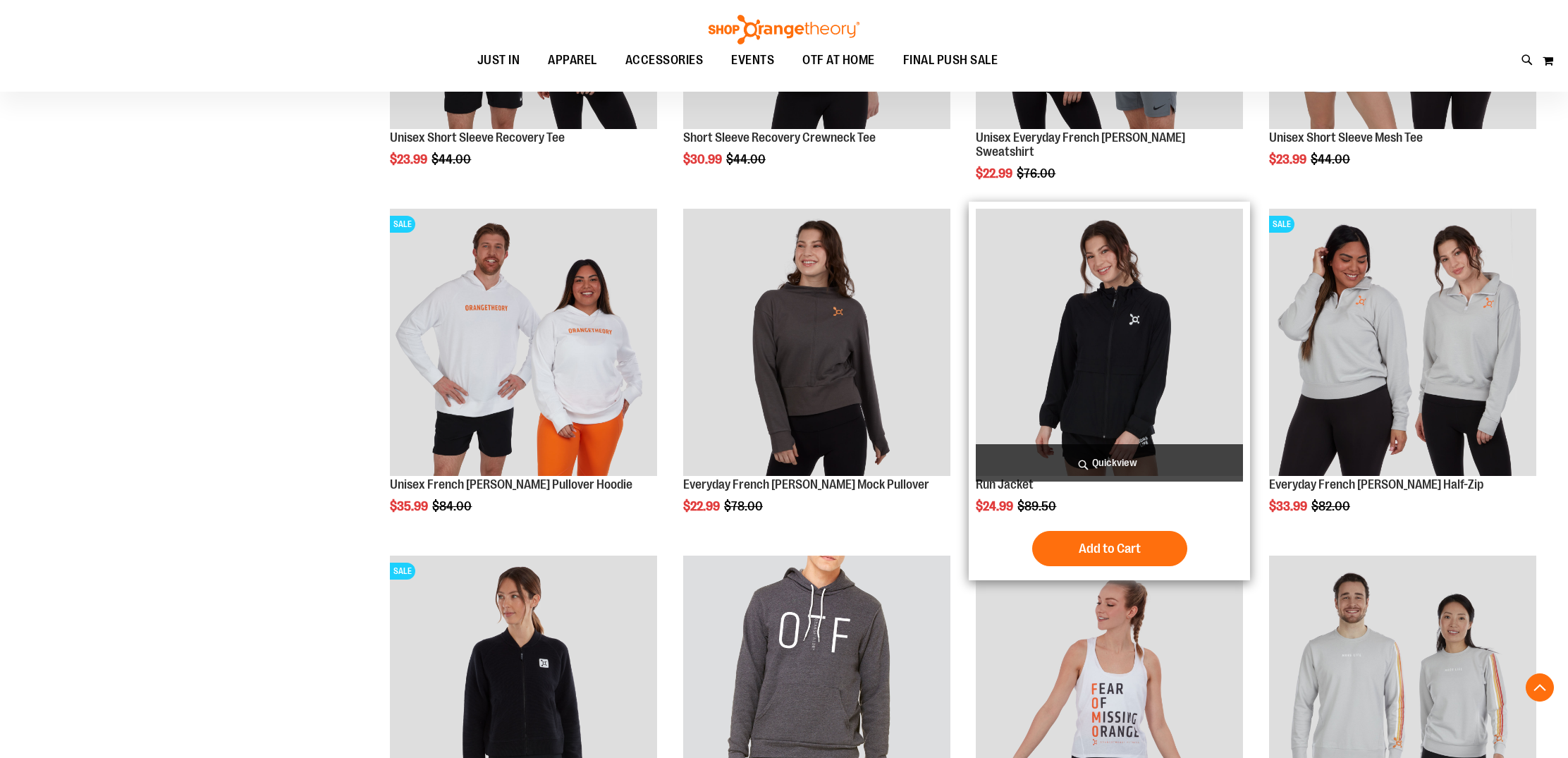
click at [1161, 368] on img "product" at bounding box center [1109, 342] width 267 height 267
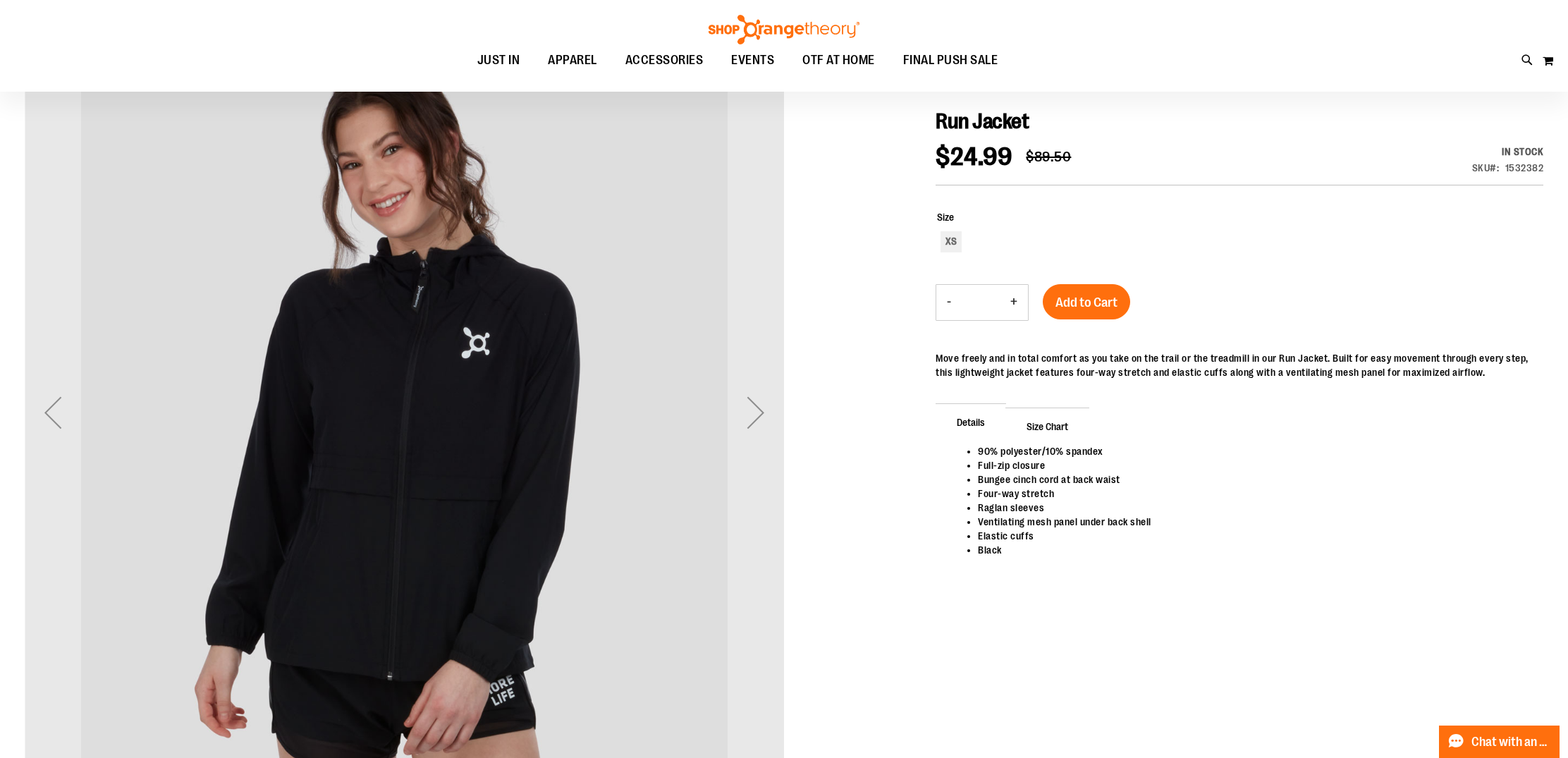
scroll to position [173, 0]
click at [759, 409] on div "Next" at bounding box center [755, 411] width 56 height 56
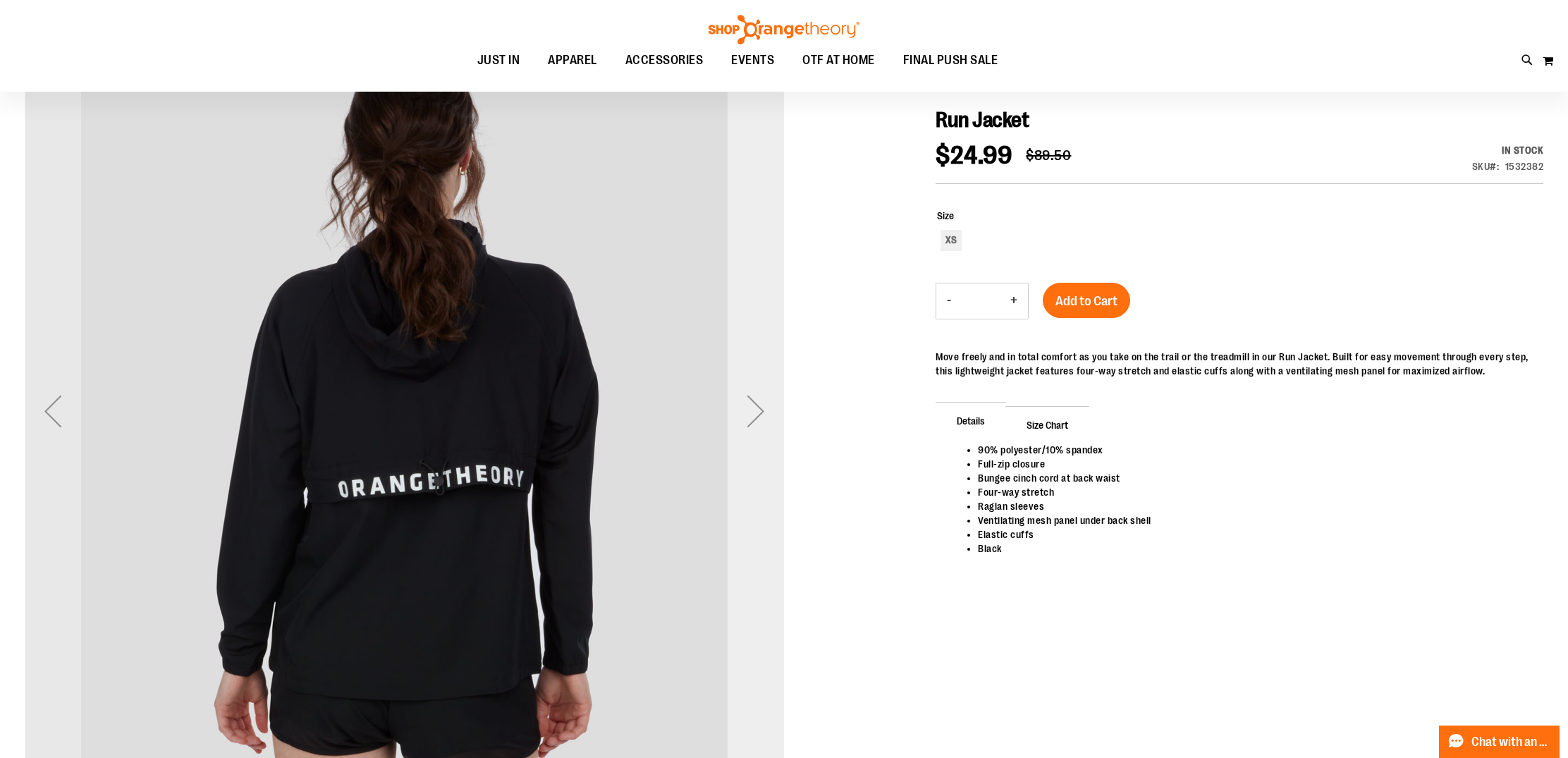
click at [755, 409] on div "Next" at bounding box center [755, 411] width 56 height 56
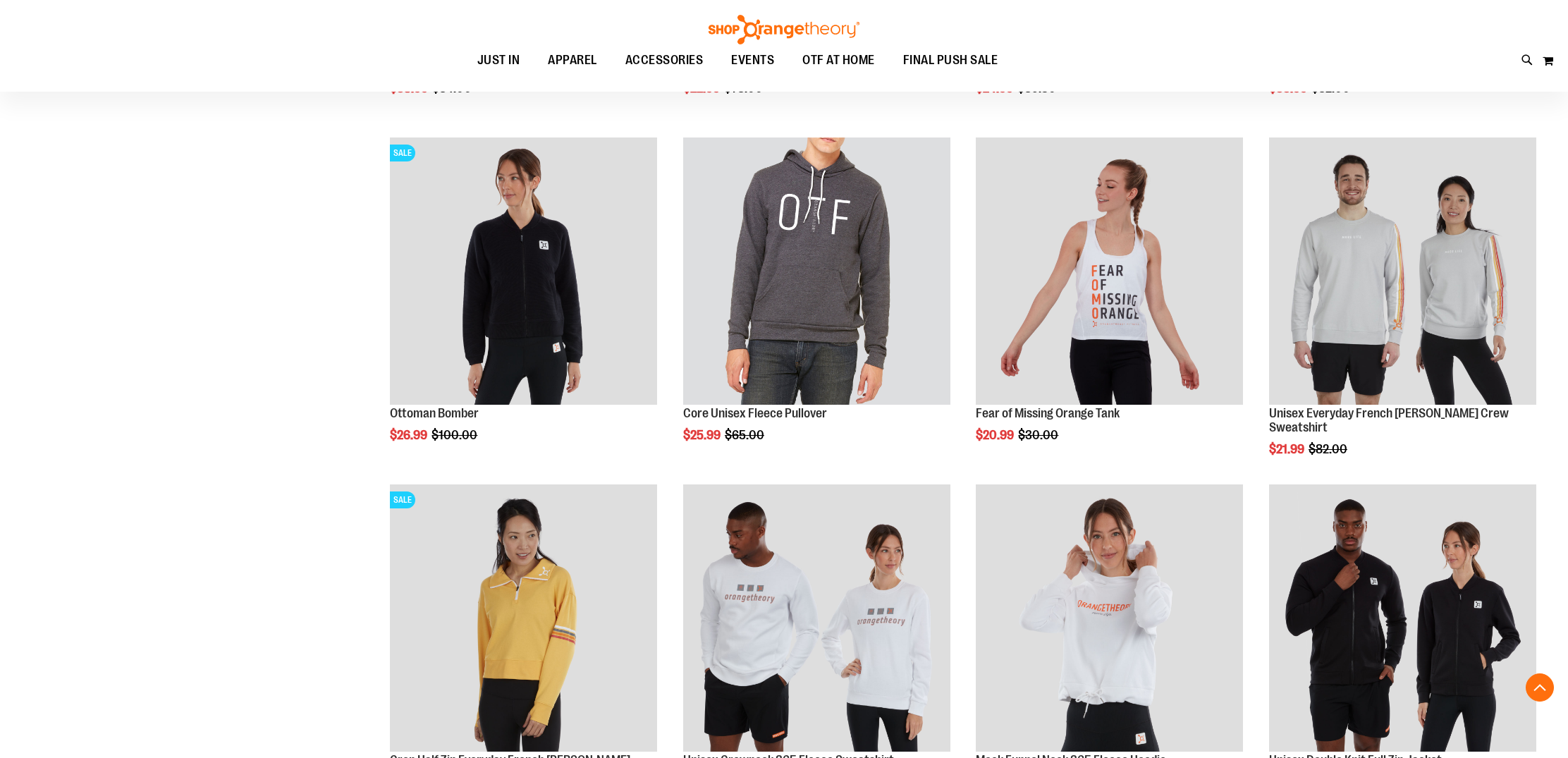
scroll to position [722, 0]
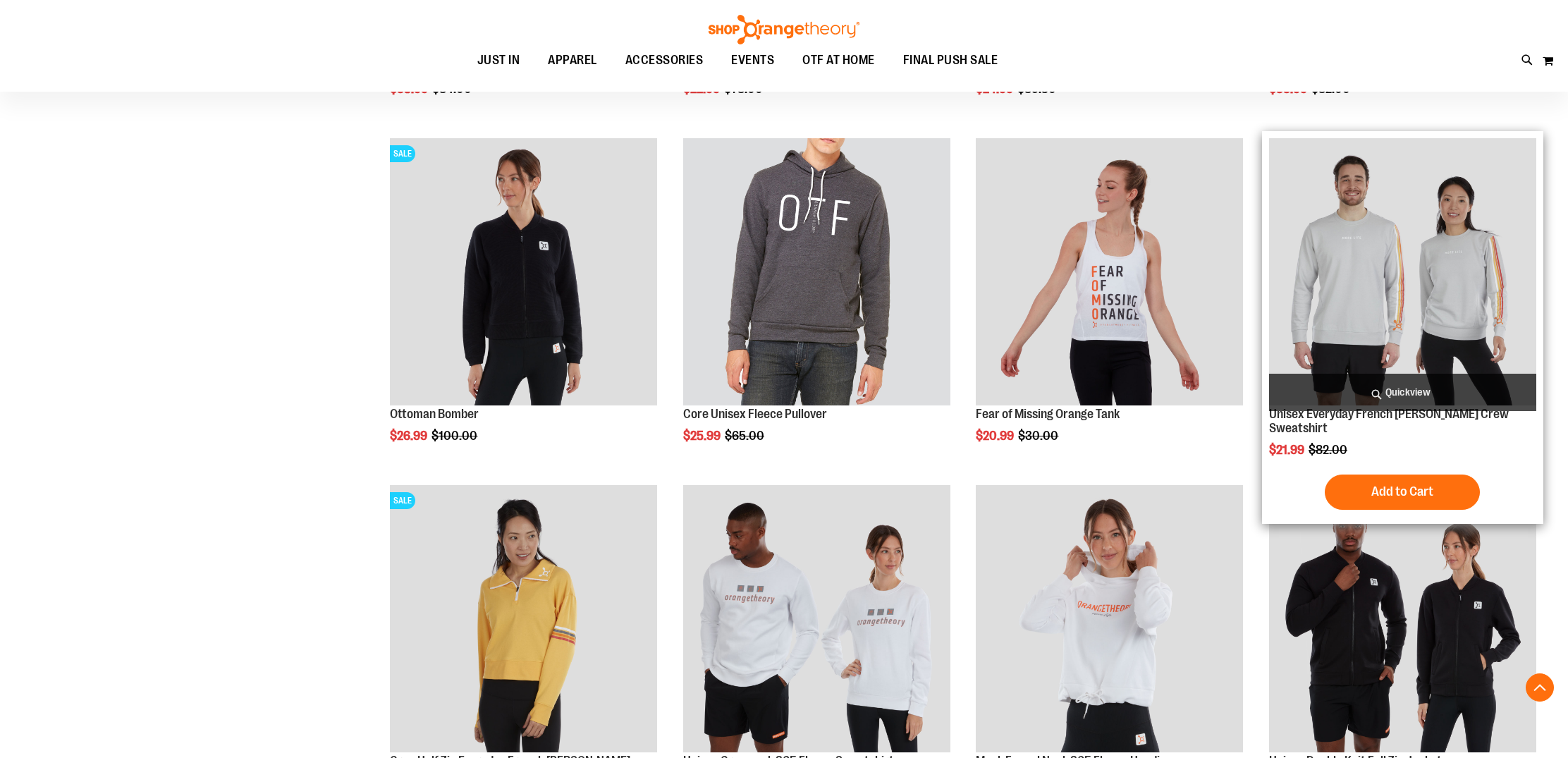
click at [1350, 235] on img "product" at bounding box center [1402, 271] width 267 height 267
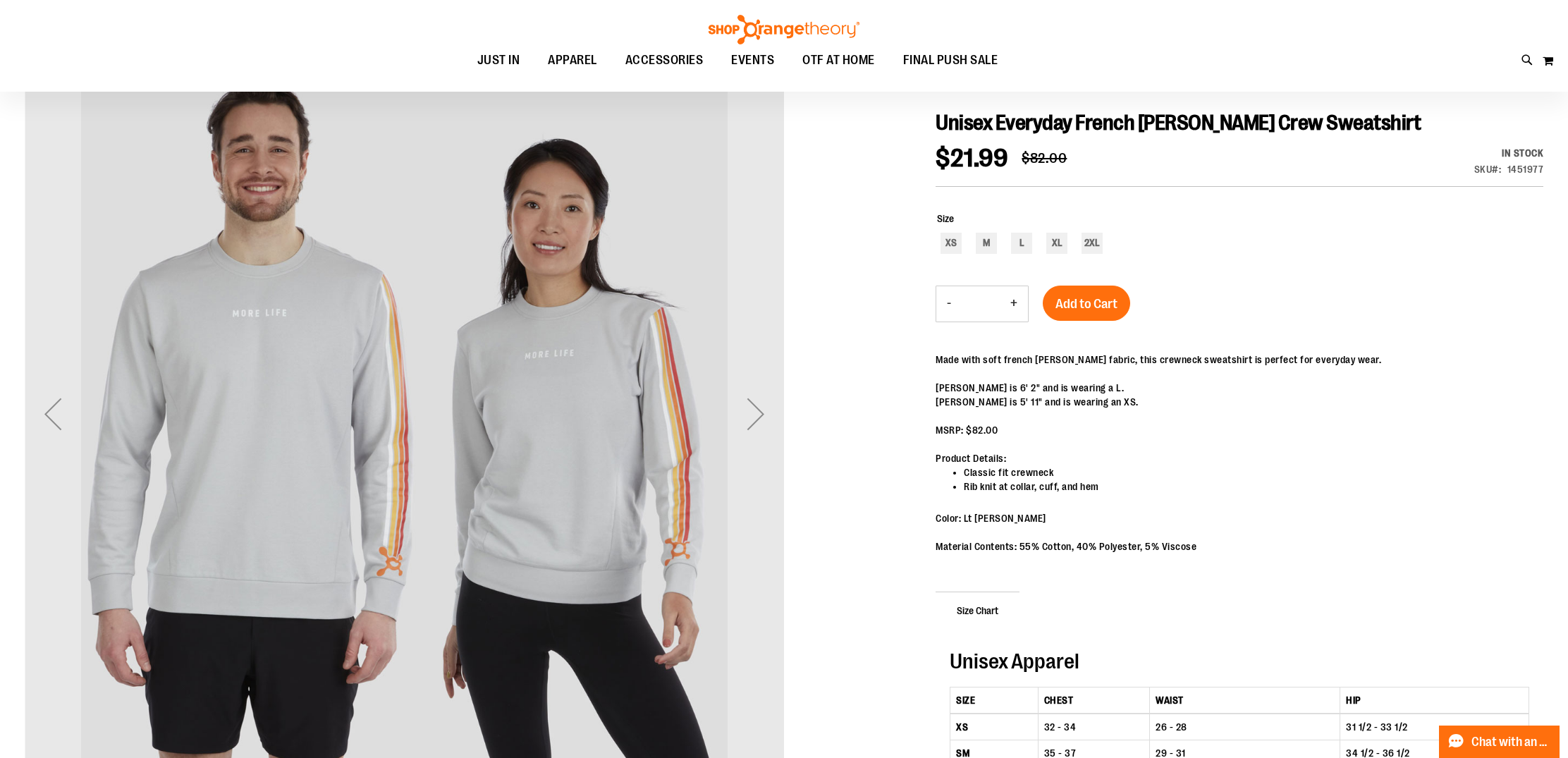
scroll to position [172, 0]
click at [987, 242] on div "M" at bounding box center [987, 243] width 21 height 21
type input "***"
click at [752, 429] on div "Next" at bounding box center [755, 412] width 56 height 56
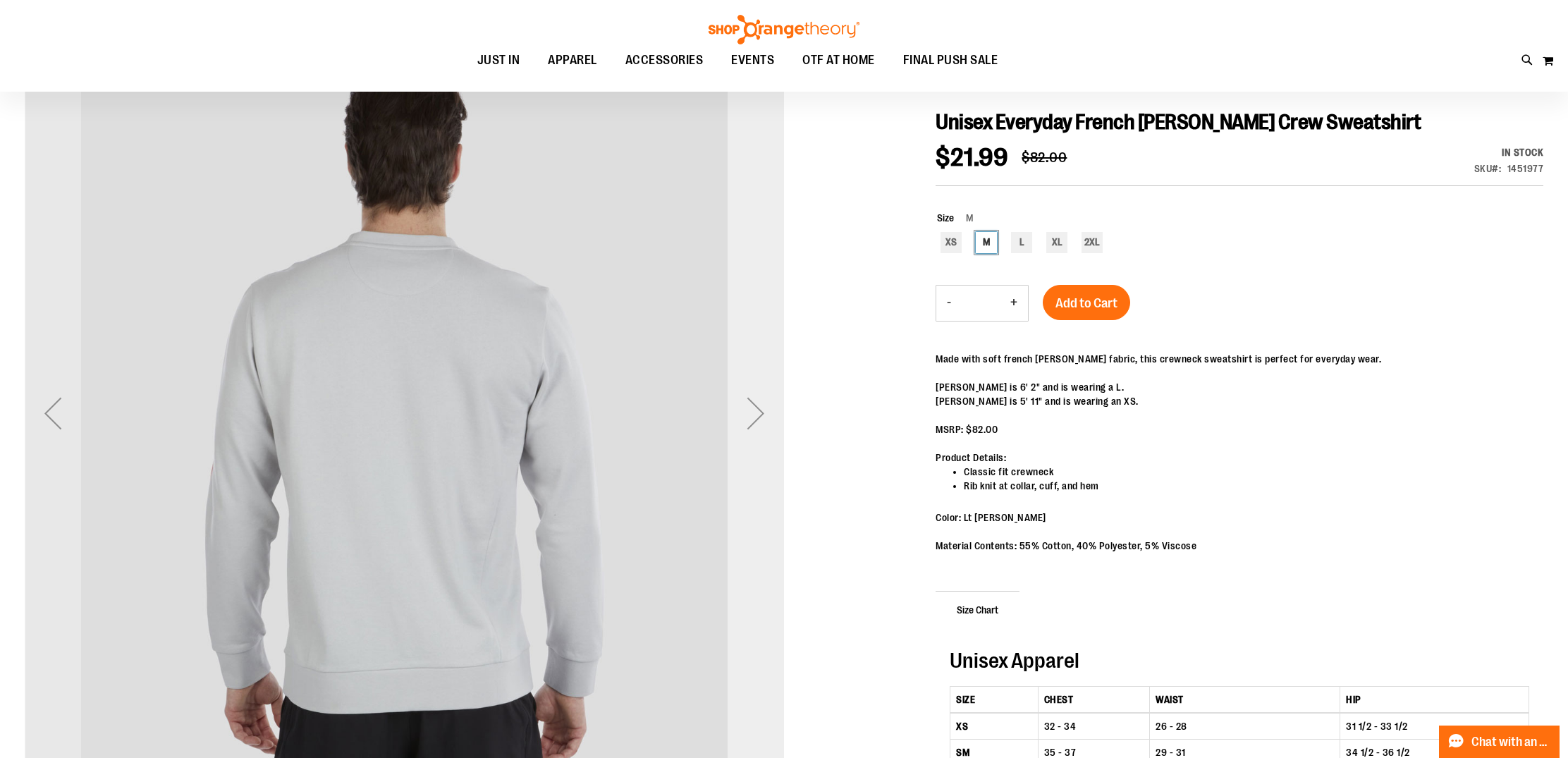
click at [752, 429] on div "Next" at bounding box center [755, 412] width 56 height 56
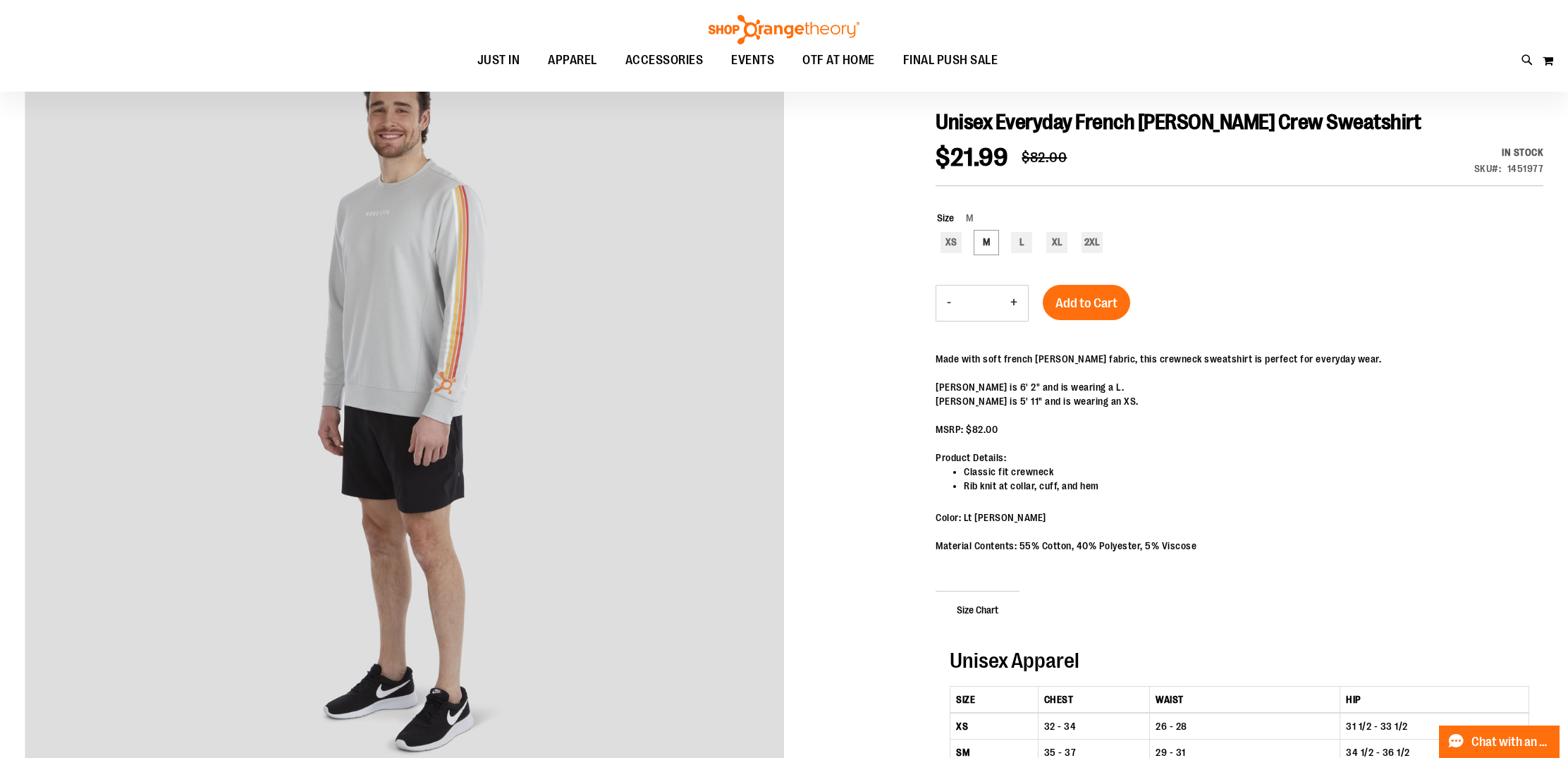
click at [1093, 308] on span "Add to Cart" at bounding box center [1086, 303] width 62 height 16
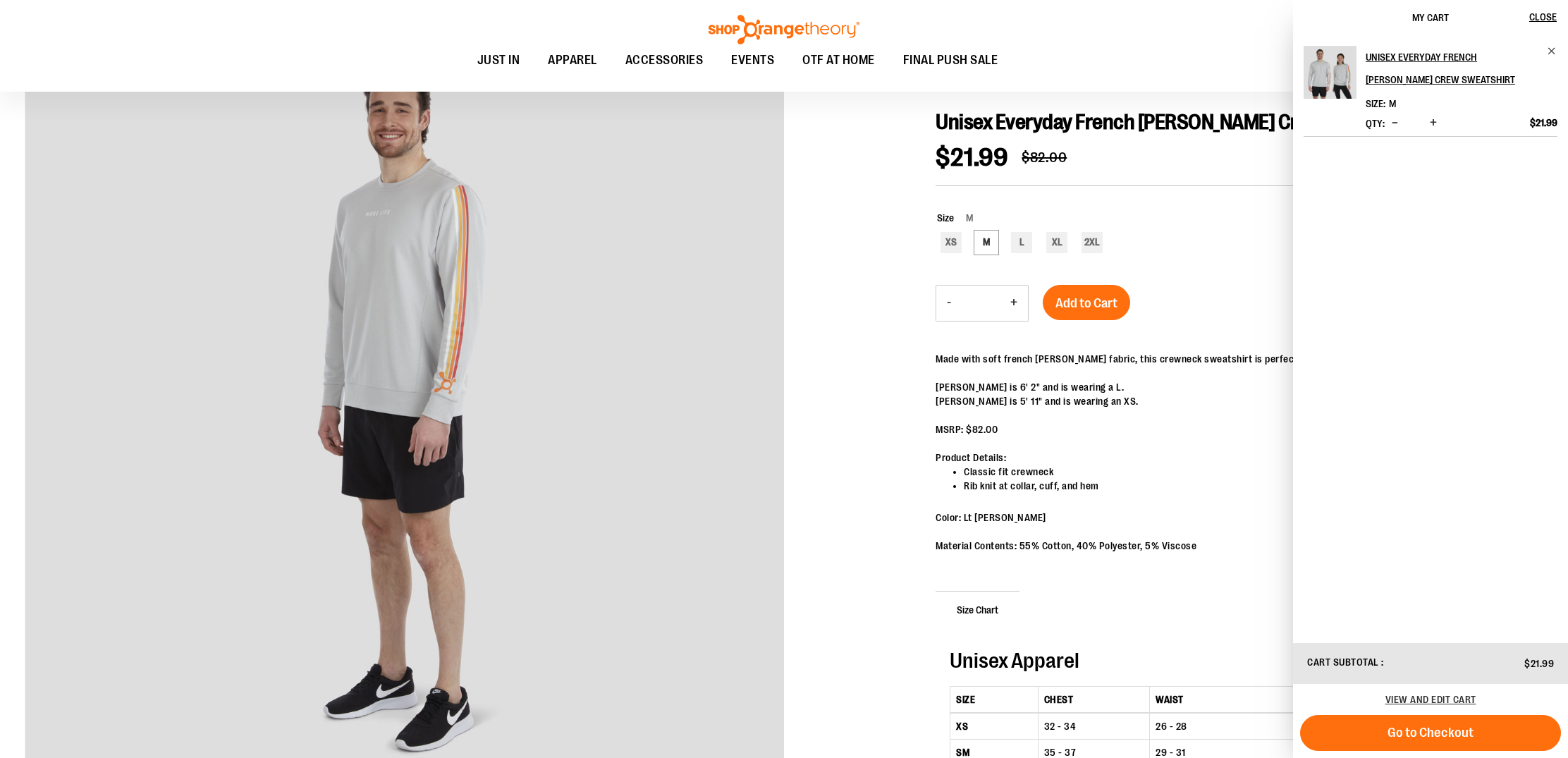
click at [902, 316] on div at bounding box center [784, 492] width 1519 height 916
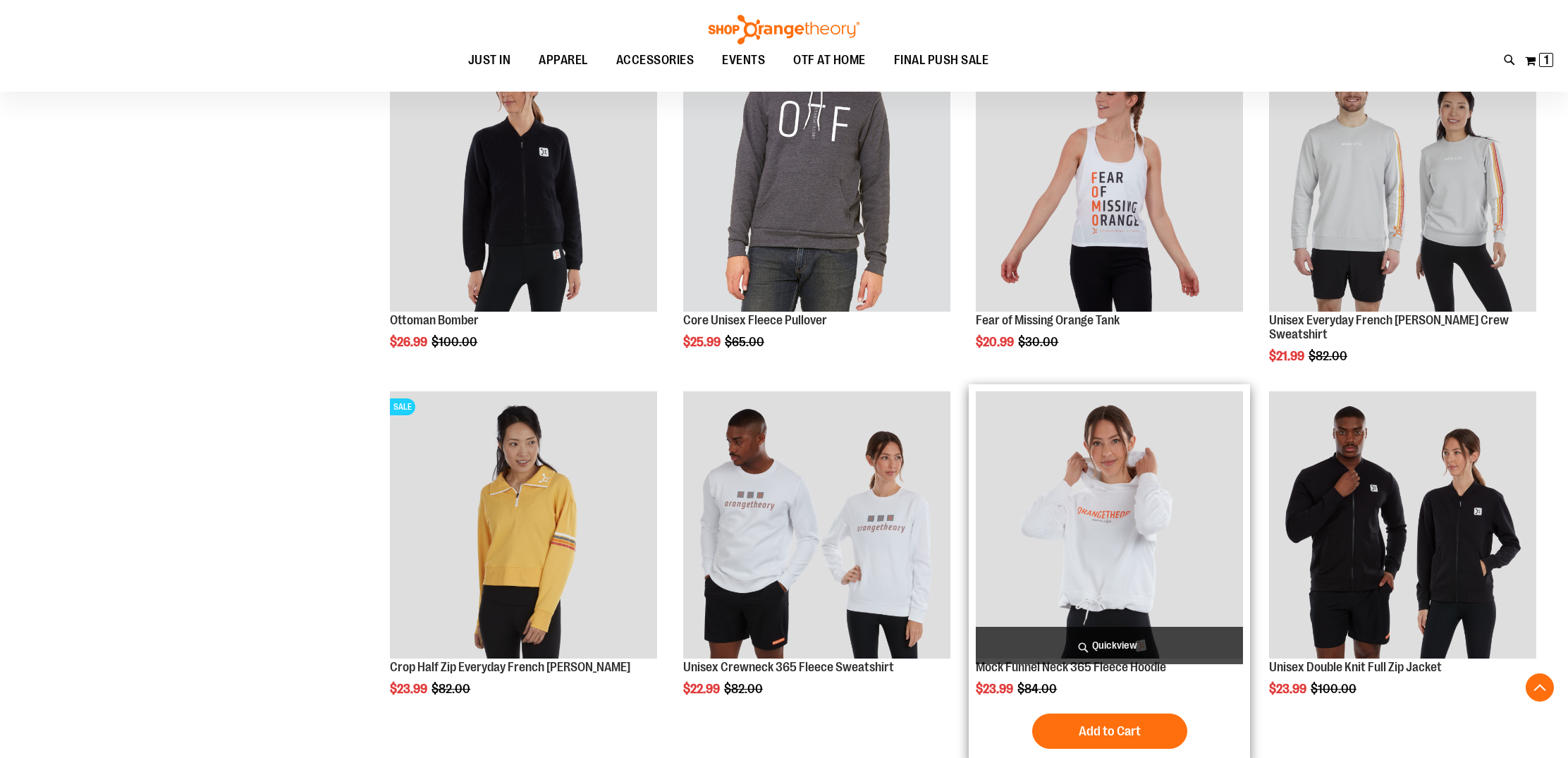
scroll to position [817, 0]
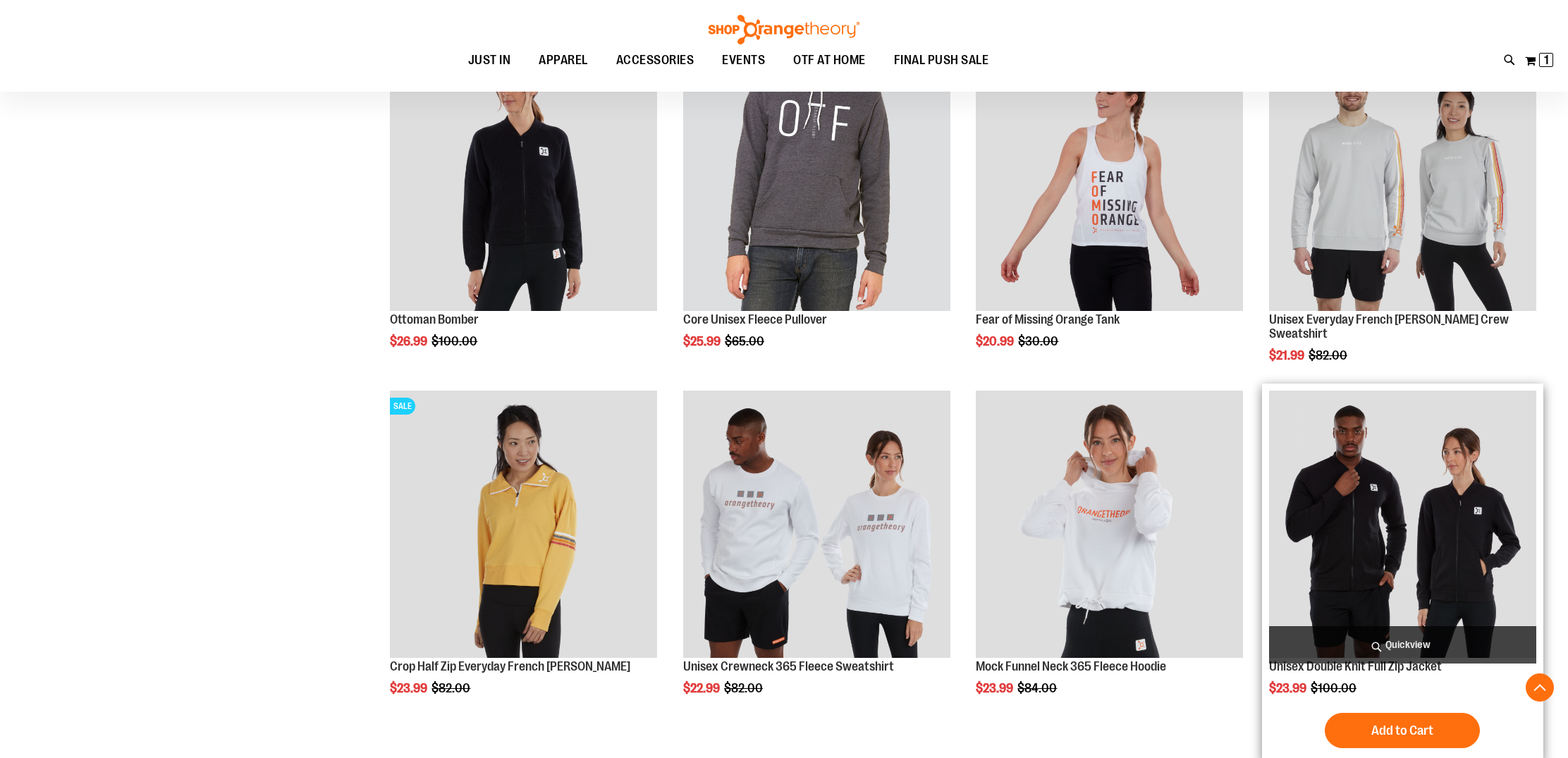
click at [1446, 552] on img "product" at bounding box center [1402, 524] width 267 height 267
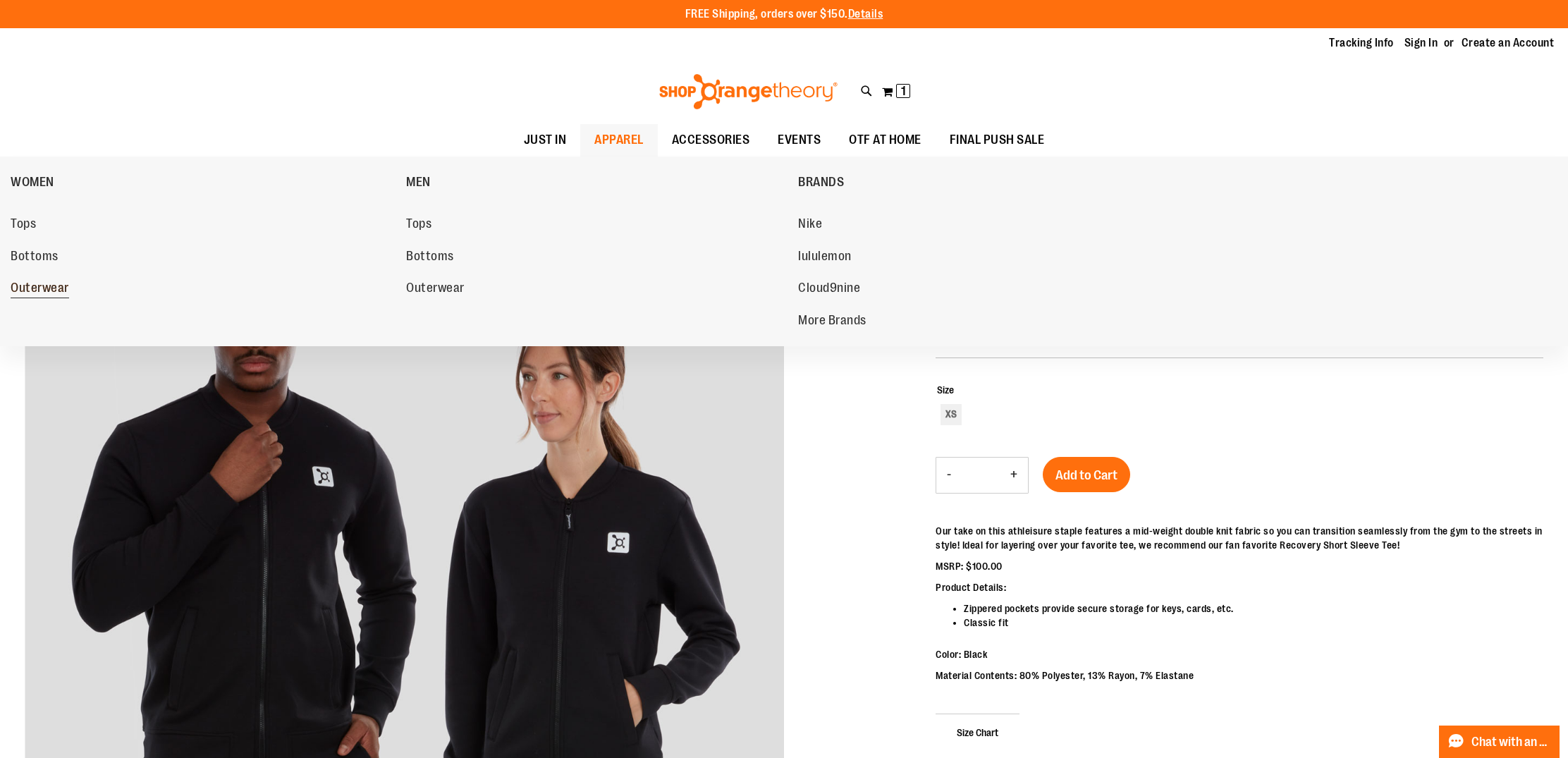
click at [18, 287] on span "Outerwear" at bounding box center [40, 290] width 59 height 18
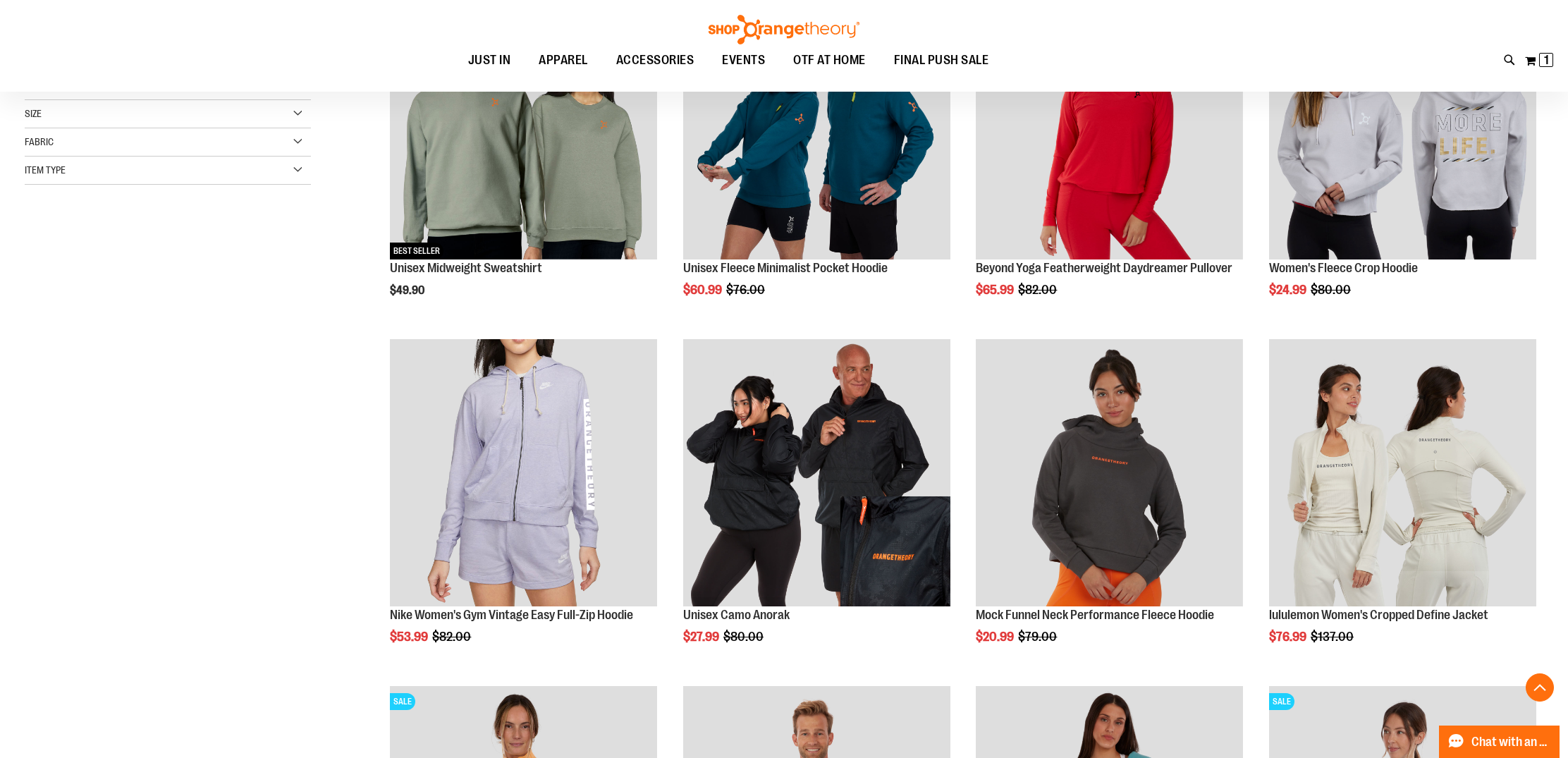
scroll to position [297, 0]
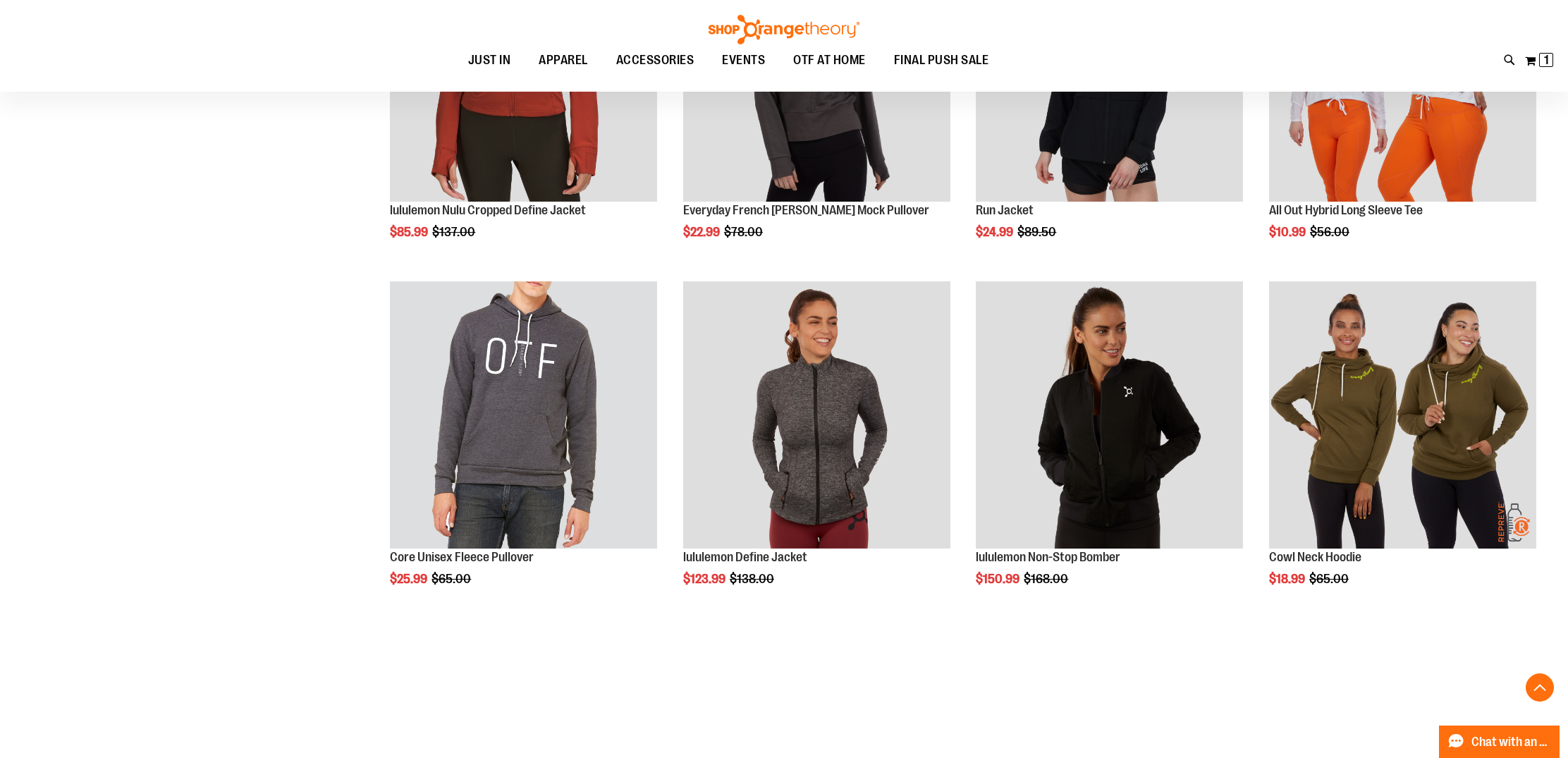
scroll to position [1394, 0]
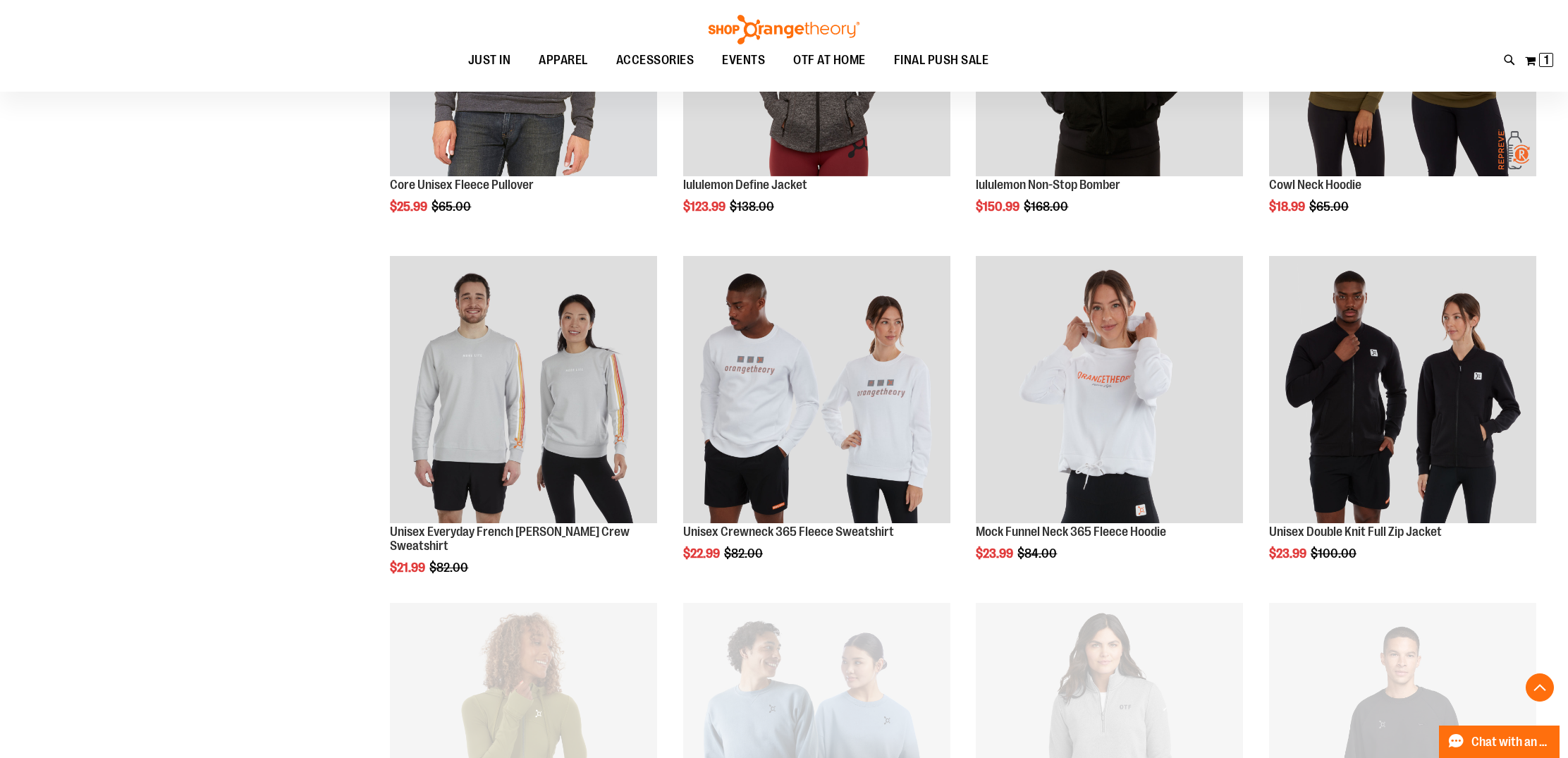
scroll to position [1767, 0]
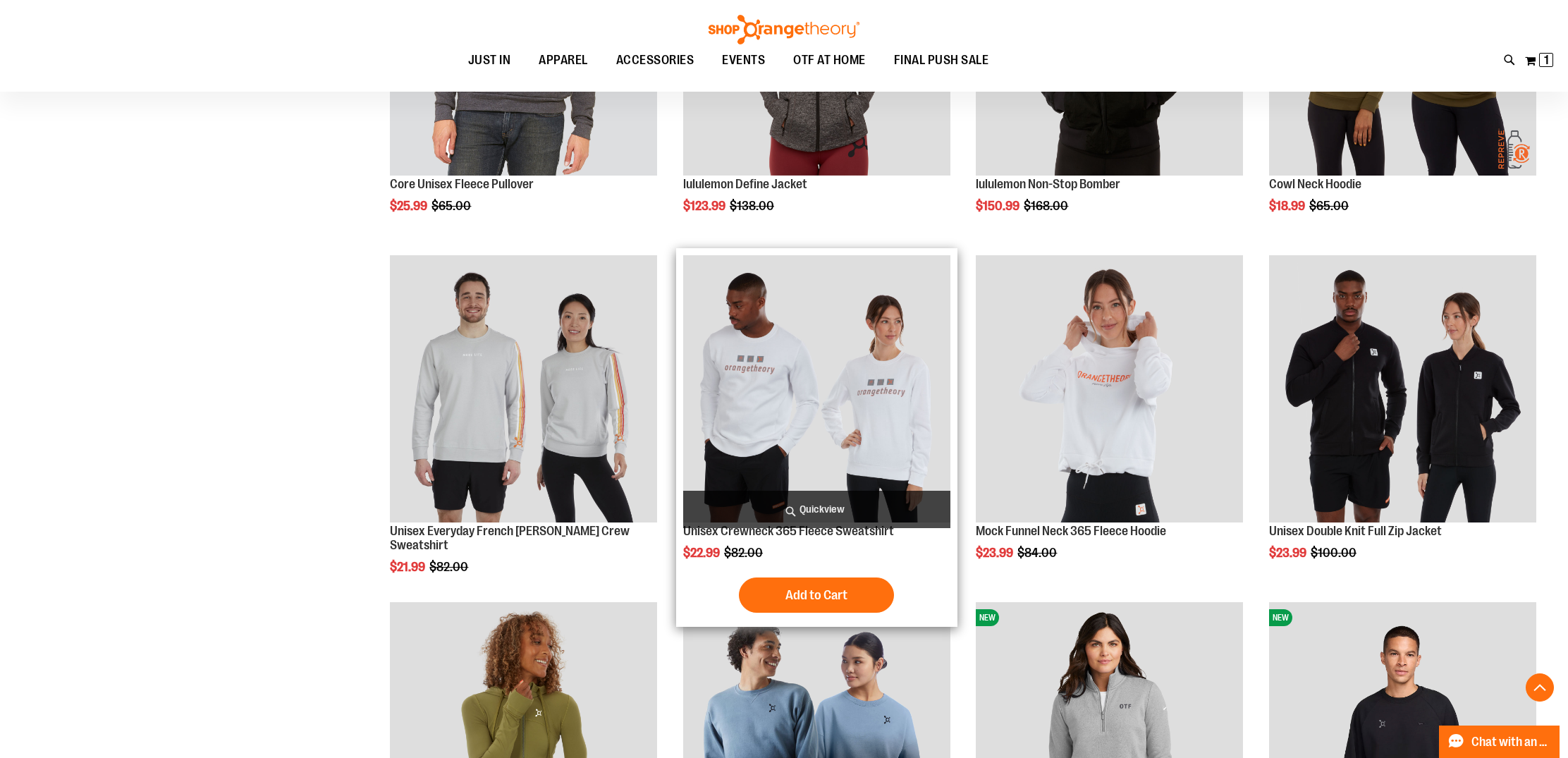
click at [802, 364] on img "product" at bounding box center [817, 389] width 267 height 267
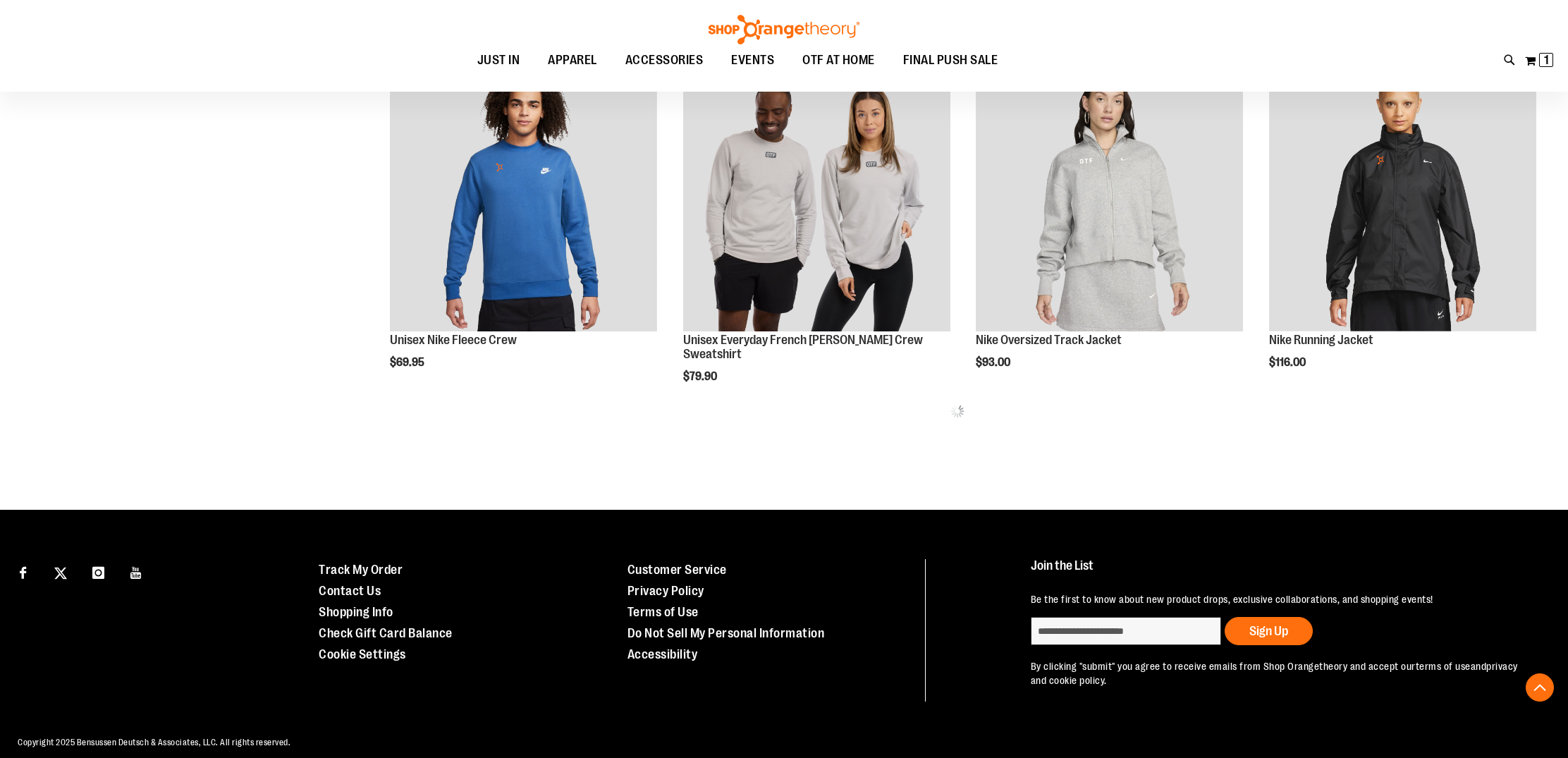
scroll to position [810, 0]
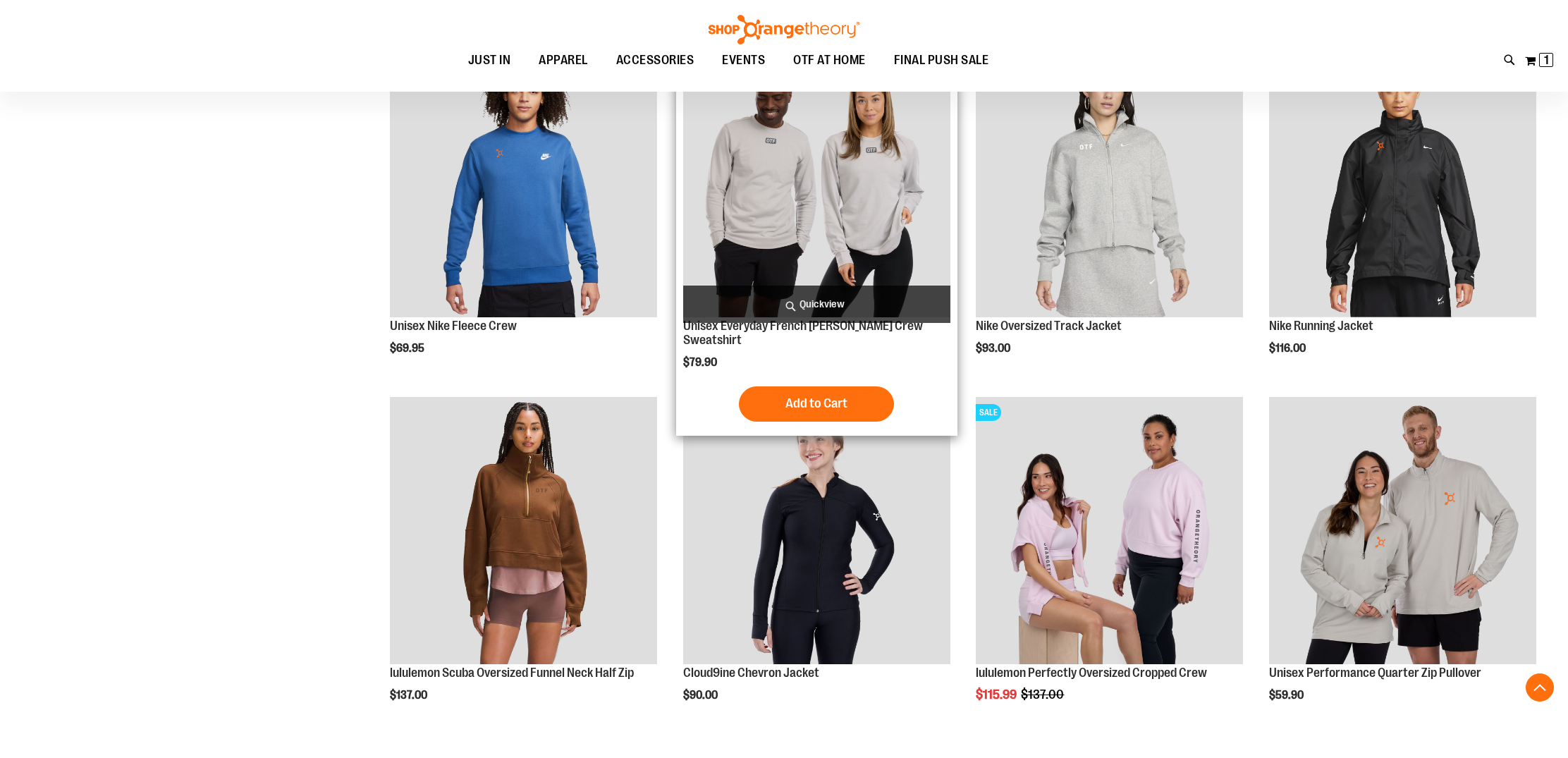
click at [871, 207] on img "product" at bounding box center [817, 183] width 267 height 267
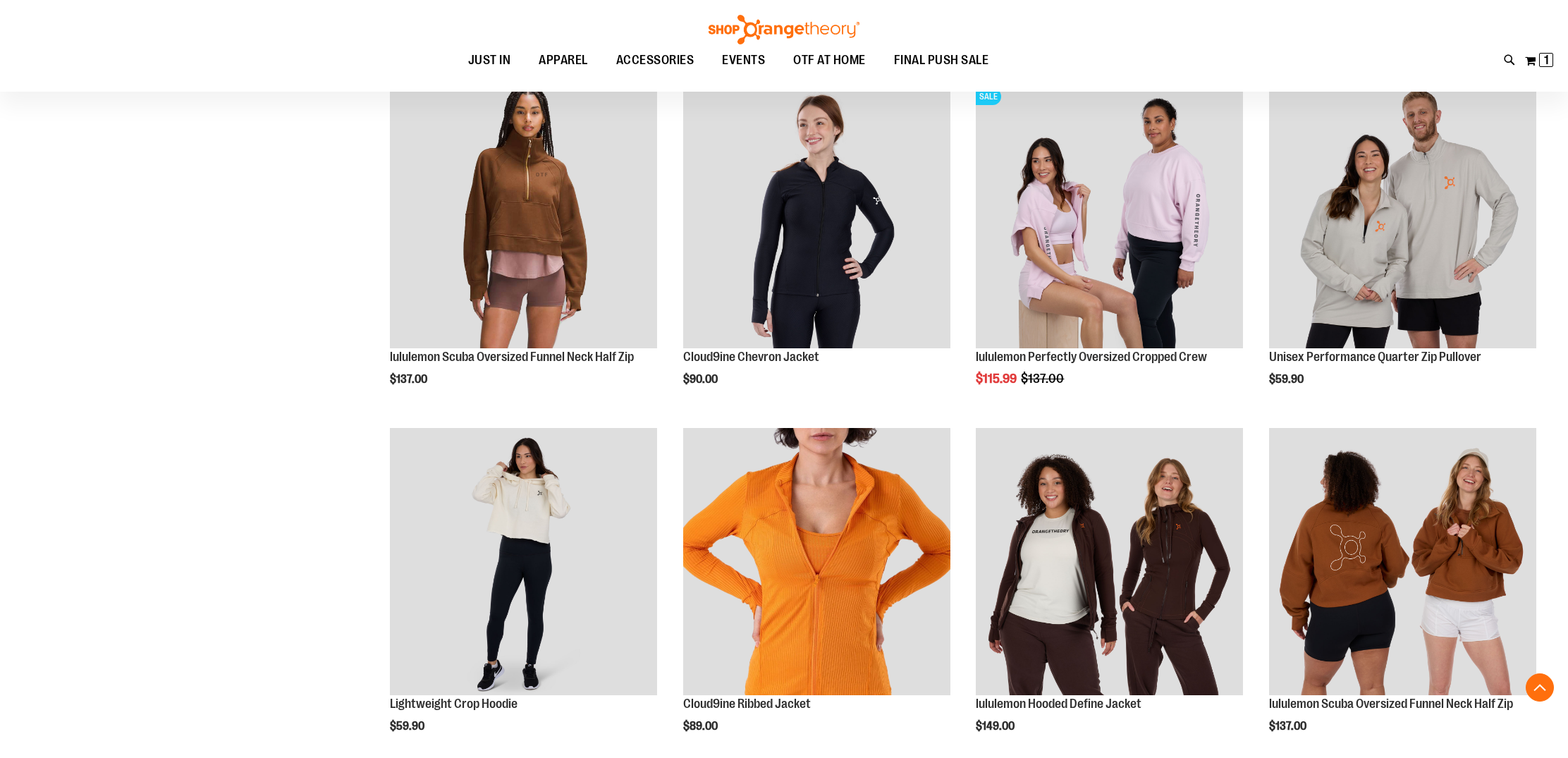
scroll to position [1128, 0]
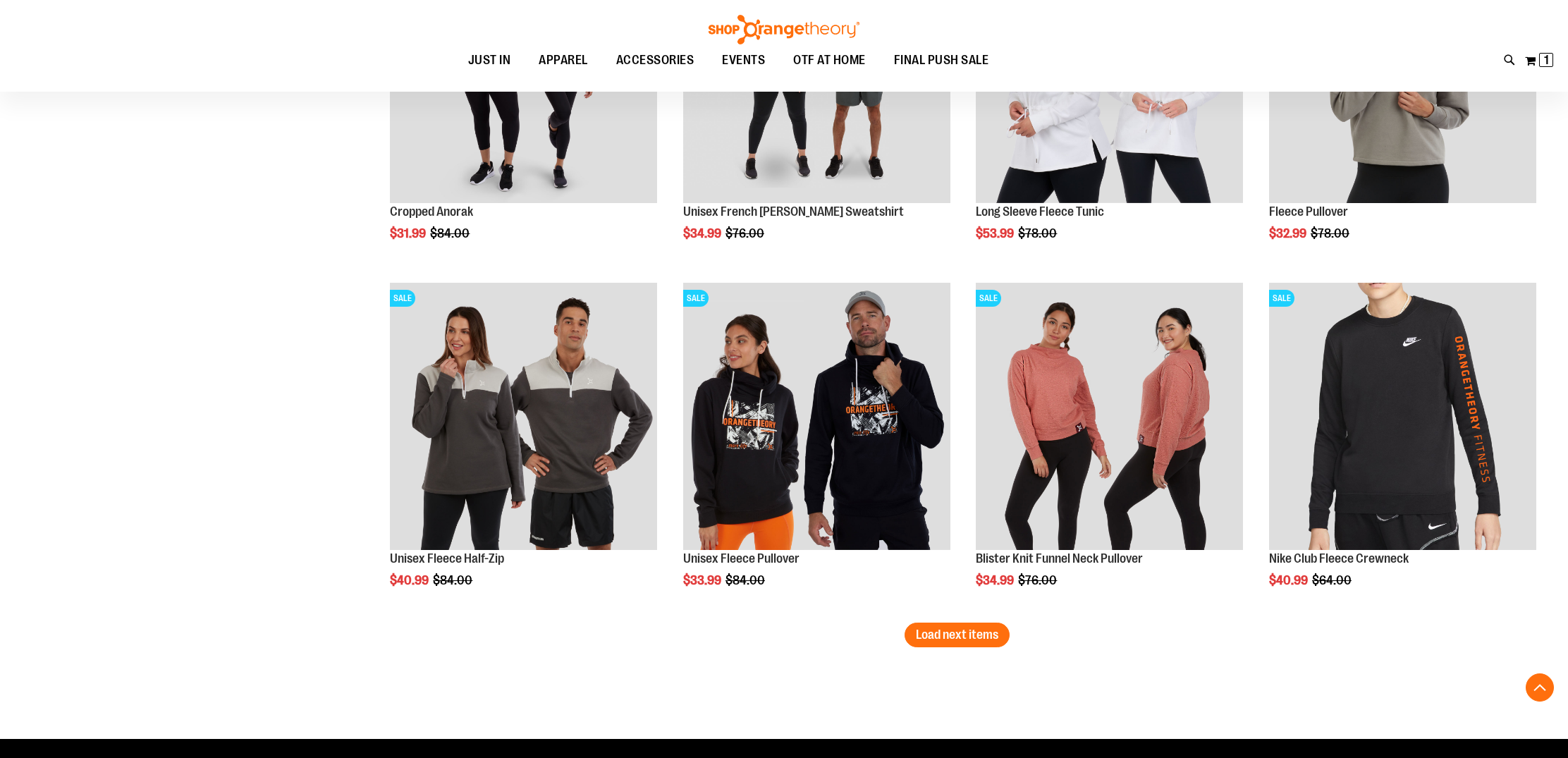
scroll to position [2660, 0]
click at [967, 636] on span "Load next items" at bounding box center [956, 634] width 82 height 14
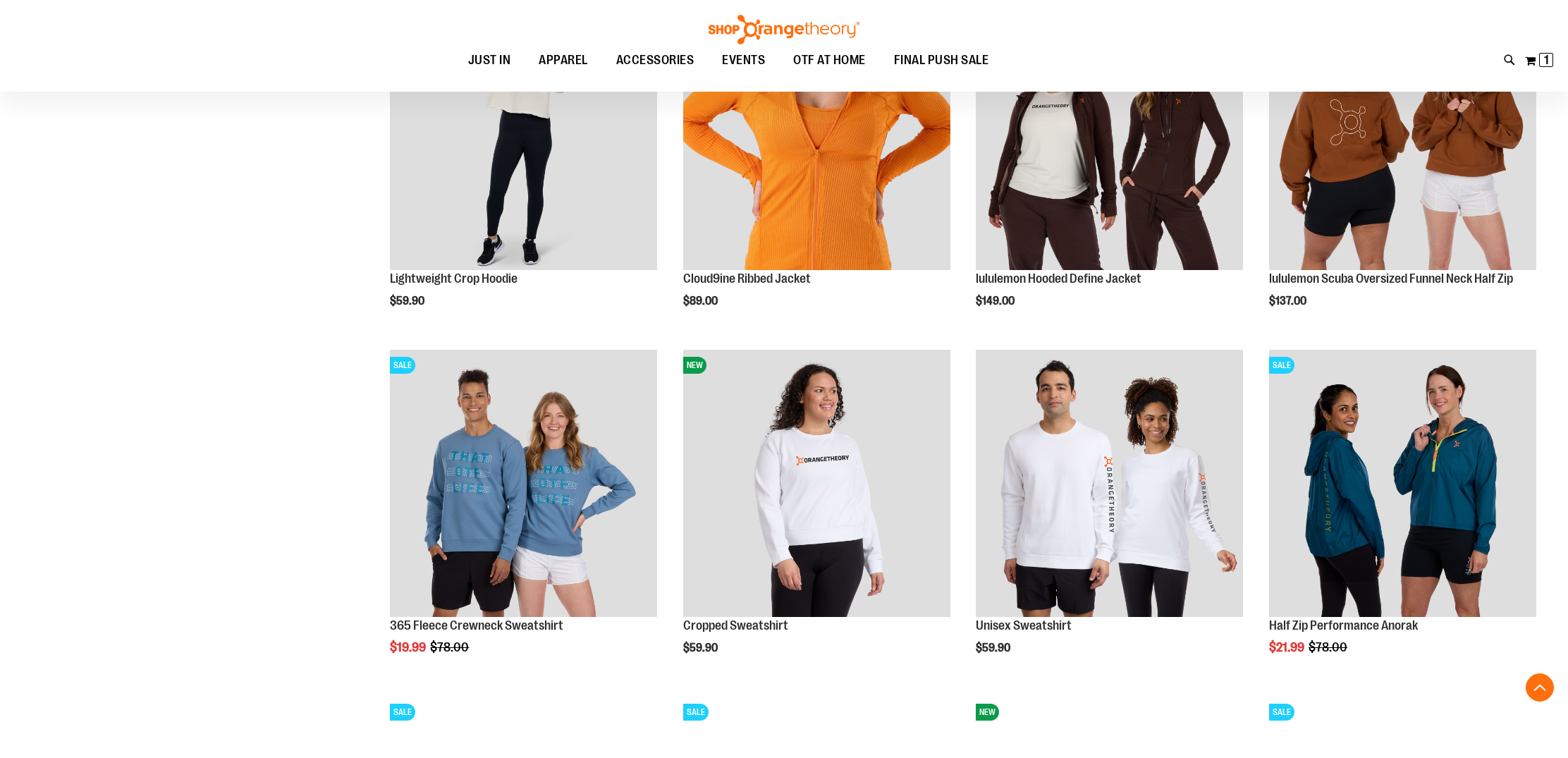
scroll to position [1553, 0]
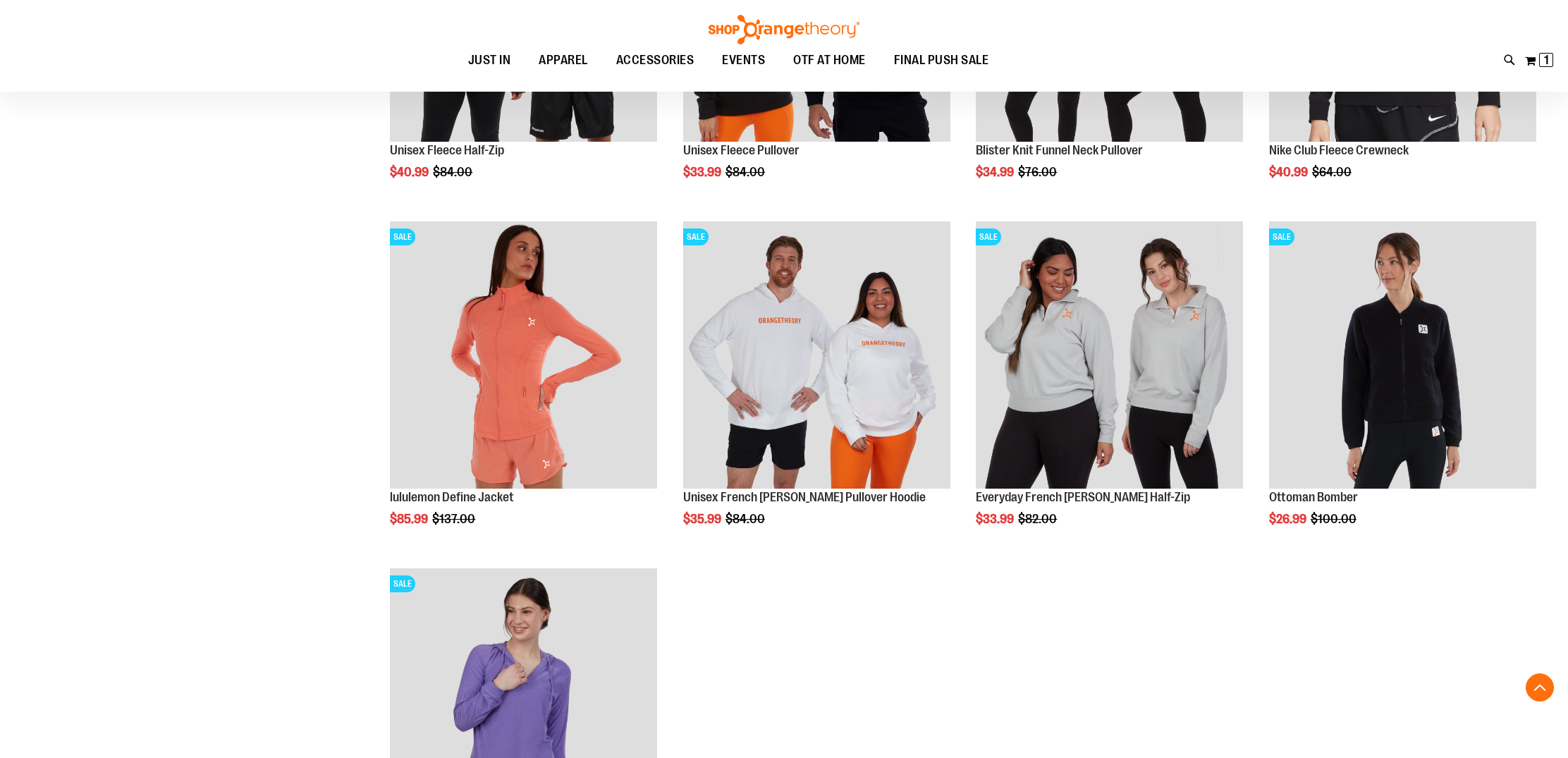
scroll to position [3073, 0]
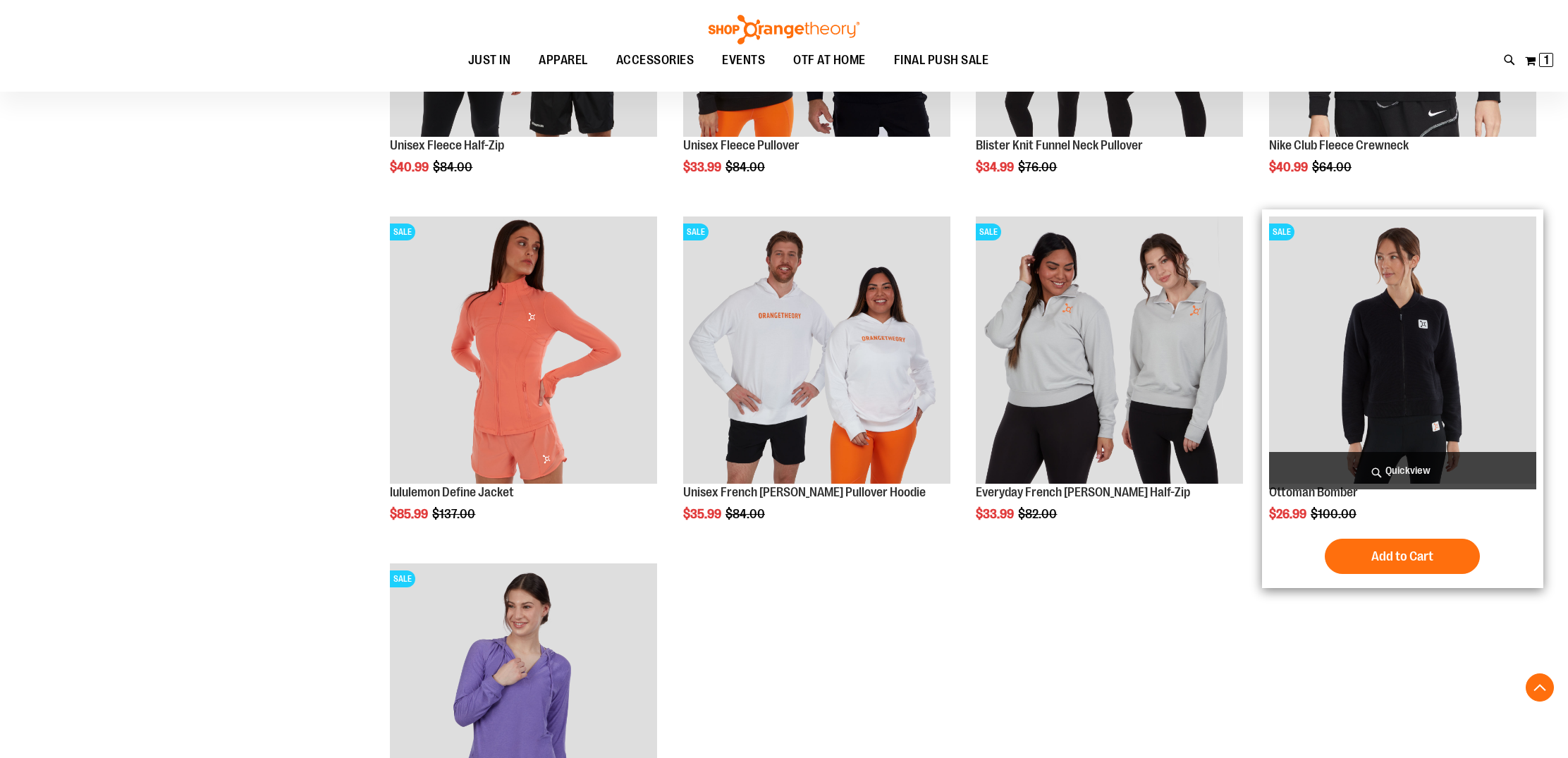
click at [1404, 402] on img "product" at bounding box center [1402, 350] width 267 height 267
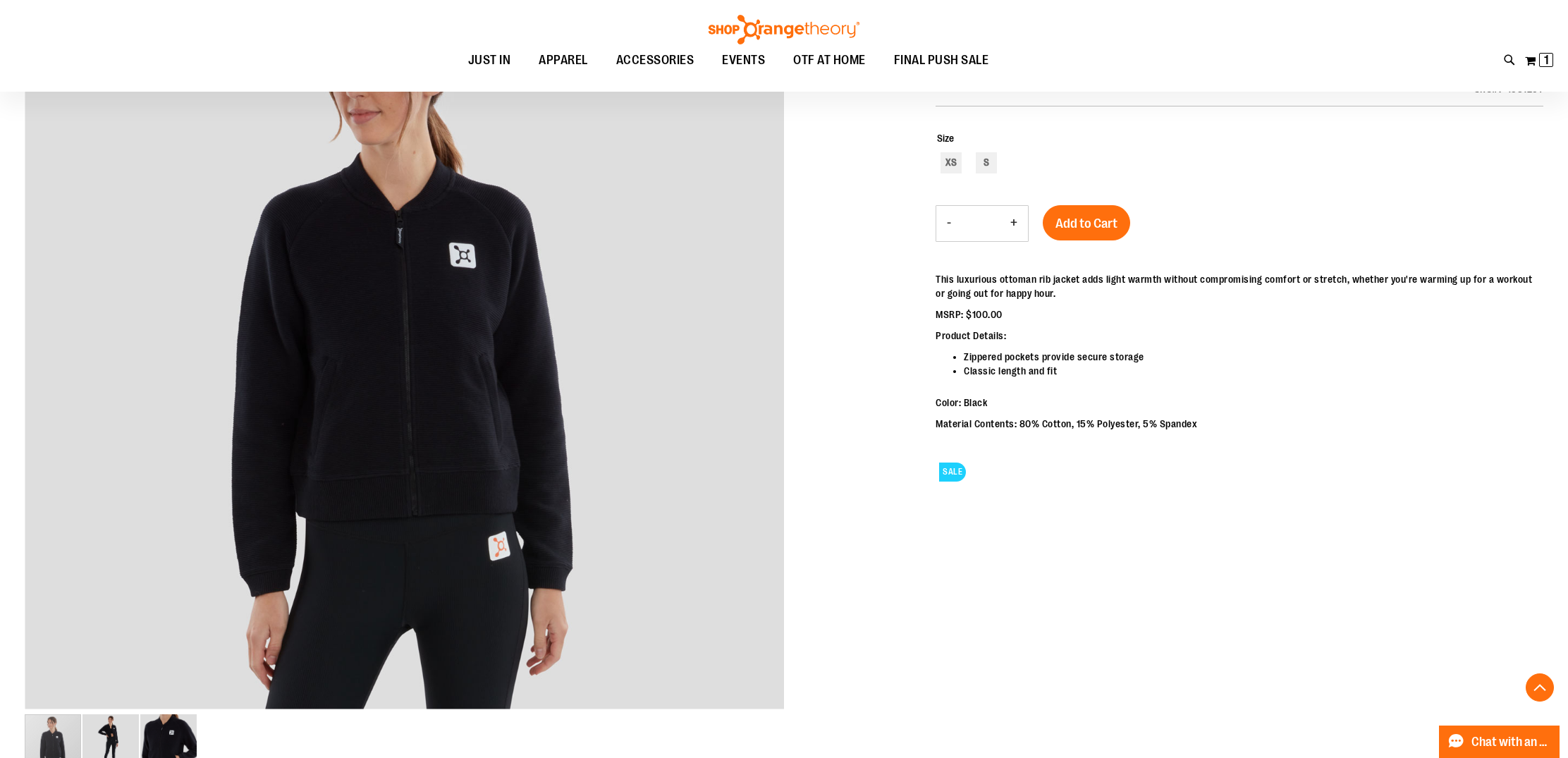
scroll to position [252, 0]
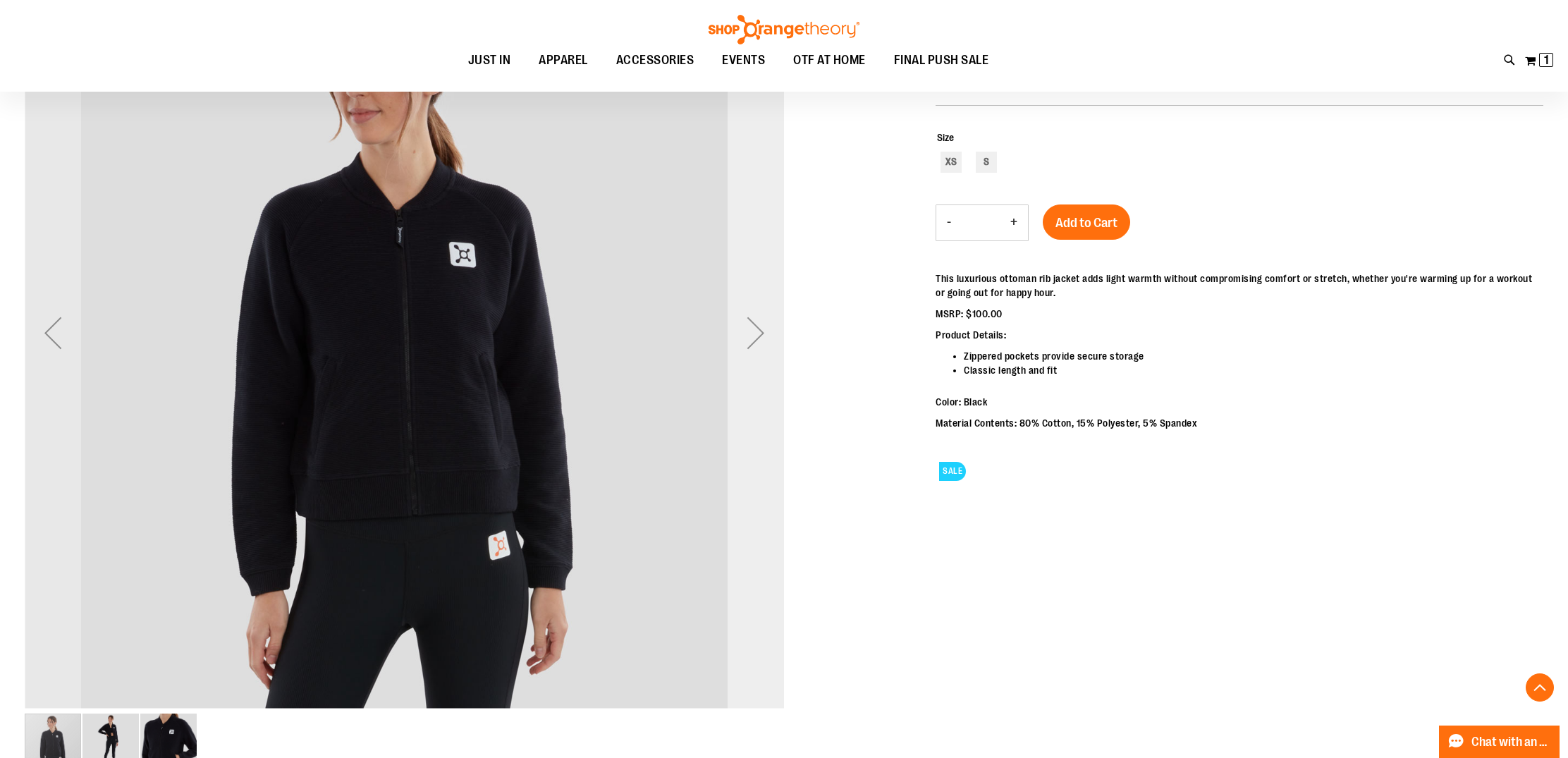
click at [751, 338] on div "Next" at bounding box center [755, 332] width 56 height 56
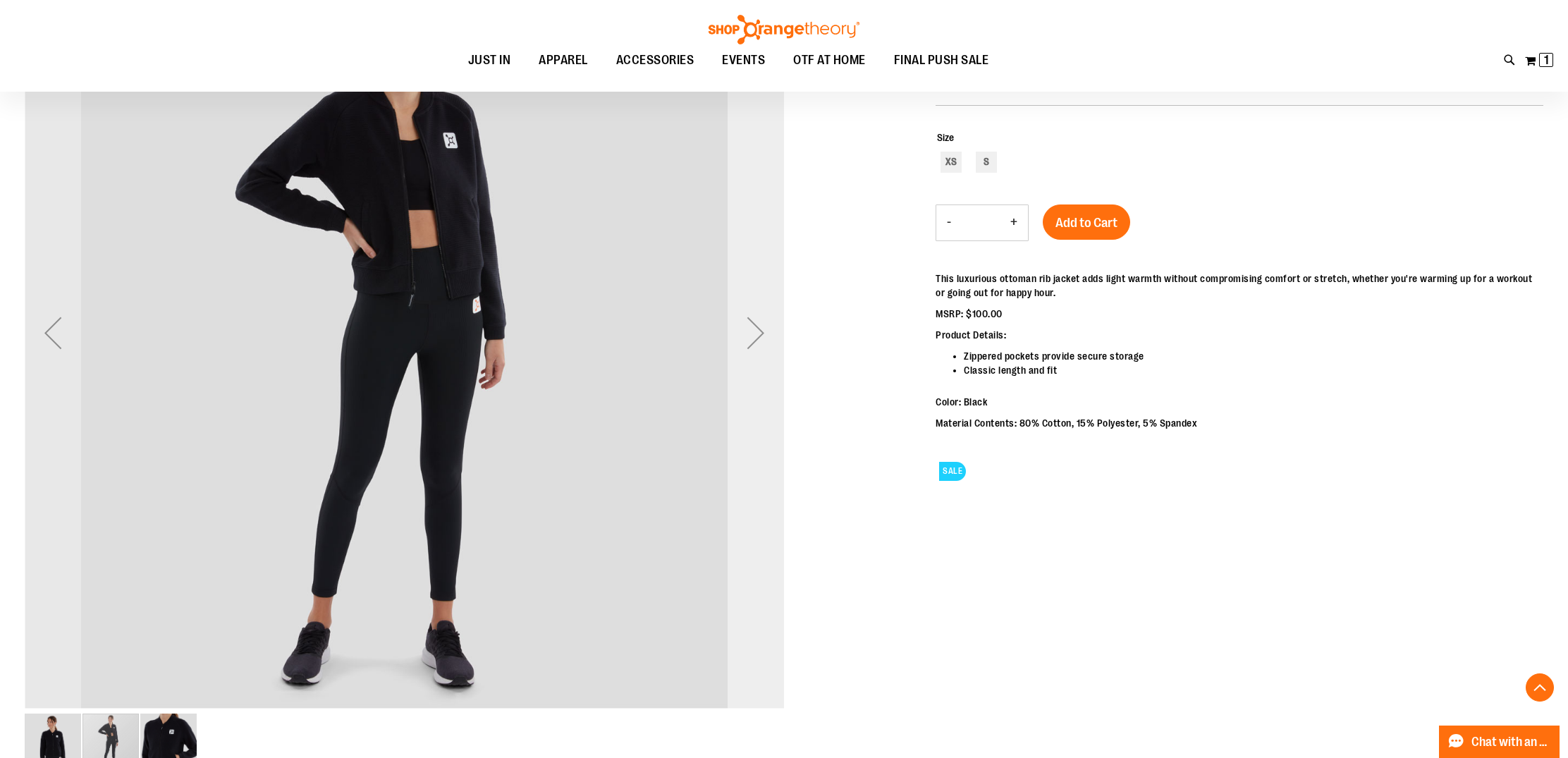
click at [751, 338] on div "Next" at bounding box center [755, 332] width 56 height 56
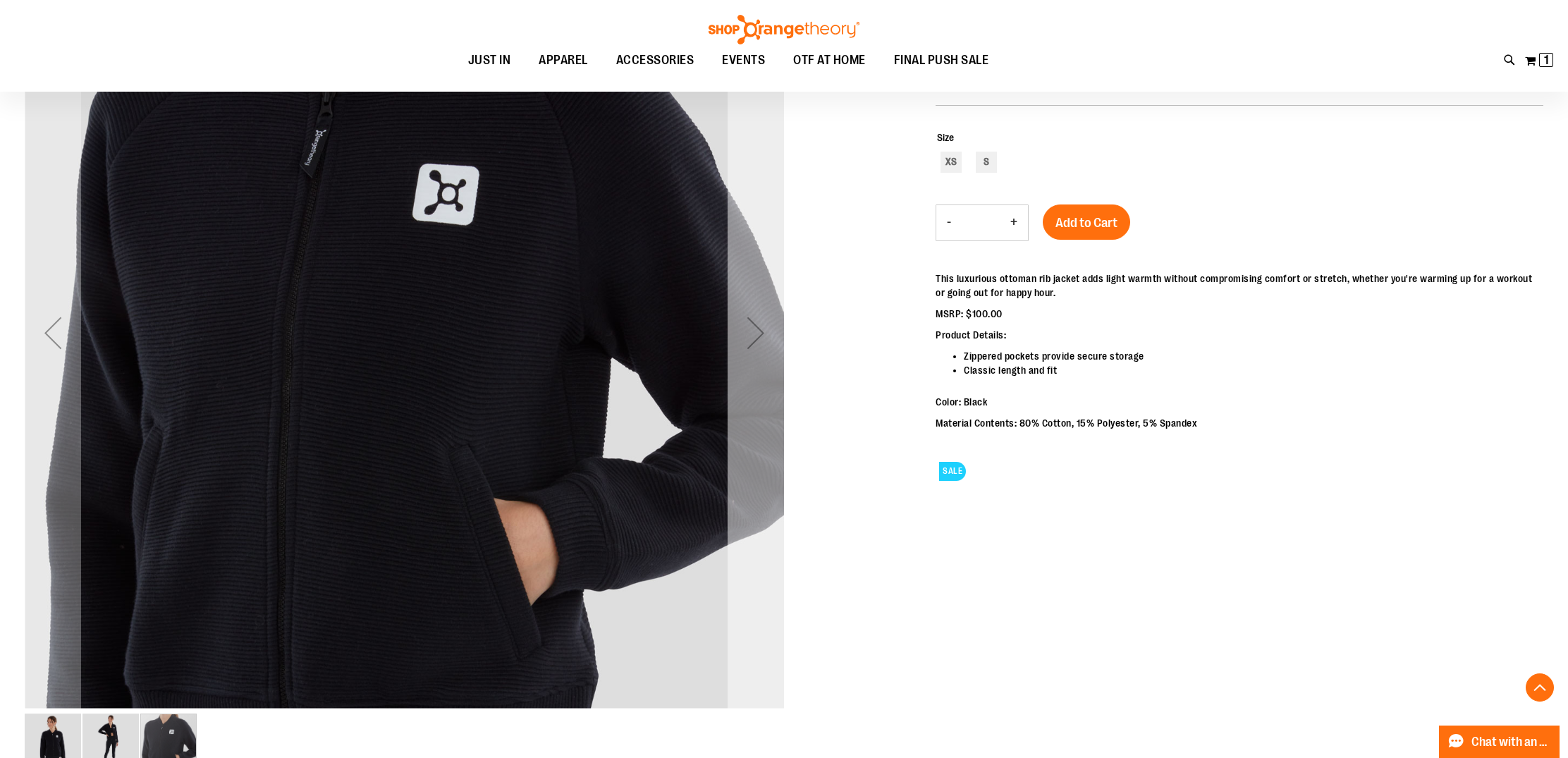
click at [751, 338] on div "Next" at bounding box center [755, 332] width 56 height 56
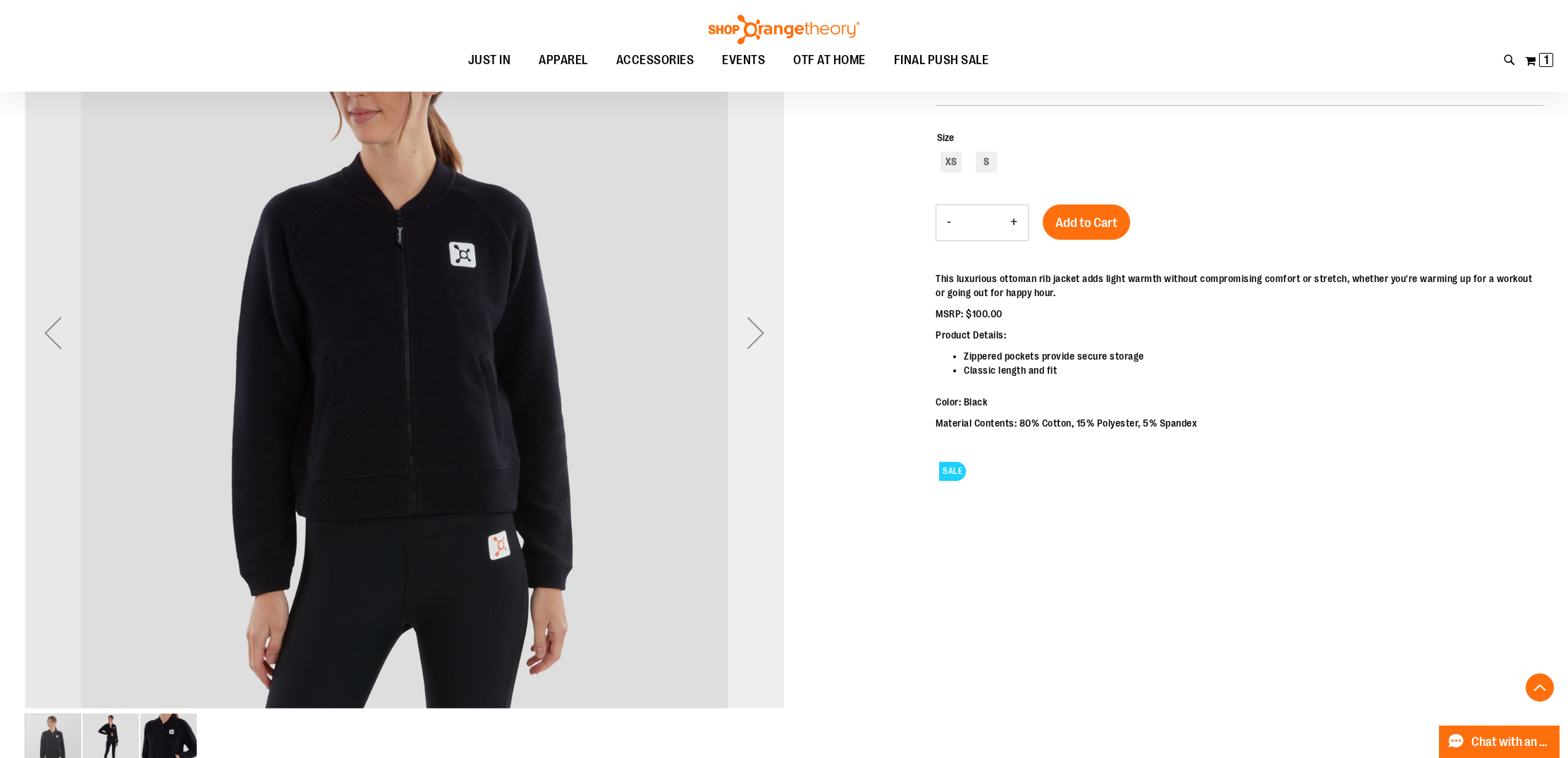
click at [751, 338] on div "Next" at bounding box center [755, 332] width 56 height 56
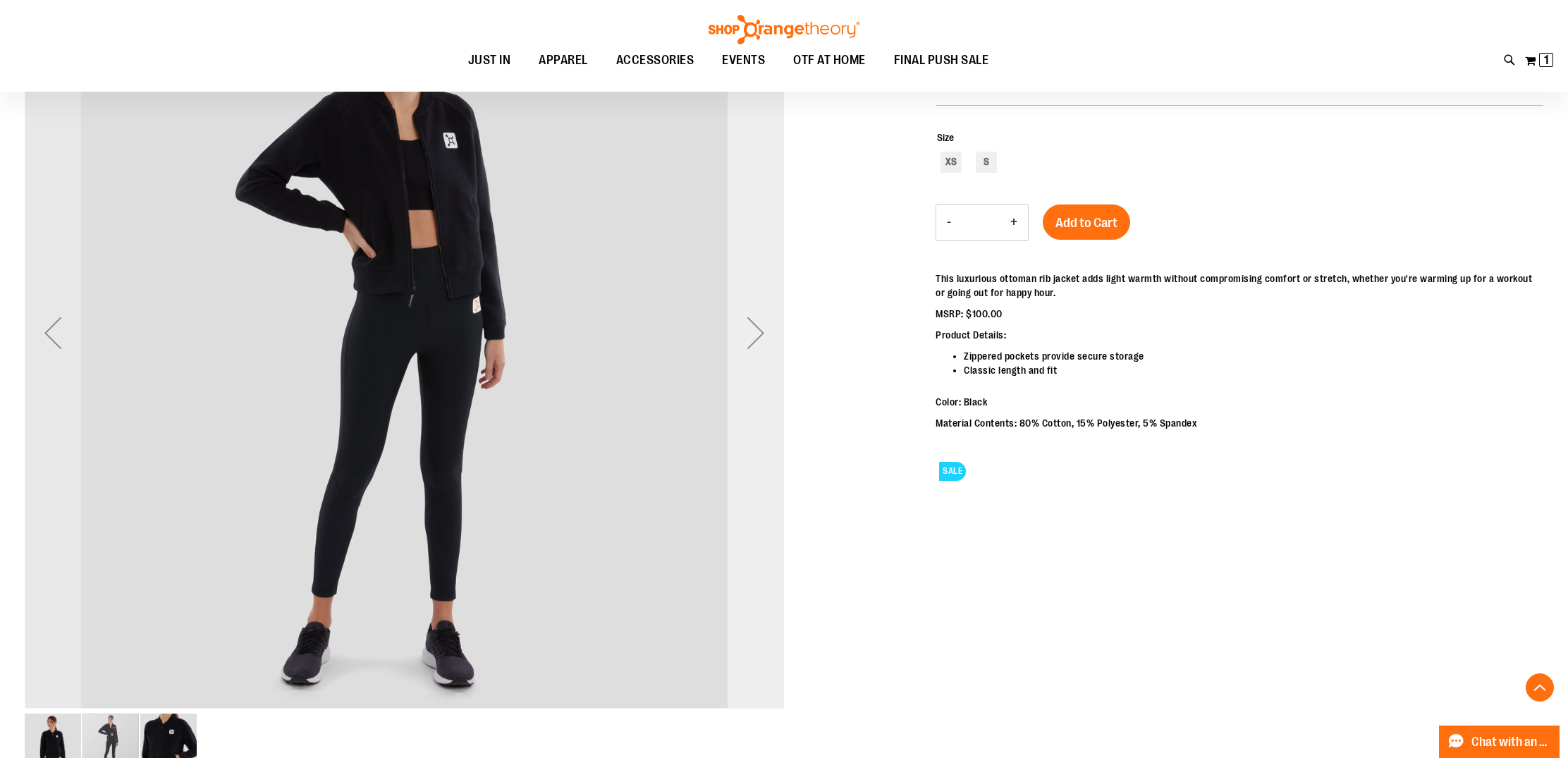
click at [751, 338] on div "Next" at bounding box center [755, 332] width 56 height 56
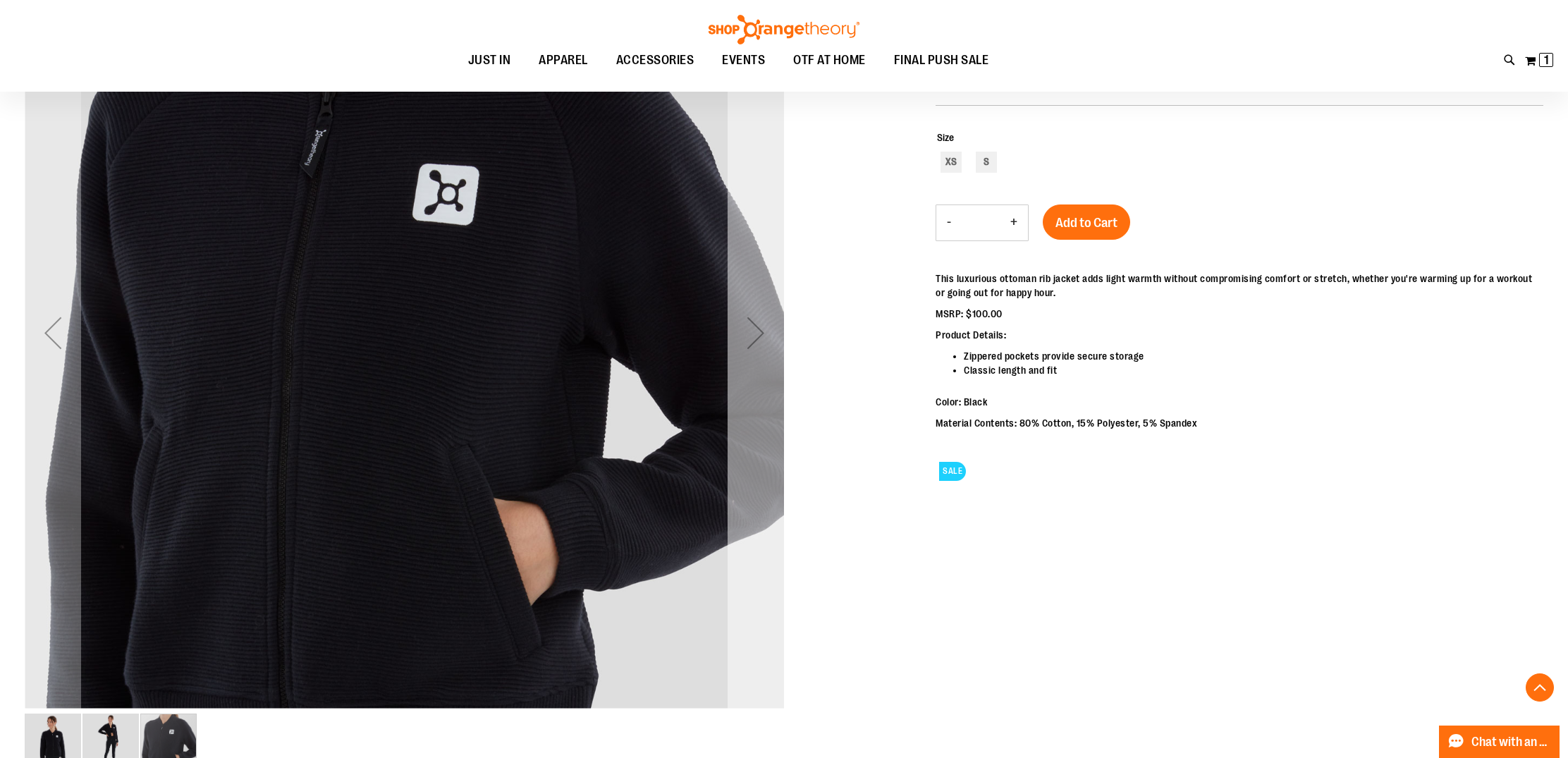
click at [751, 338] on div "Next" at bounding box center [755, 332] width 56 height 56
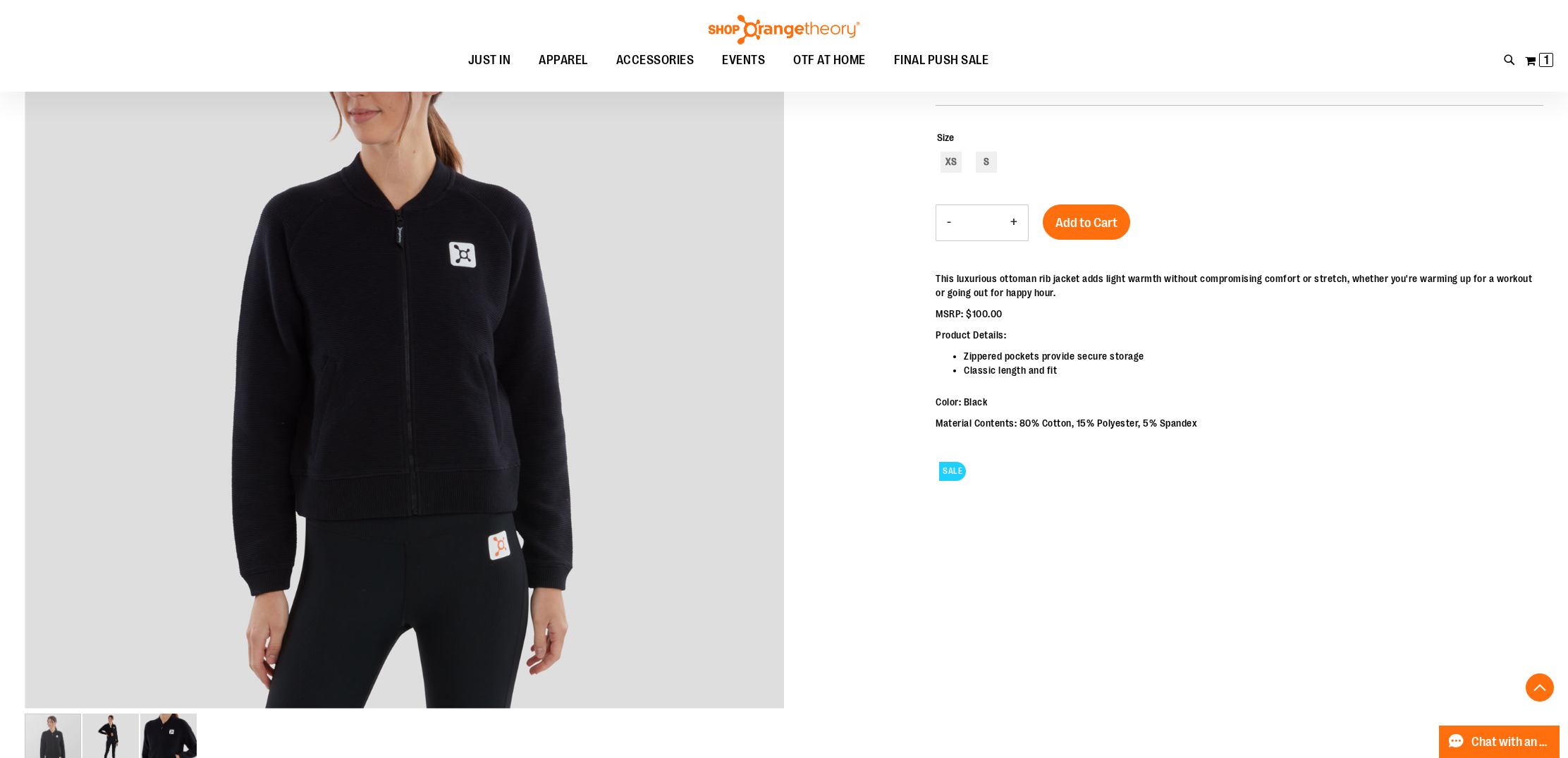
click at [1241, 498] on div "Ottoman Bomber $26.99 Regular Price $100.00 In stock Only %1 left SKU 1531297 S…" at bounding box center [1240, 270] width 608 height 484
click at [809, 61] on span "OTF AT HOME" at bounding box center [829, 60] width 73 height 32
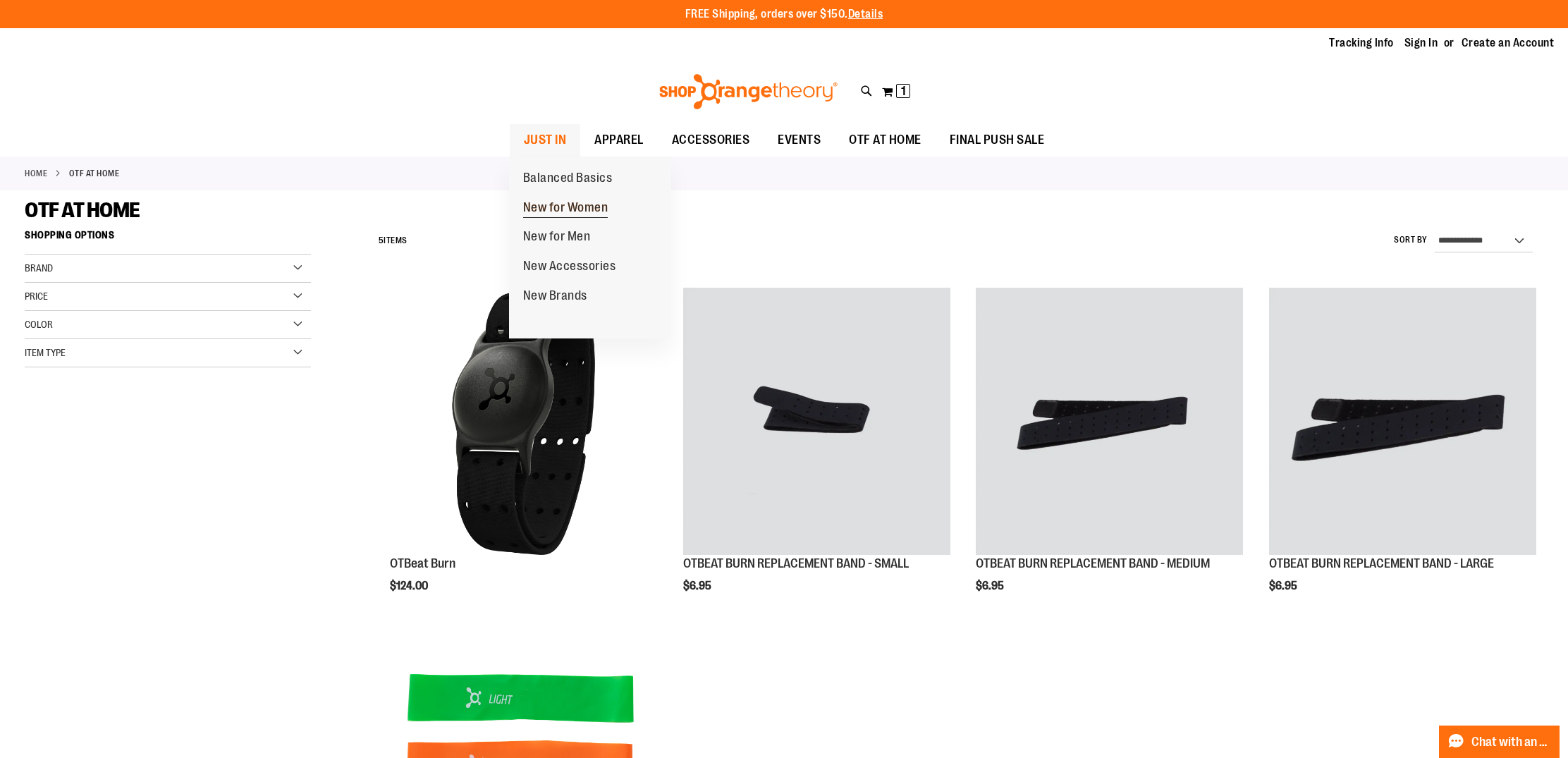
click at [590, 203] on span "New for Women" at bounding box center [566, 209] width 85 height 18
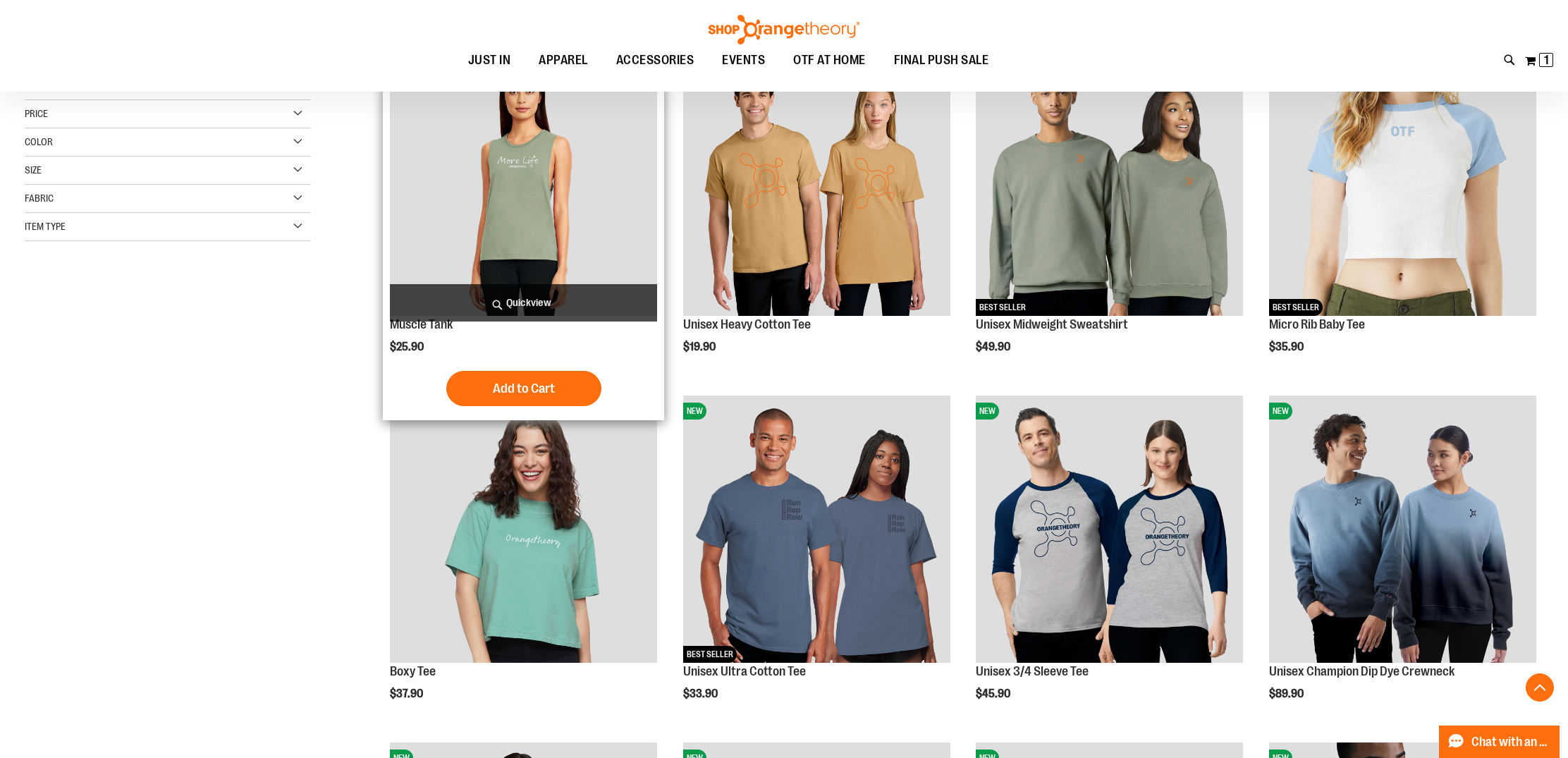
scroll to position [245, 0]
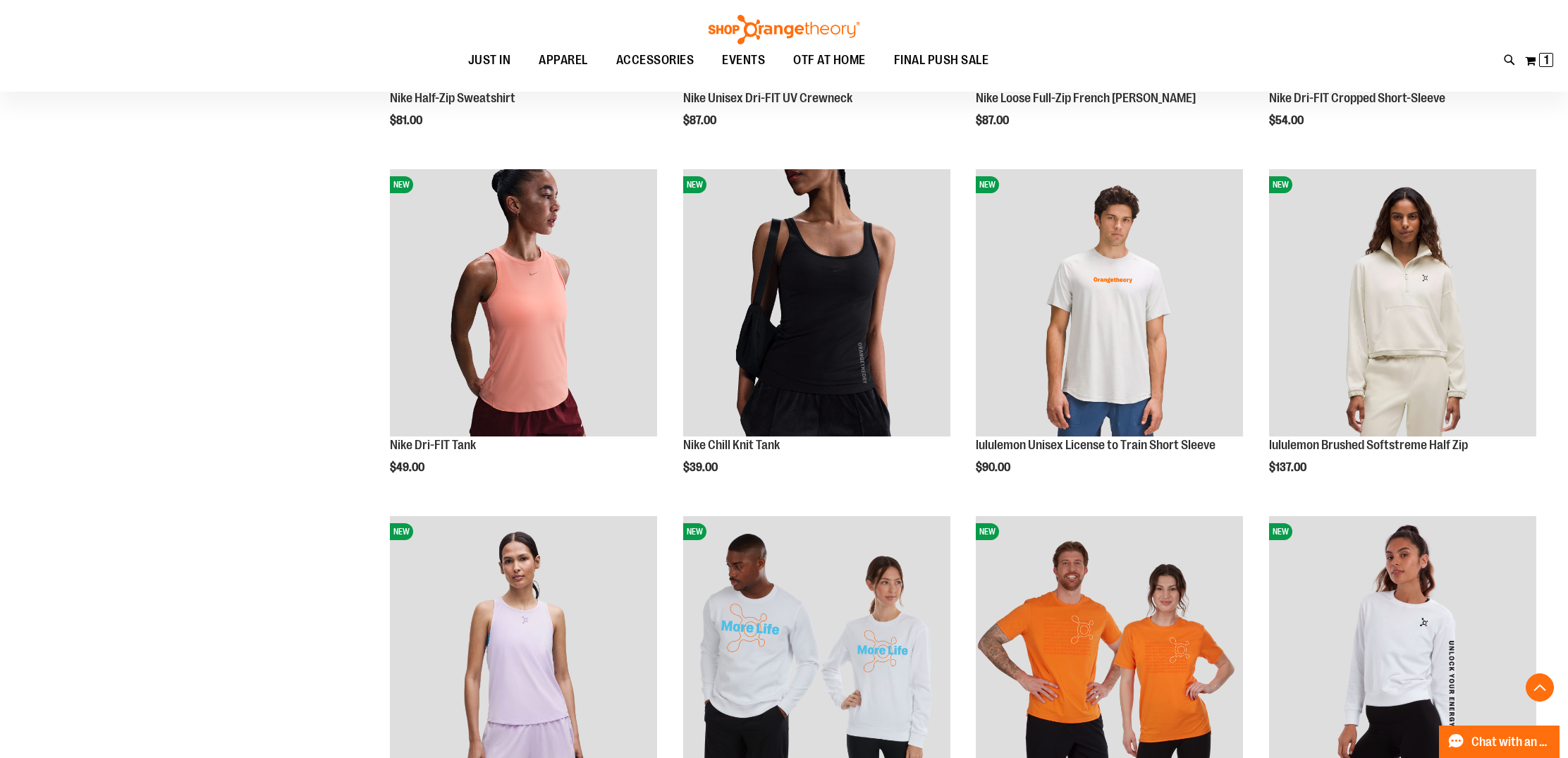
scroll to position [1159, 0]
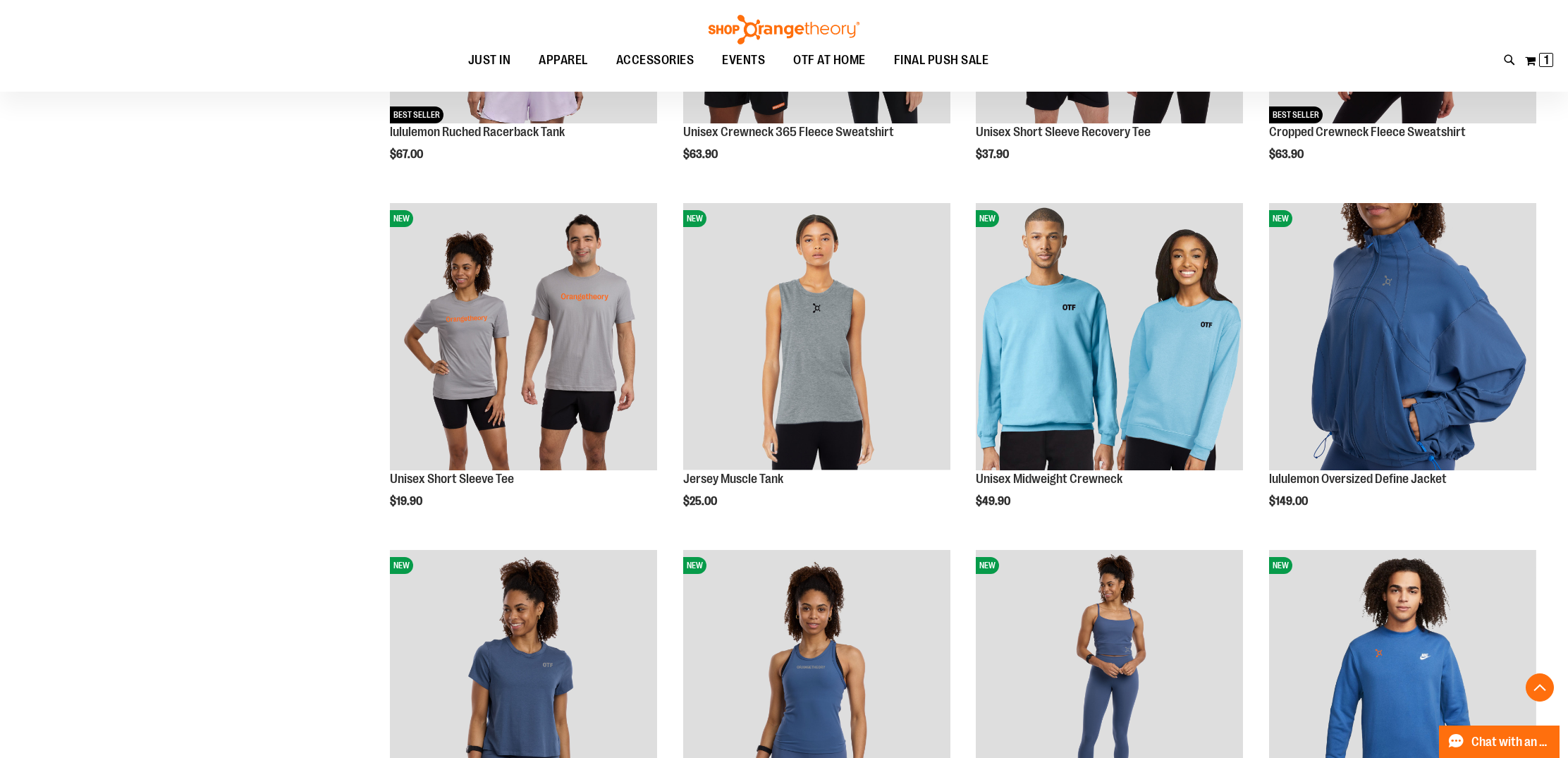
scroll to position [1817, 0]
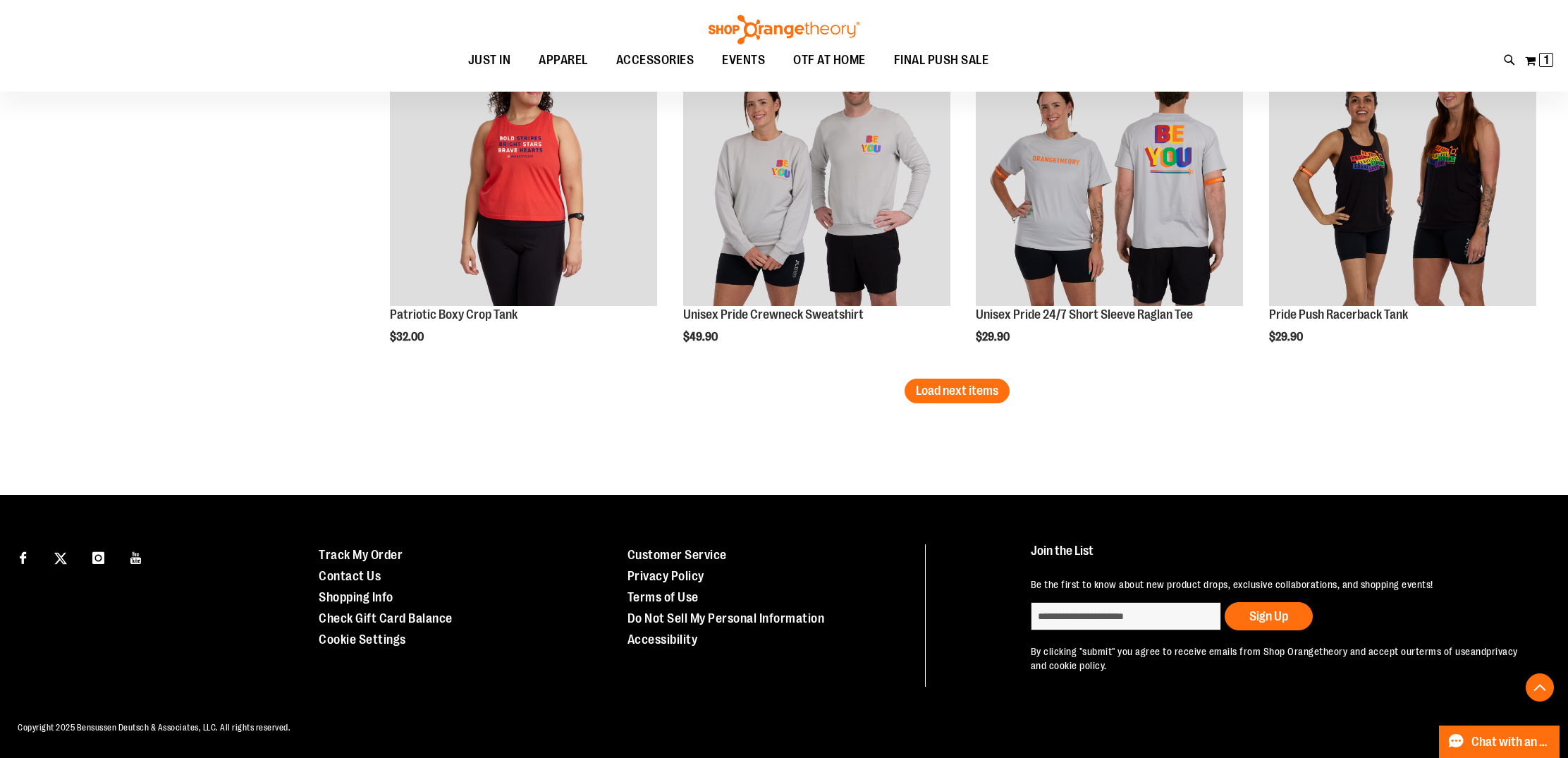
scroll to position [3023, 0]
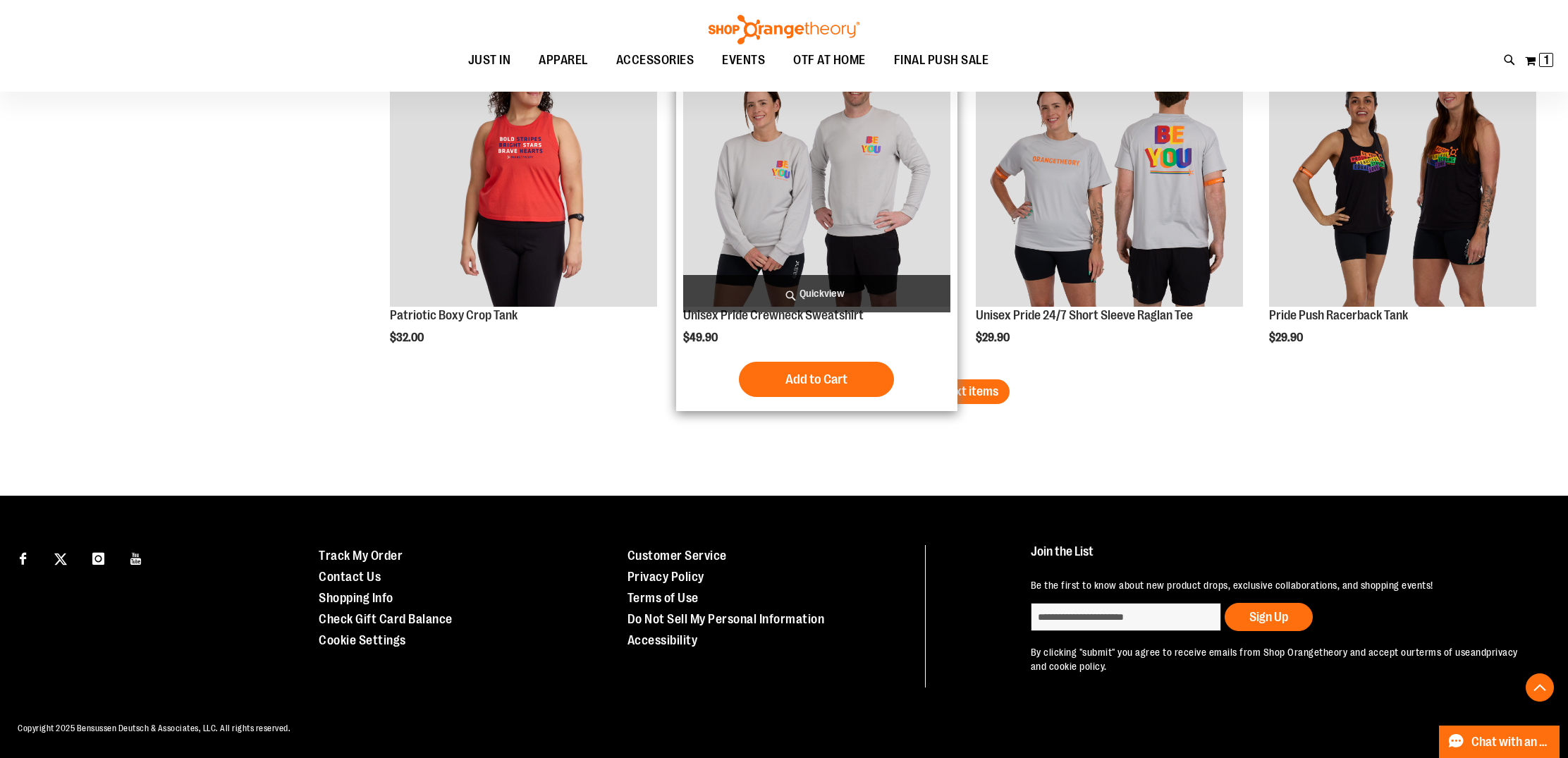
drag, startPoint x: 984, startPoint y: 395, endPoint x: 933, endPoint y: 390, distance: 51.2
click at [983, 395] on span "Load next items" at bounding box center [956, 391] width 82 height 14
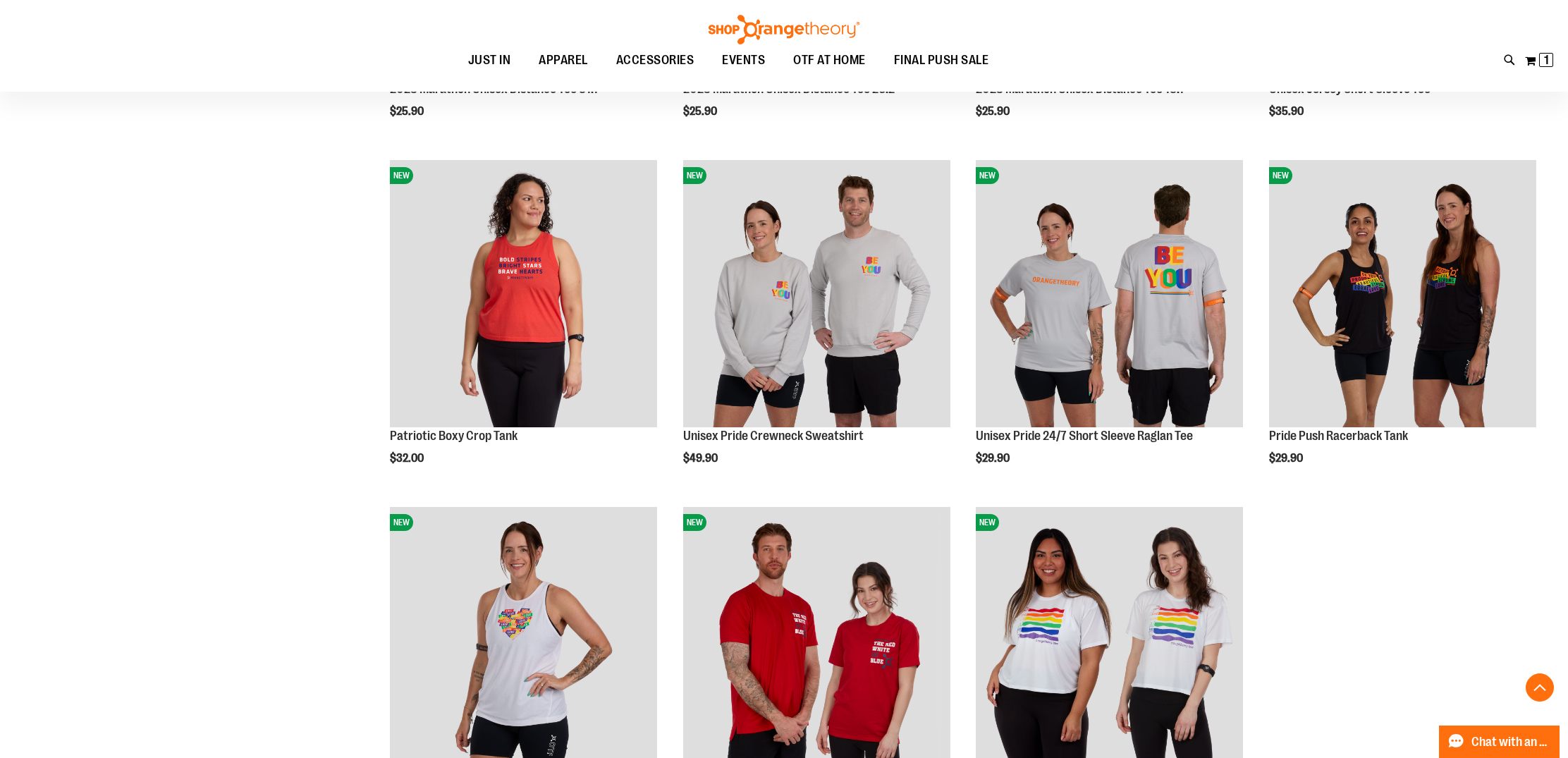
scroll to position [2898, 0]
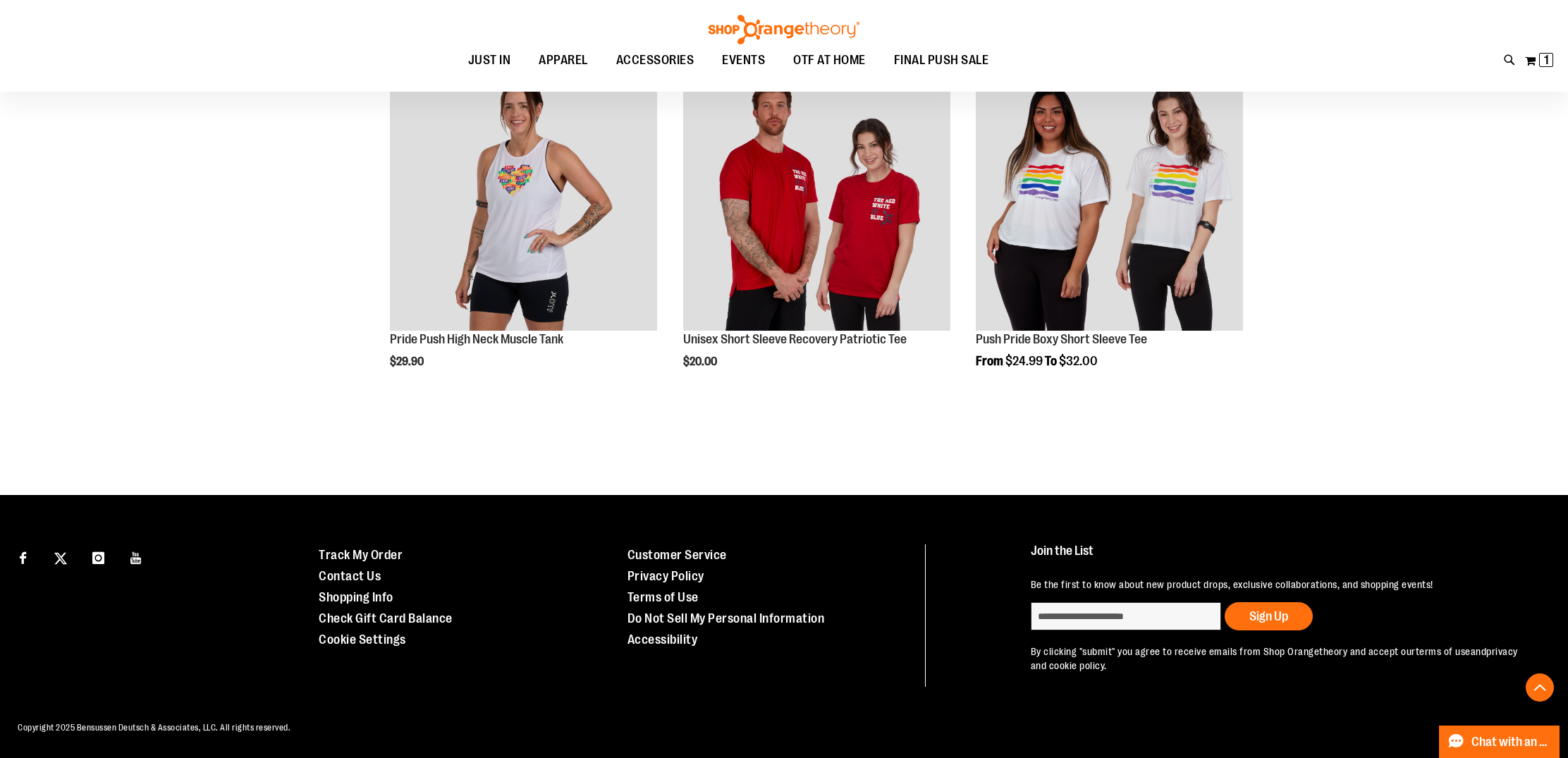
scroll to position [3346, 0]
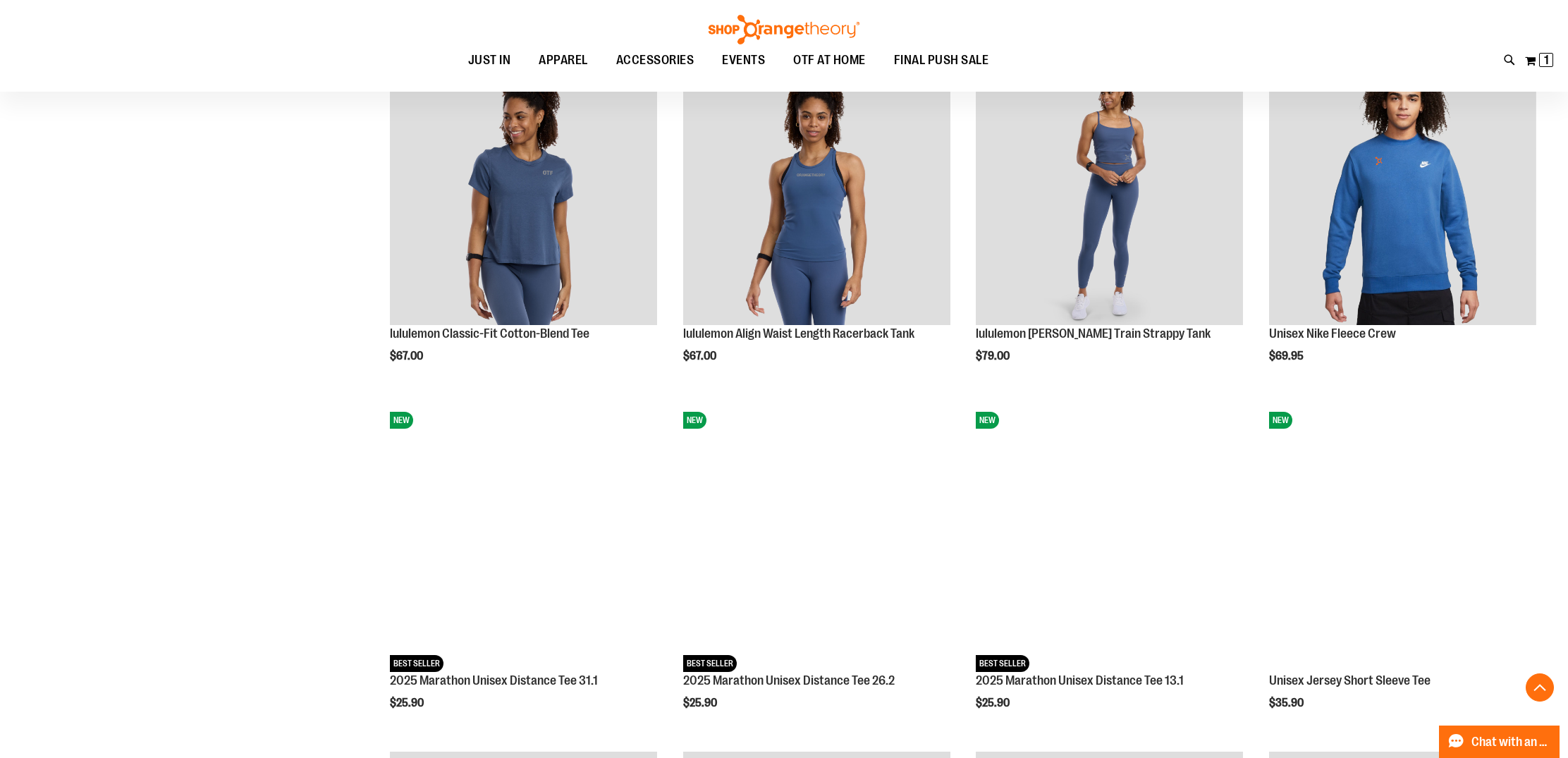
scroll to position [2309, 0]
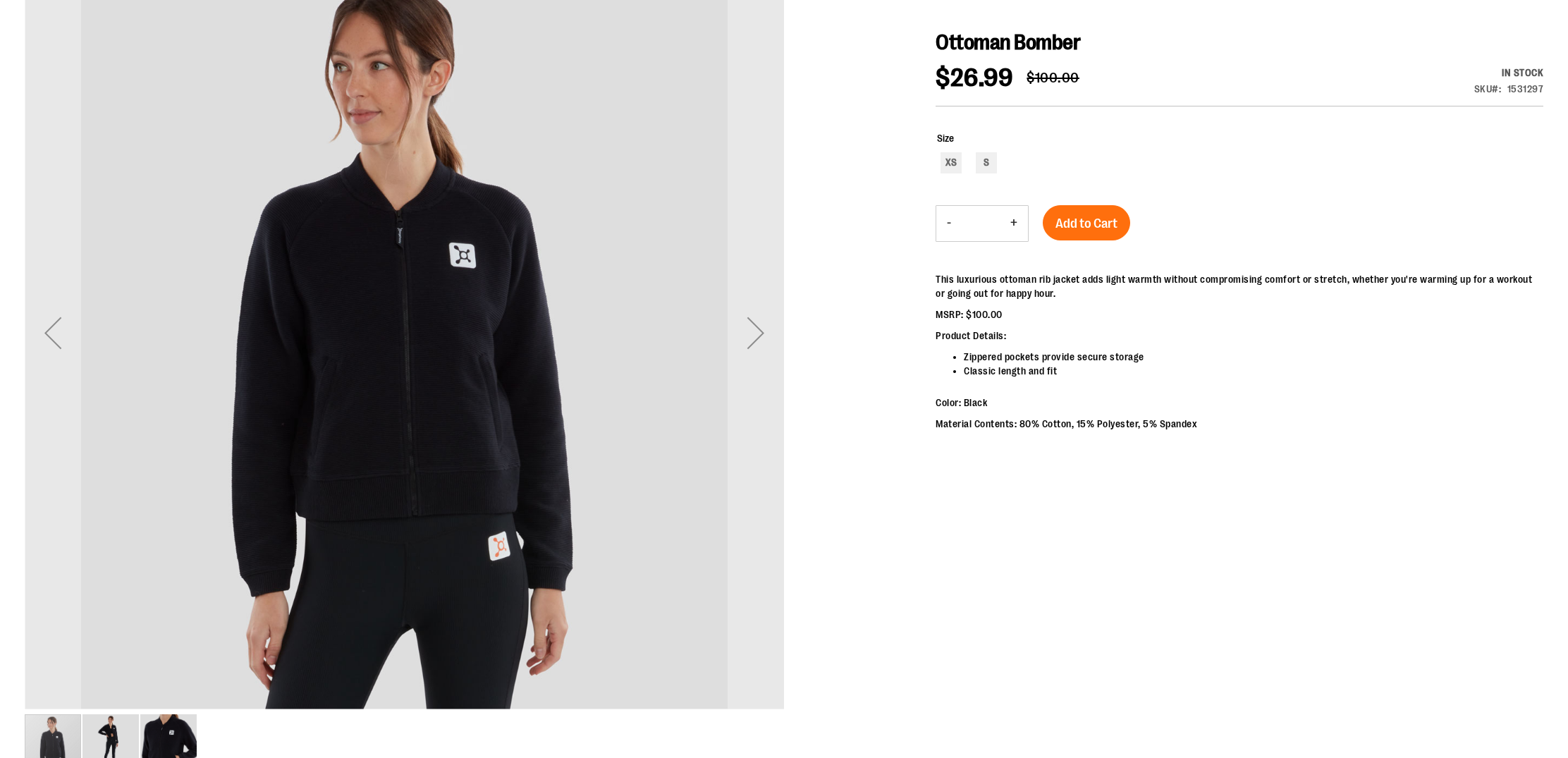
scroll to position [252, 0]
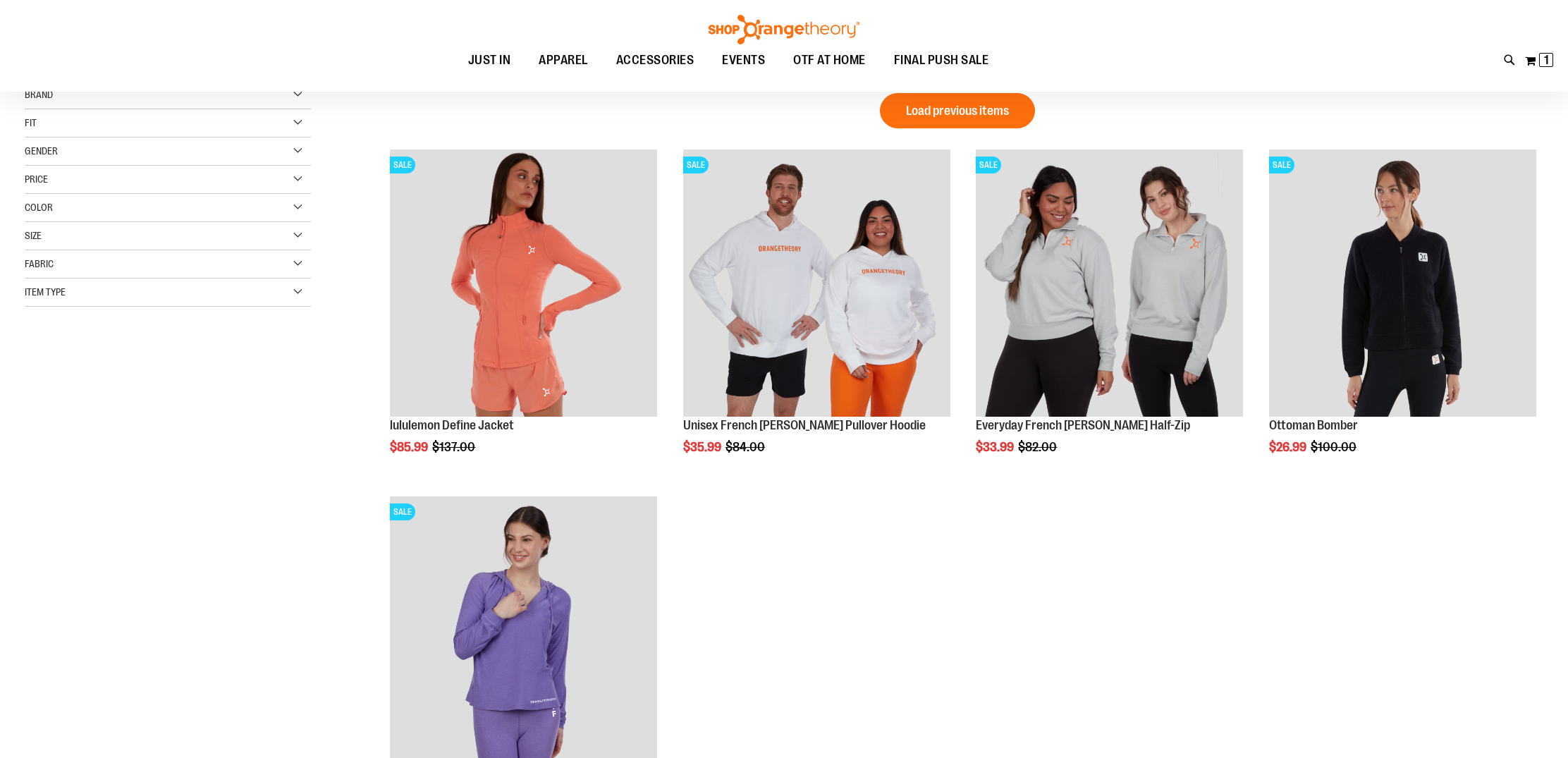
scroll to position [16, 0]
